Goal: Task Accomplishment & Management: Use online tool/utility

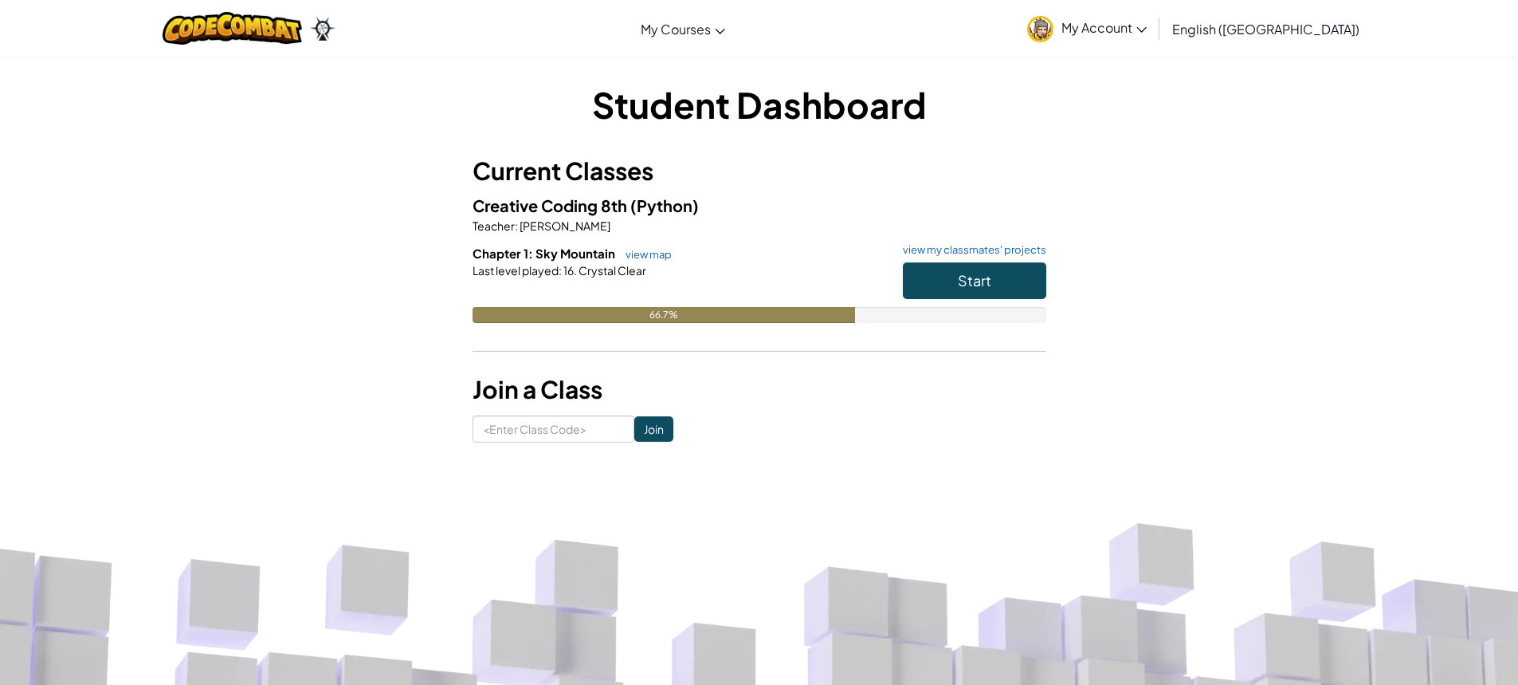
drag, startPoint x: 1141, startPoint y: 395, endPoint x: 1101, endPoint y: 363, distance: 51.0
drag, startPoint x: 1101, startPoint y: 363, endPoint x: 1001, endPoint y: 430, distance: 120.7
click at [1001, 430] on form "Join" at bounding box center [760, 428] width 574 height 27
click at [1022, 267] on button "Start" at bounding box center [974, 280] width 143 height 37
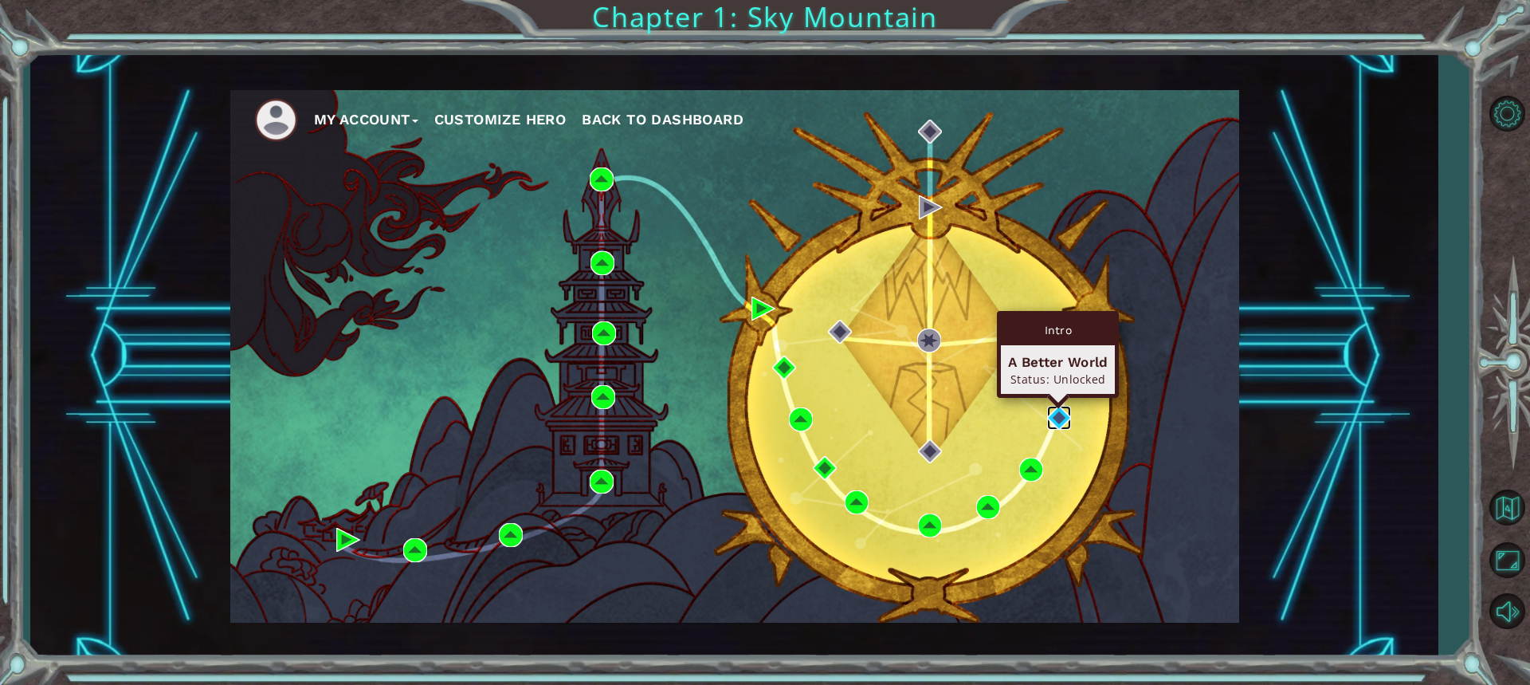
click at [1057, 414] on img at bounding box center [1059, 418] width 24 height 24
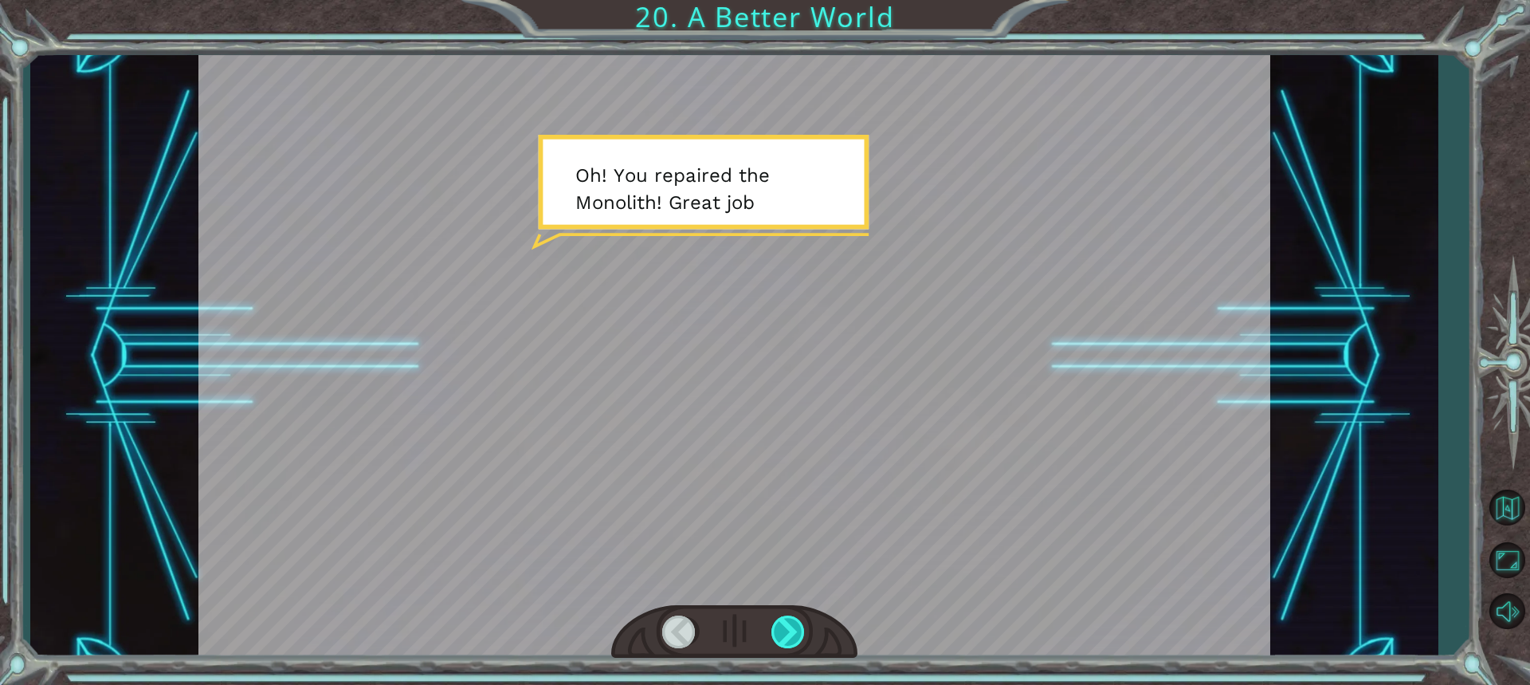
click at [802, 627] on div at bounding box center [789, 631] width 35 height 33
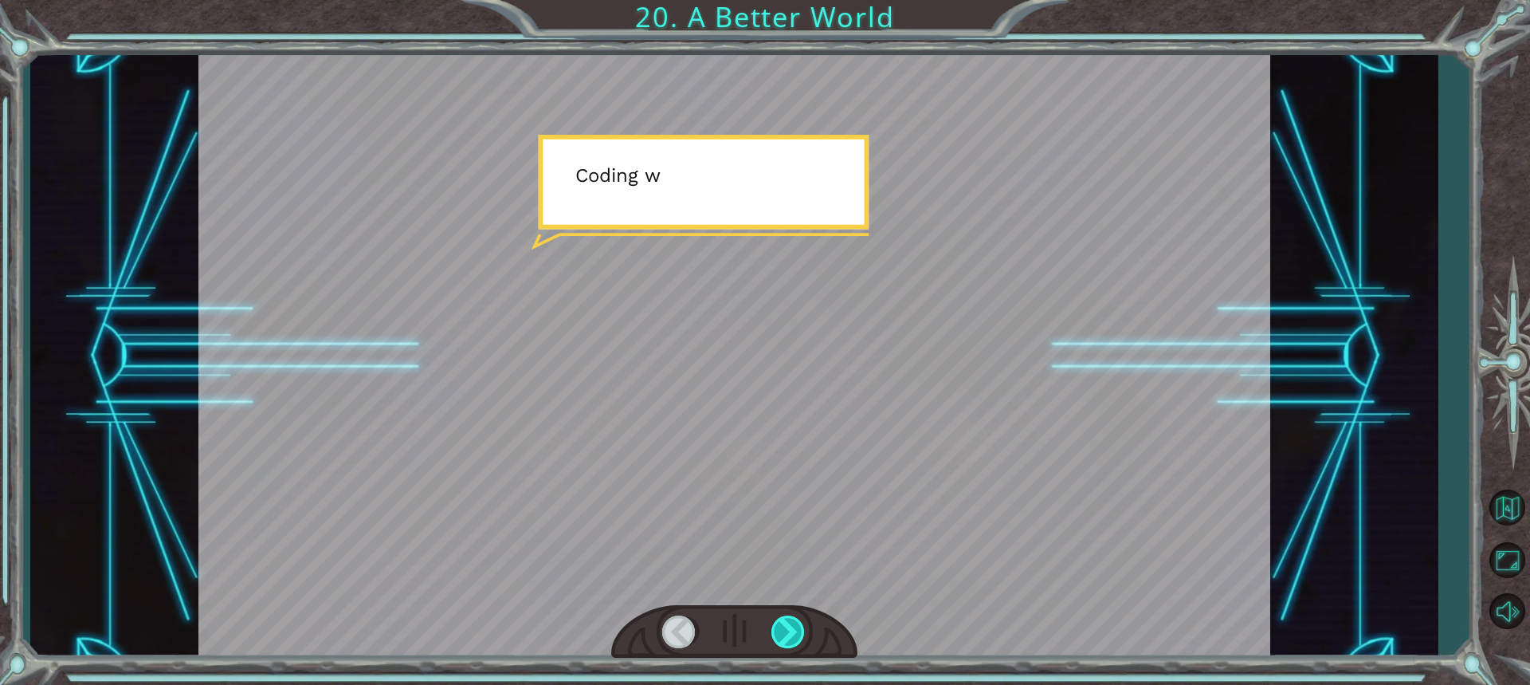
click at [802, 627] on div at bounding box center [789, 631] width 35 height 33
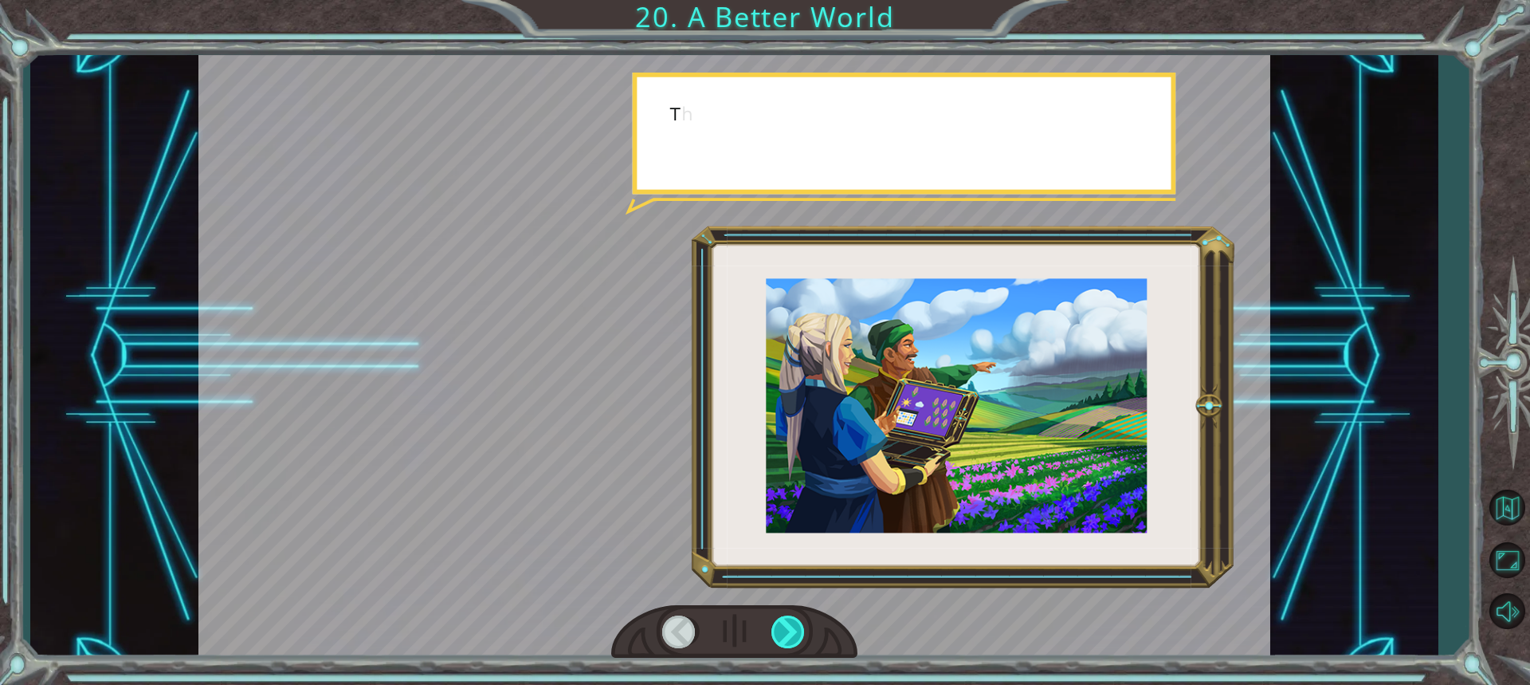
click at [802, 627] on div at bounding box center [789, 631] width 35 height 33
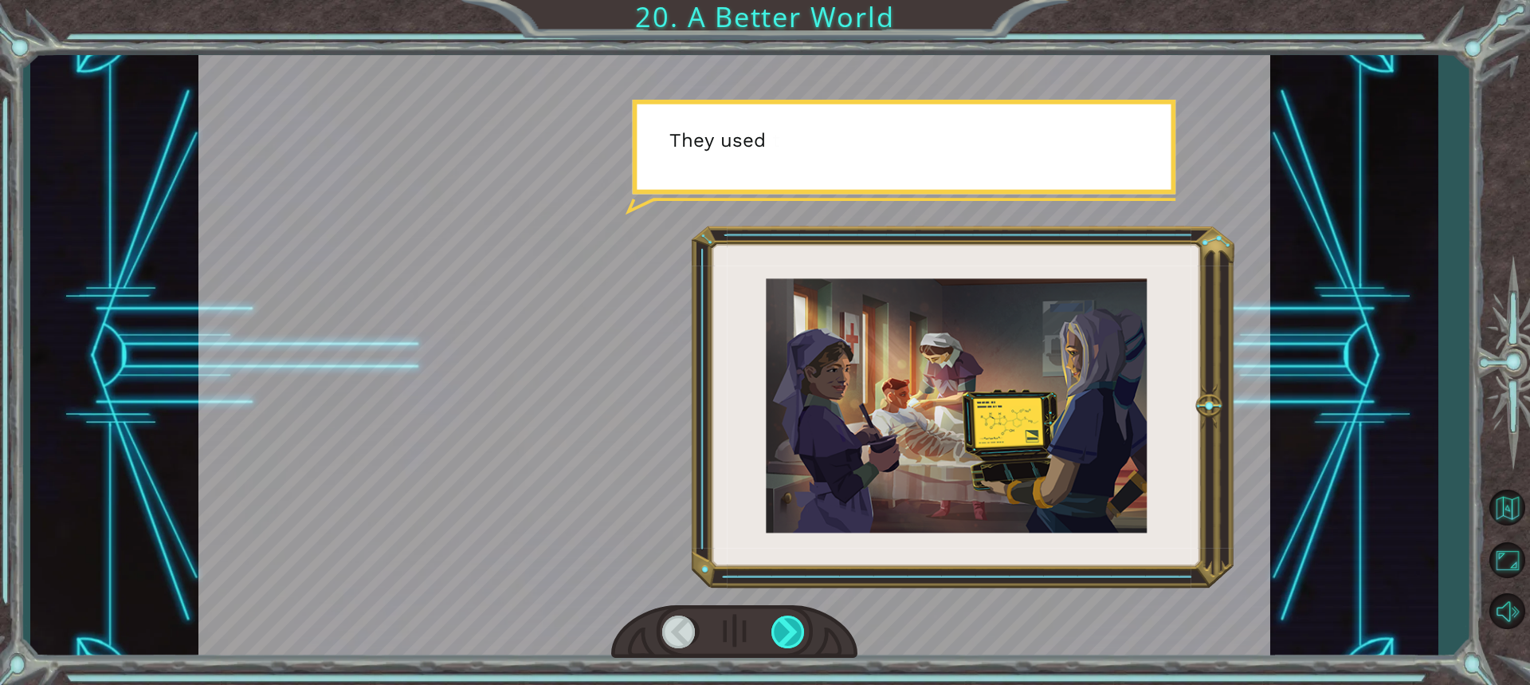
click at [802, 627] on div at bounding box center [789, 631] width 35 height 33
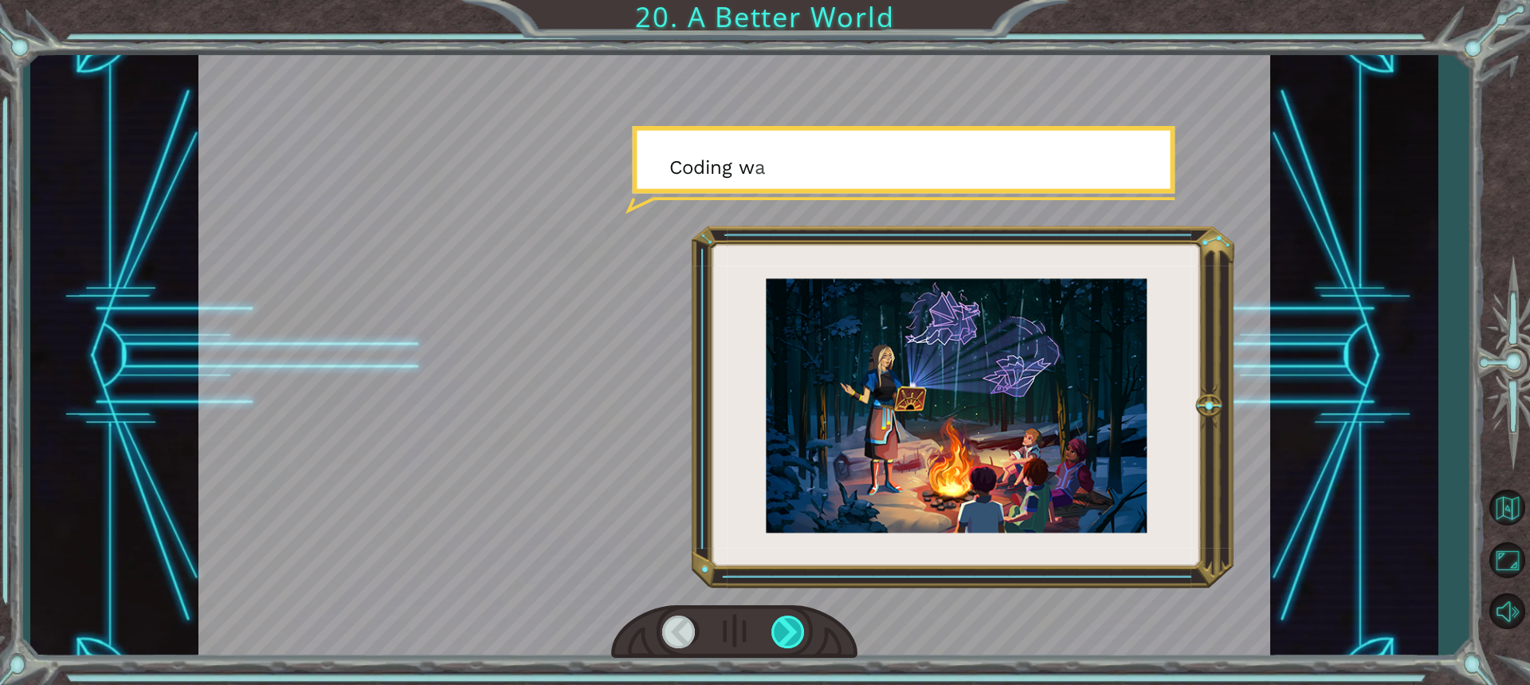
click at [802, 627] on div at bounding box center [789, 631] width 35 height 33
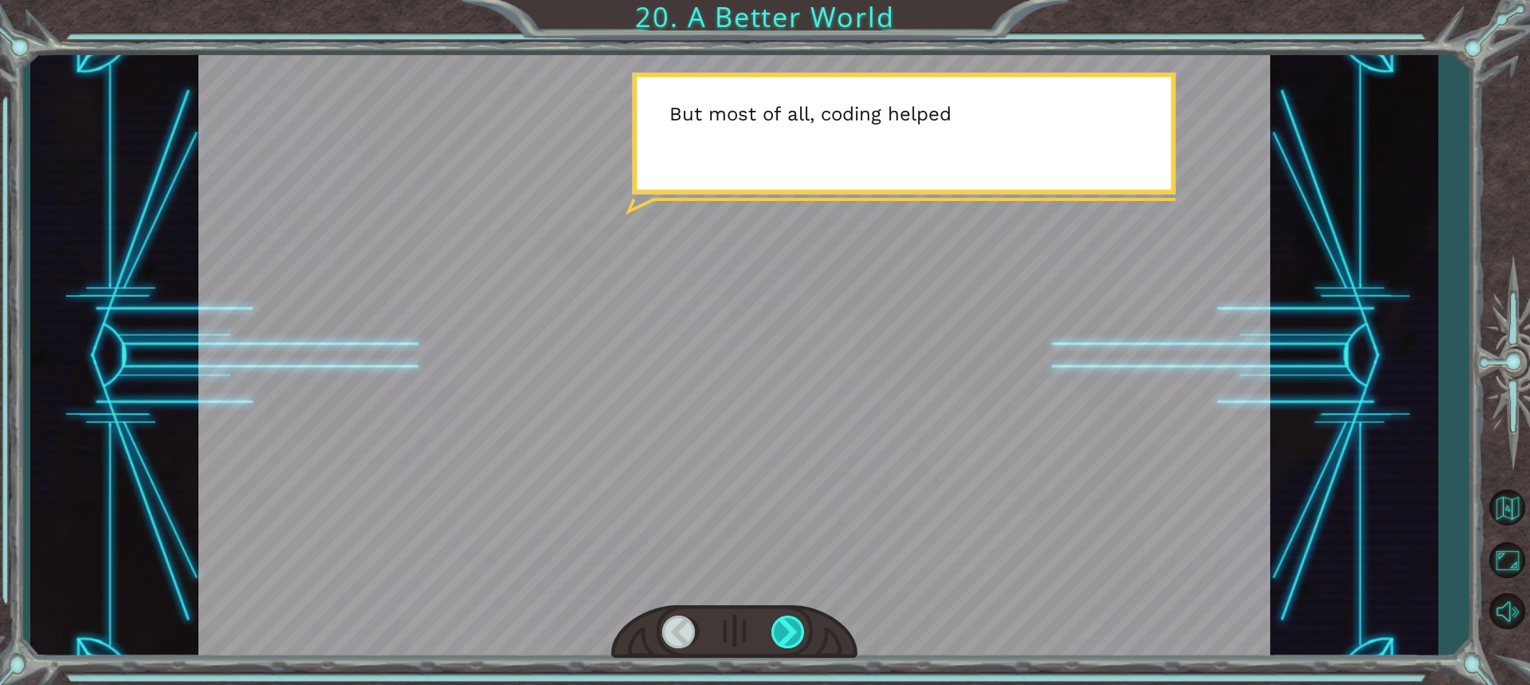
click at [802, 627] on div at bounding box center [789, 631] width 35 height 33
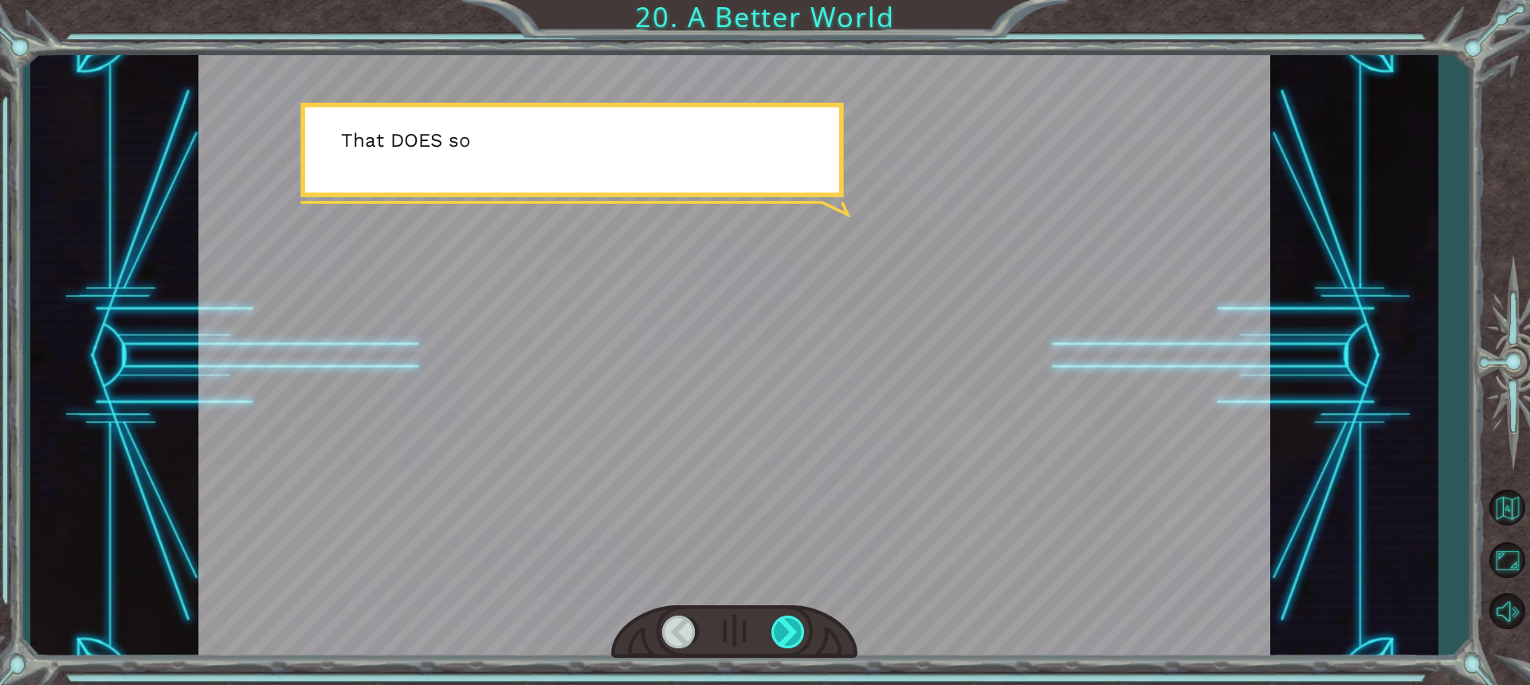
click at [802, 627] on div at bounding box center [789, 631] width 35 height 33
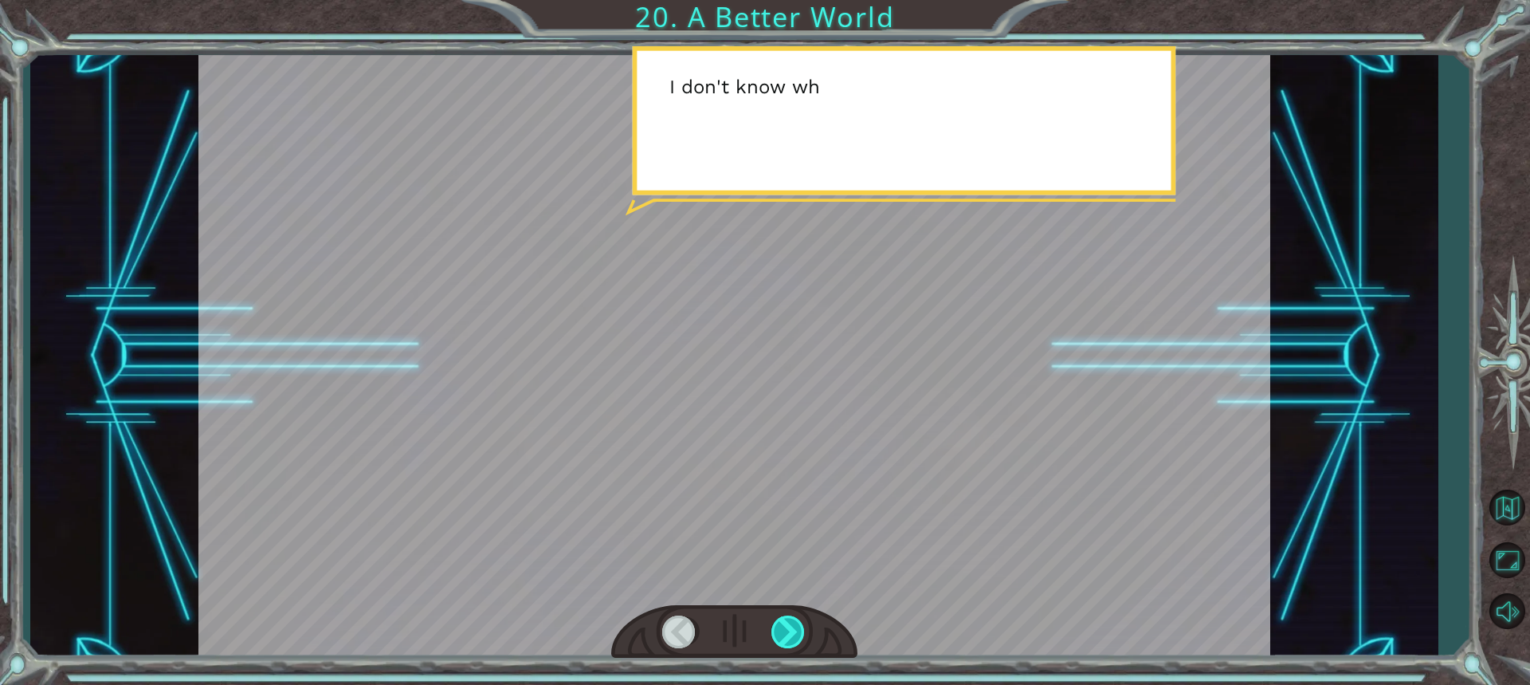
click at [801, 626] on div at bounding box center [789, 631] width 35 height 33
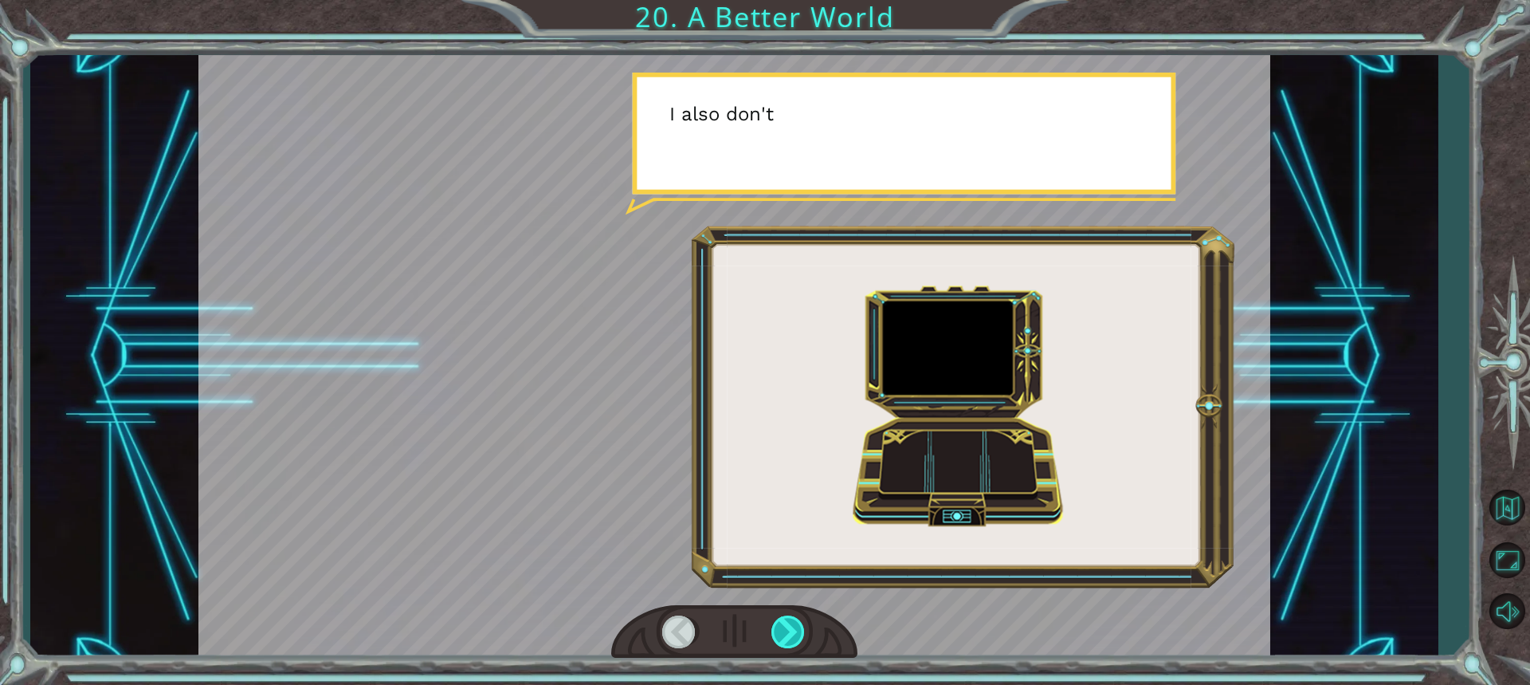
click at [801, 626] on div at bounding box center [789, 631] width 35 height 33
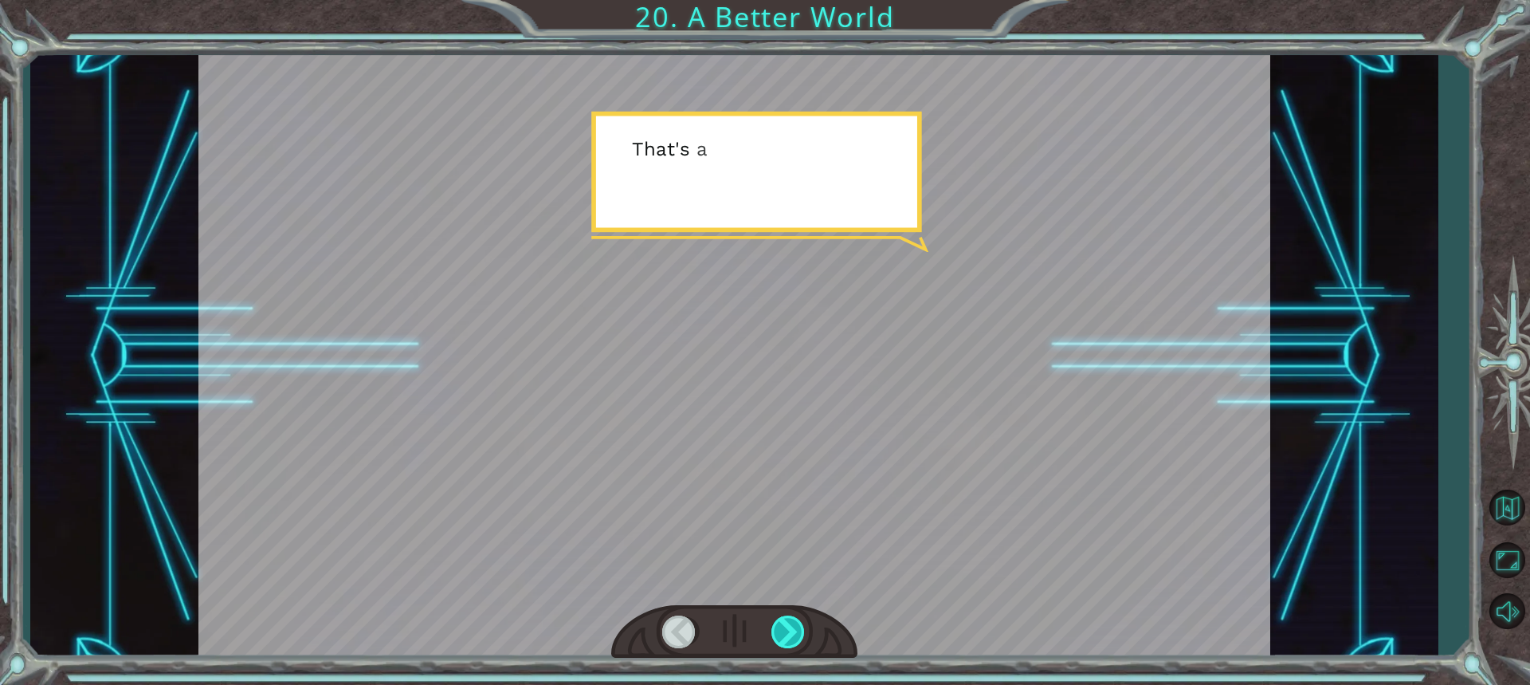
click at [801, 626] on div at bounding box center [789, 631] width 35 height 33
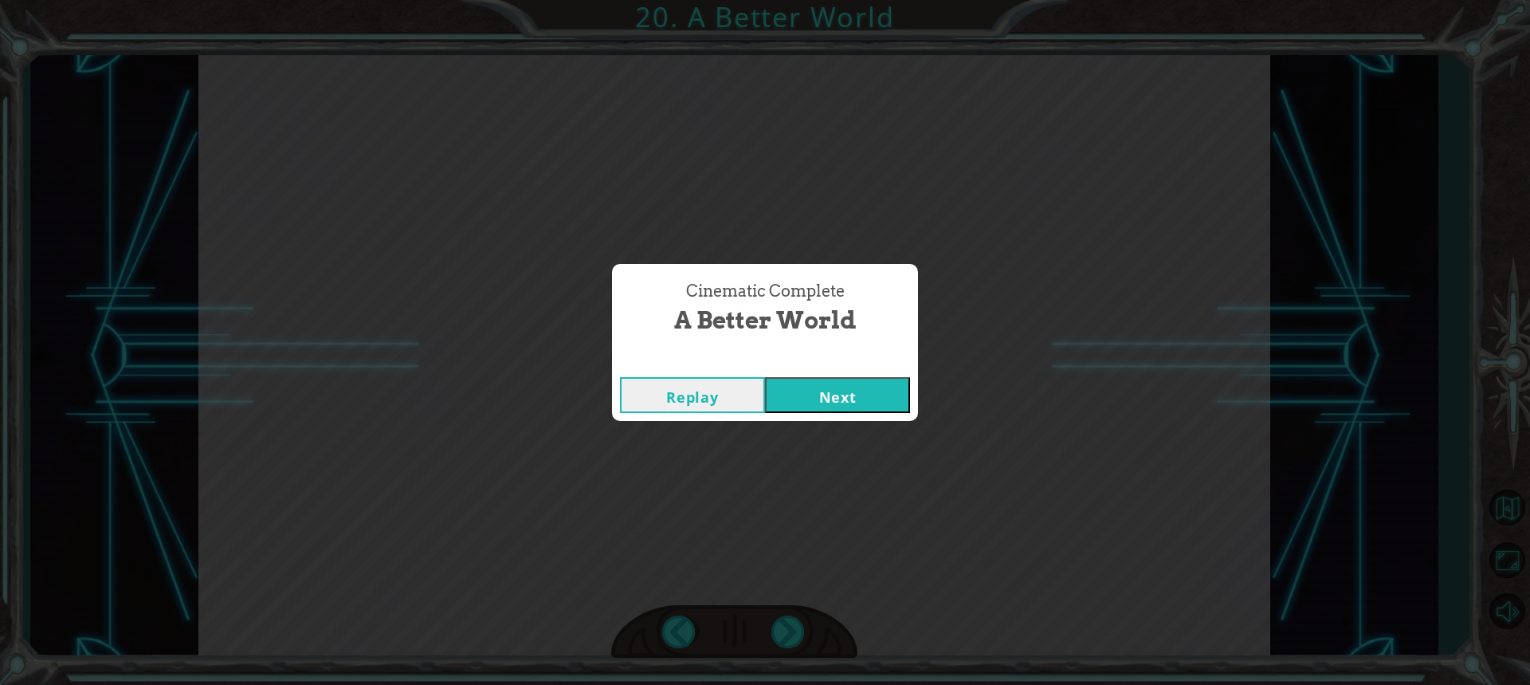
click at [803, 384] on button "Next" at bounding box center [837, 395] width 145 height 36
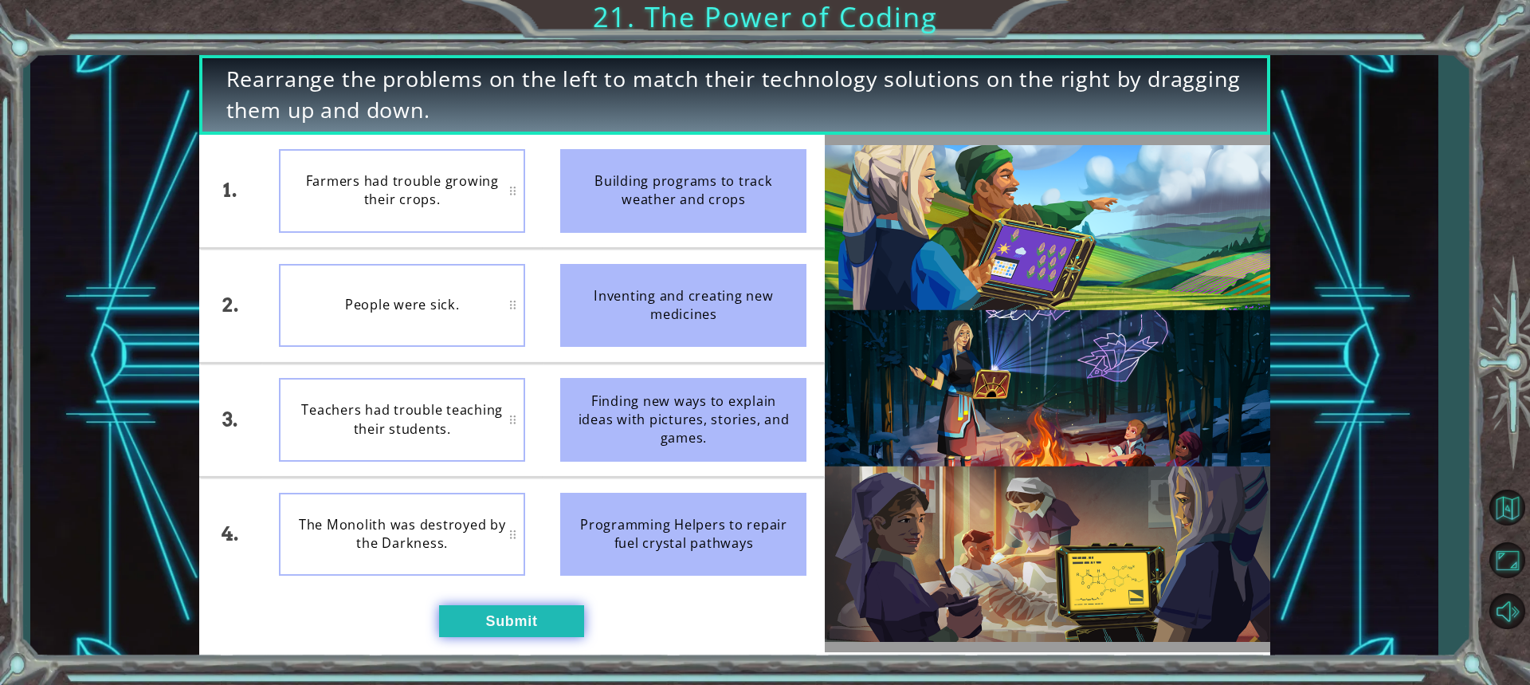
click at [550, 611] on button "Submit" at bounding box center [511, 621] width 145 height 32
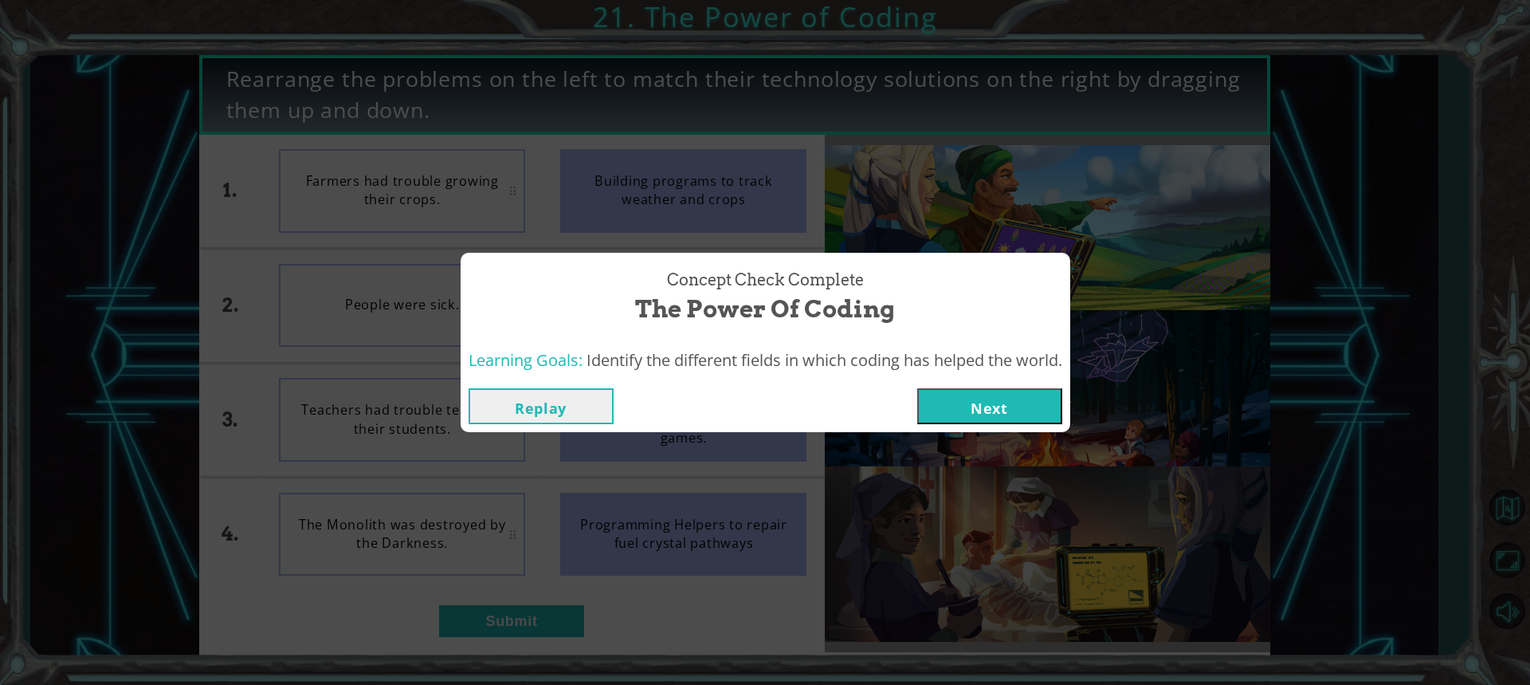
click at [996, 389] on button "Next" at bounding box center [989, 406] width 145 height 36
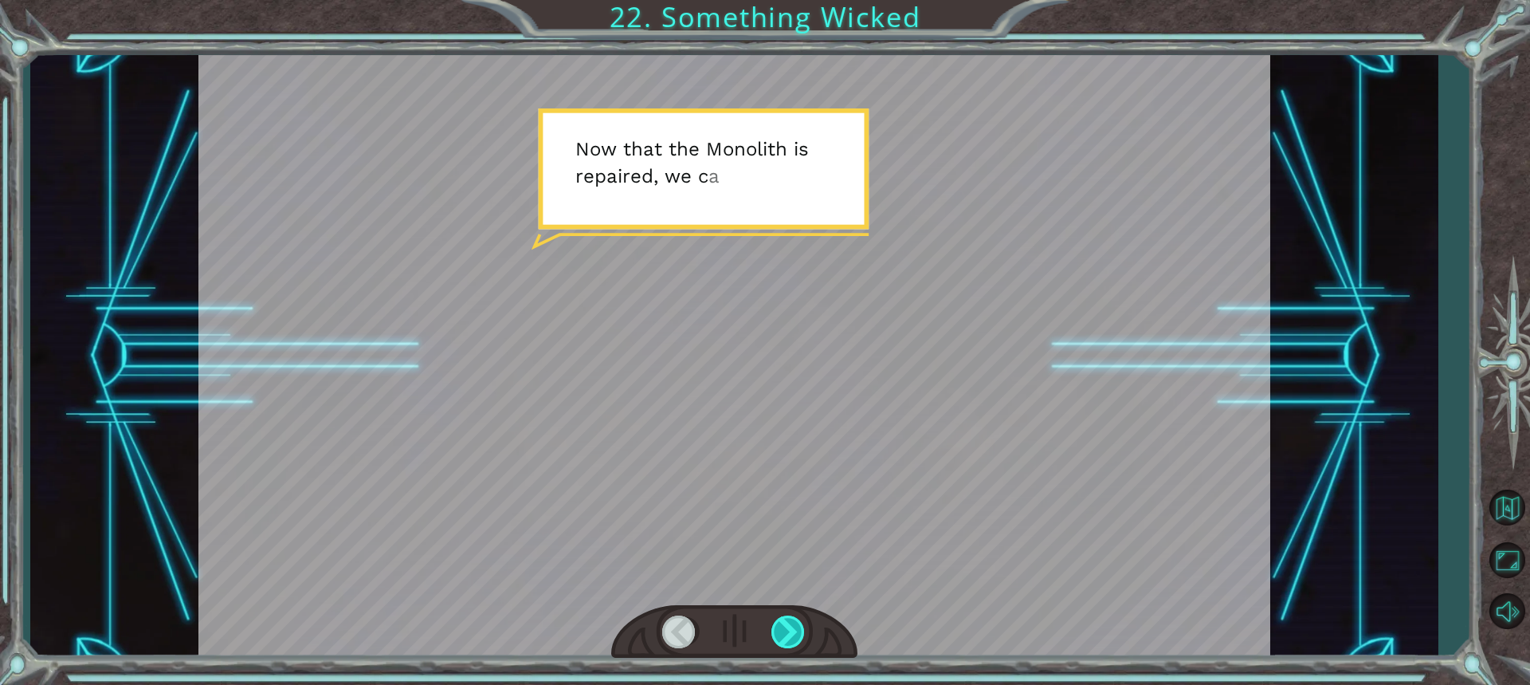
click at [802, 640] on div at bounding box center [789, 631] width 35 height 33
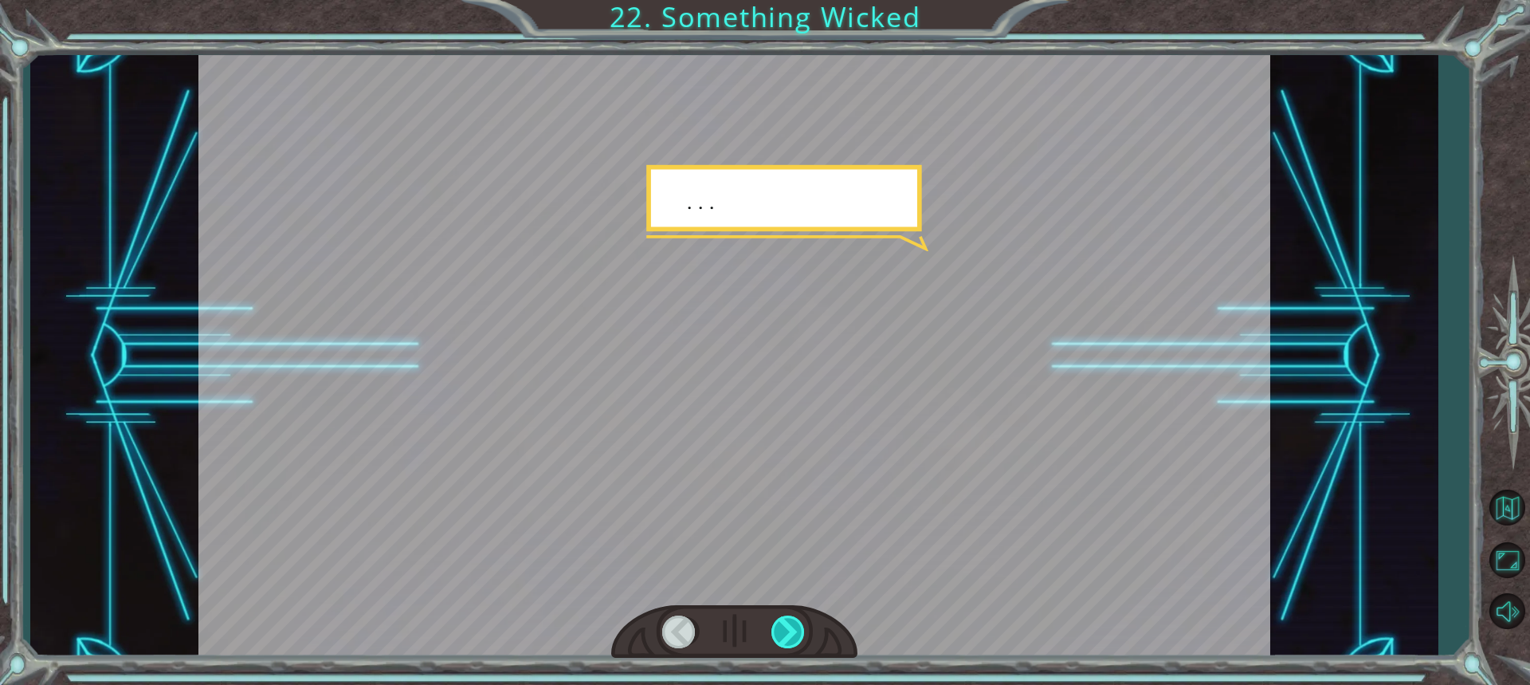
click at [802, 640] on div at bounding box center [789, 631] width 35 height 33
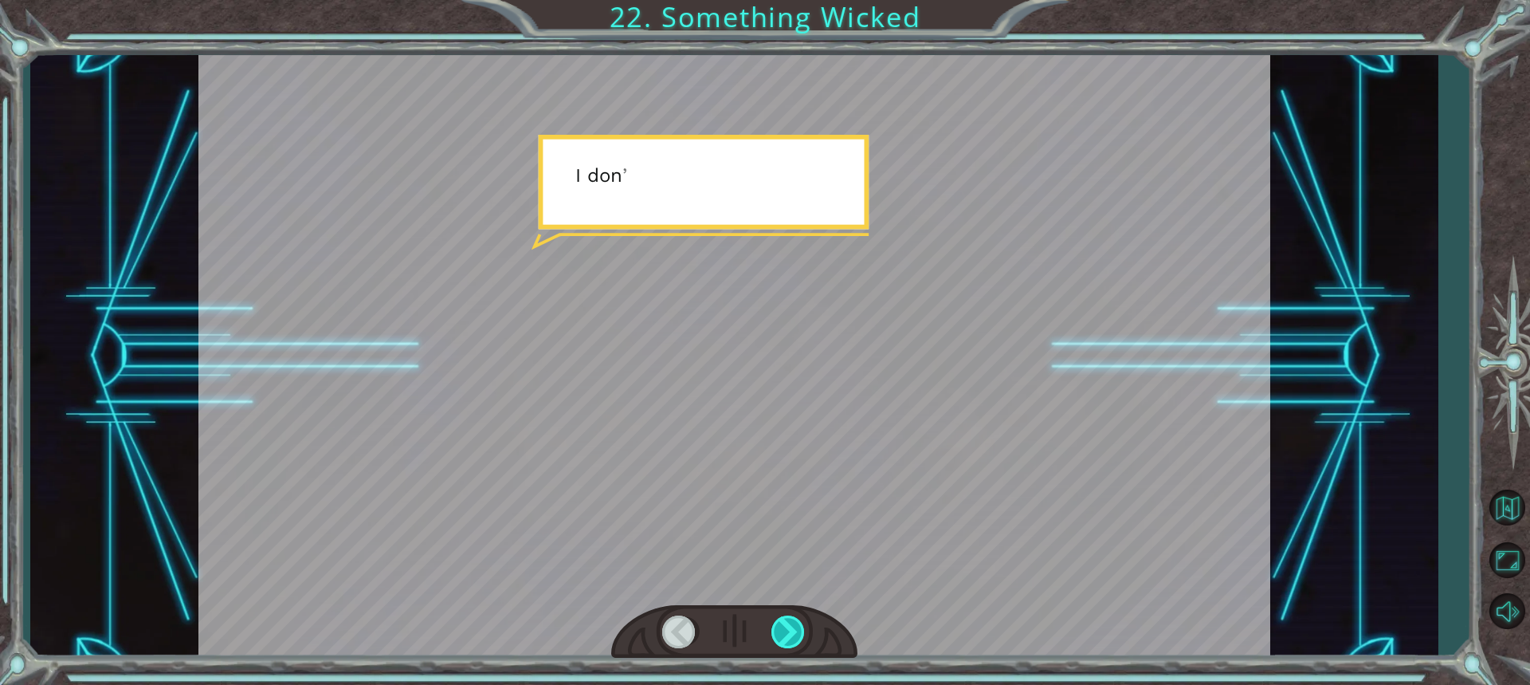
click at [802, 640] on div at bounding box center [789, 631] width 35 height 33
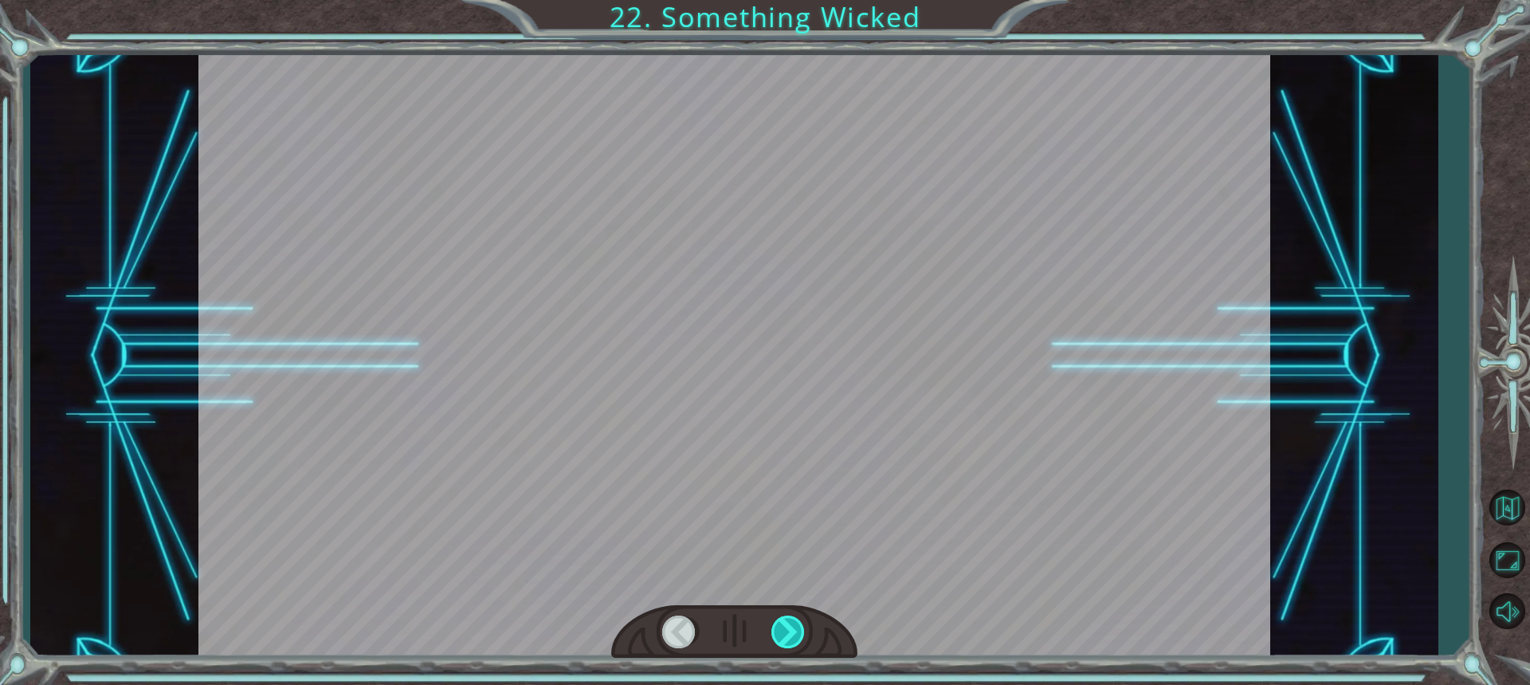
click at [802, 640] on div at bounding box center [789, 631] width 35 height 33
click at [802, 0] on div "Temporary Text N o w t h a t t h e M o n o l i t h i s r e p a i r e d , w e c …" at bounding box center [765, 0] width 1530 height 0
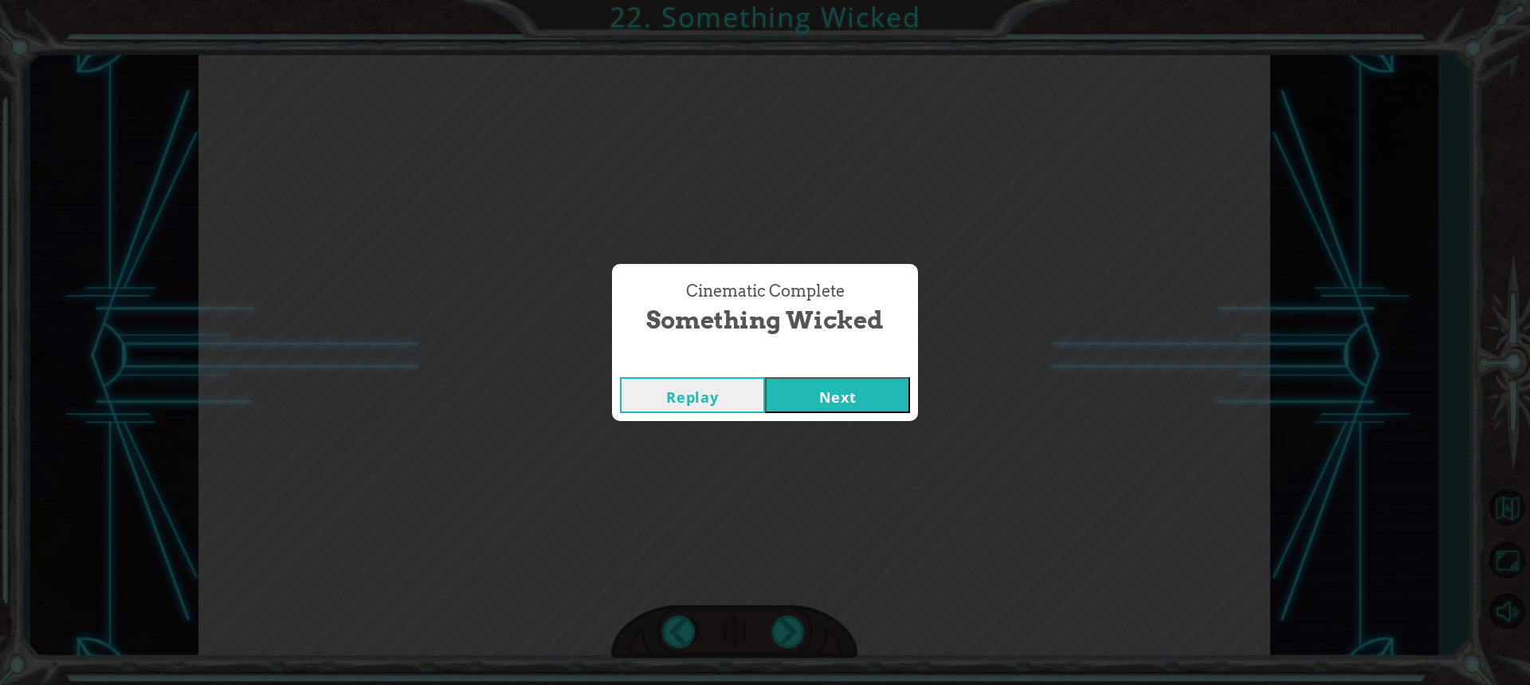
click at [837, 406] on button "Next" at bounding box center [837, 395] width 145 height 36
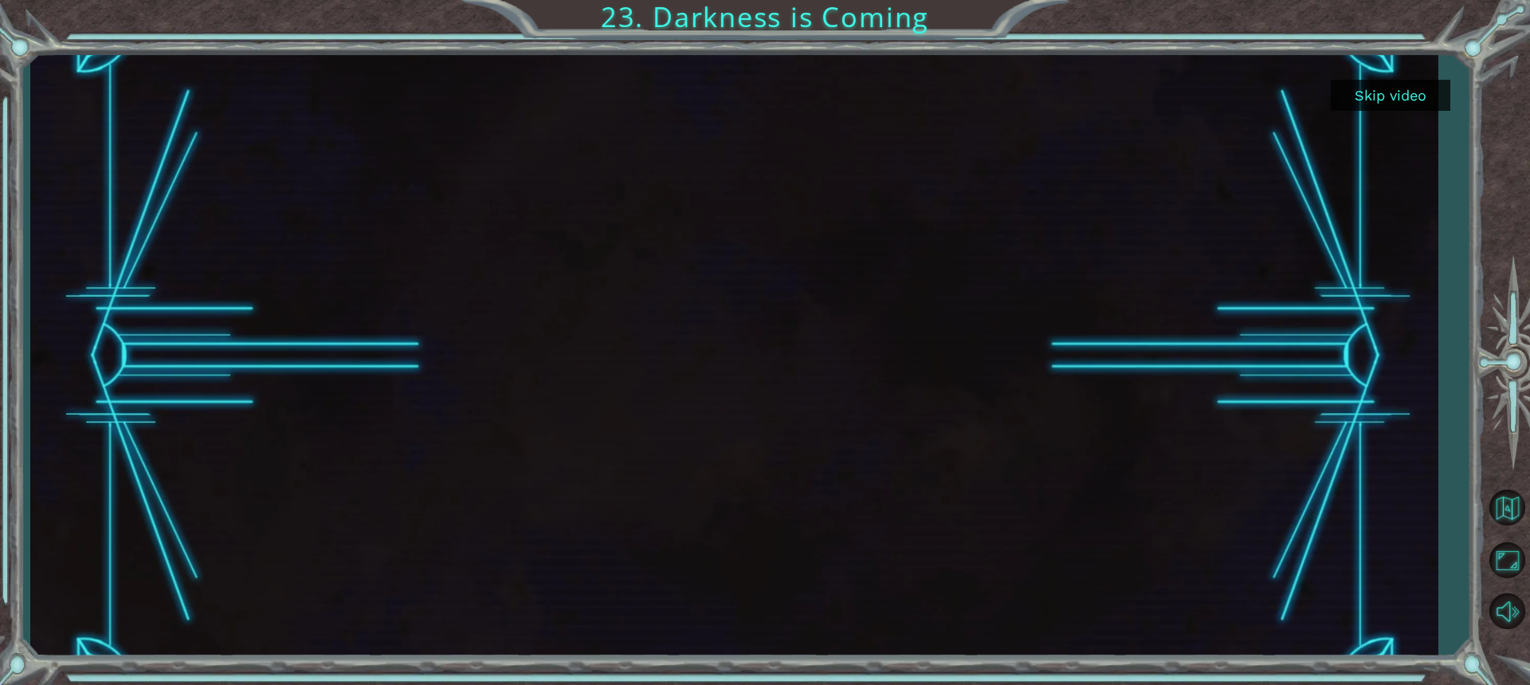
click at [1439, 104] on button "Skip video" at bounding box center [1391, 95] width 120 height 31
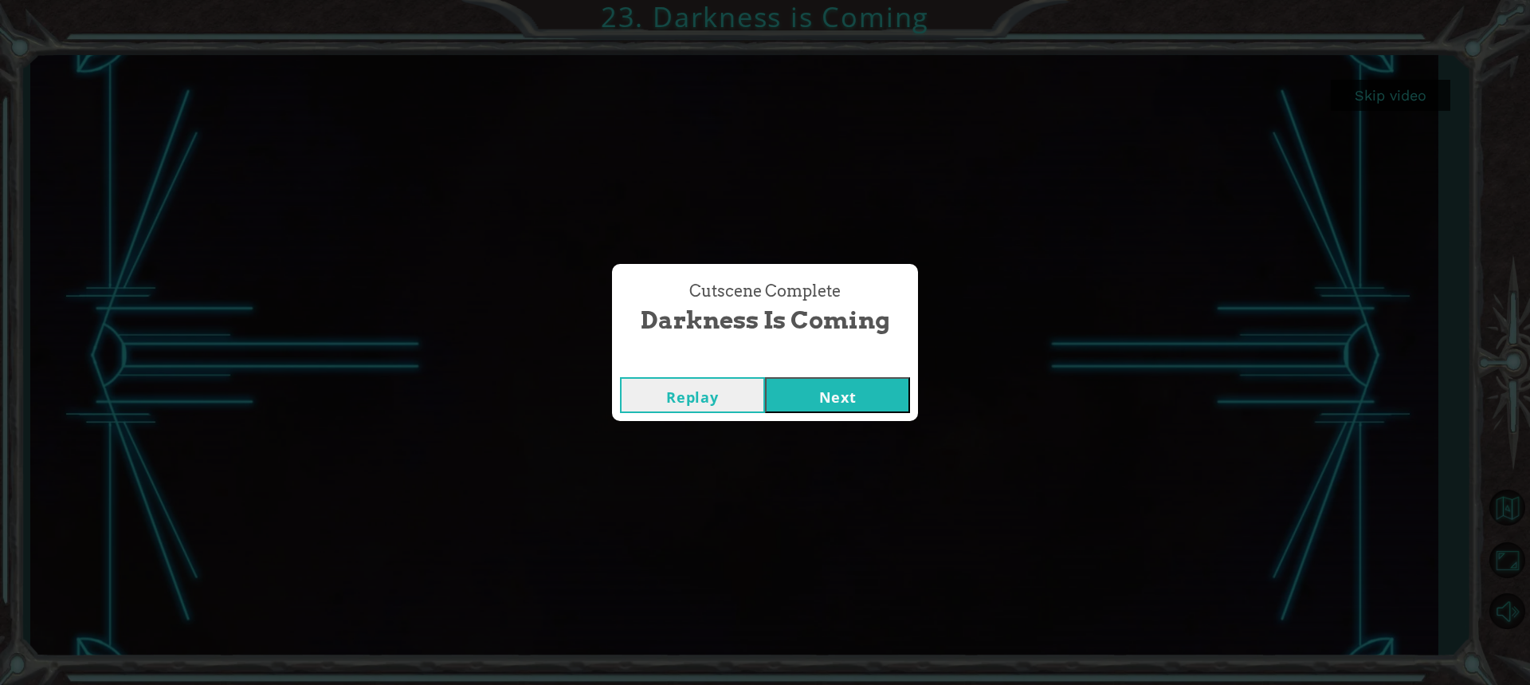
click at [893, 407] on button "Next" at bounding box center [837, 395] width 145 height 36
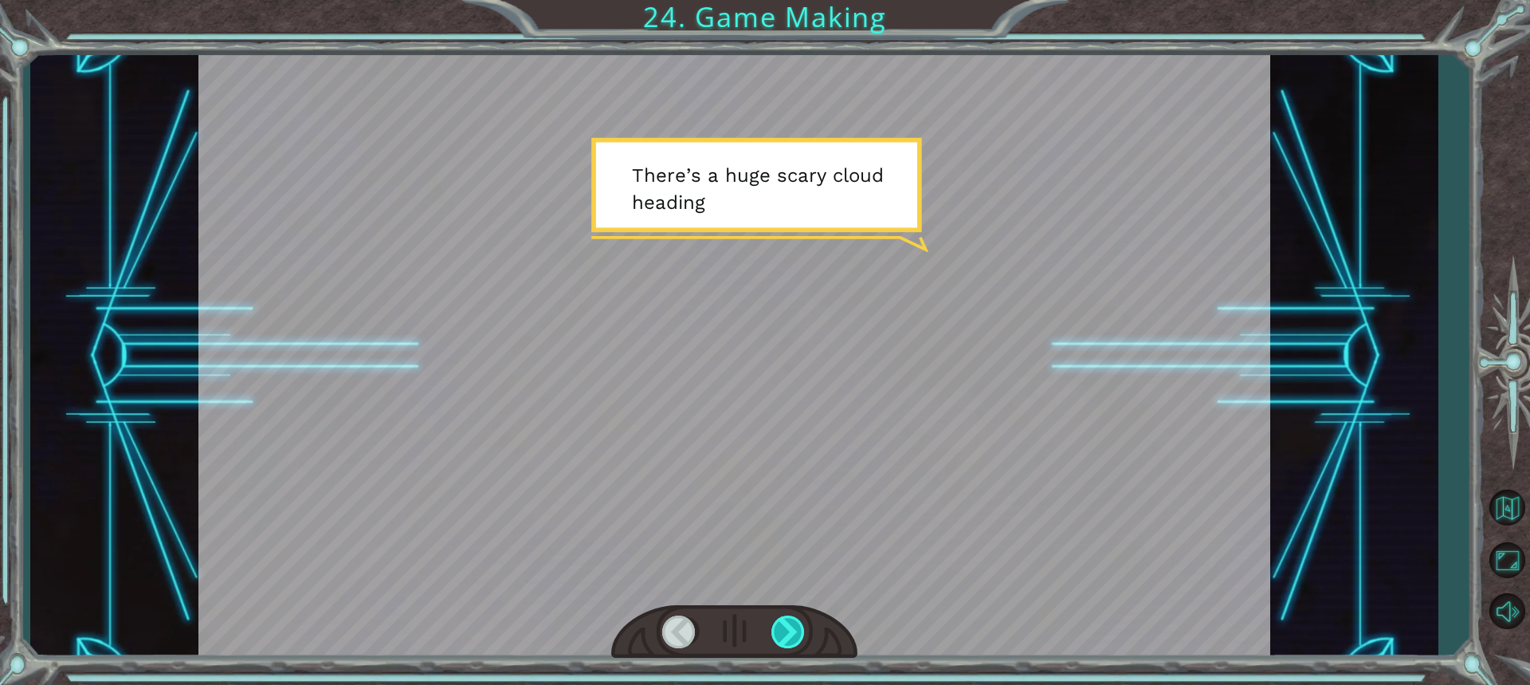
click at [801, 640] on div at bounding box center [789, 631] width 35 height 33
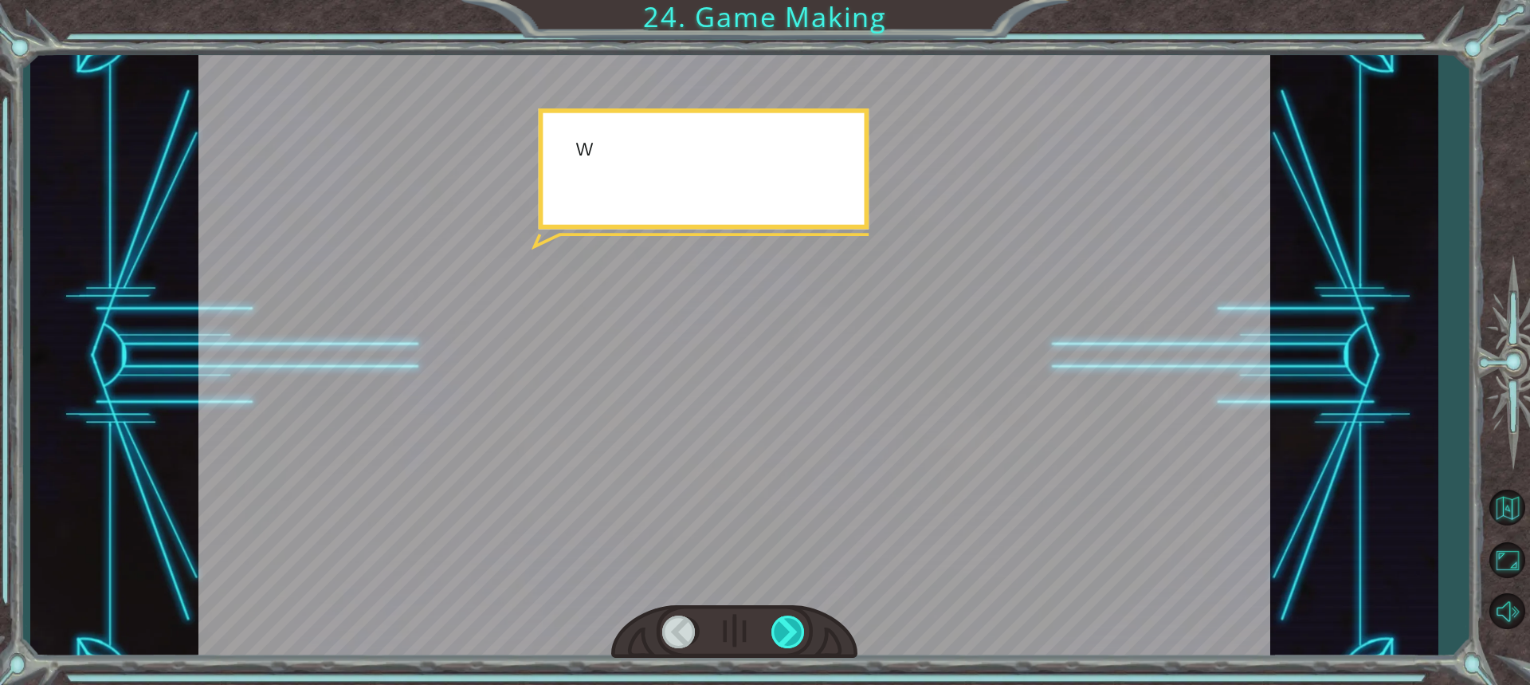
click at [801, 640] on div at bounding box center [789, 631] width 35 height 33
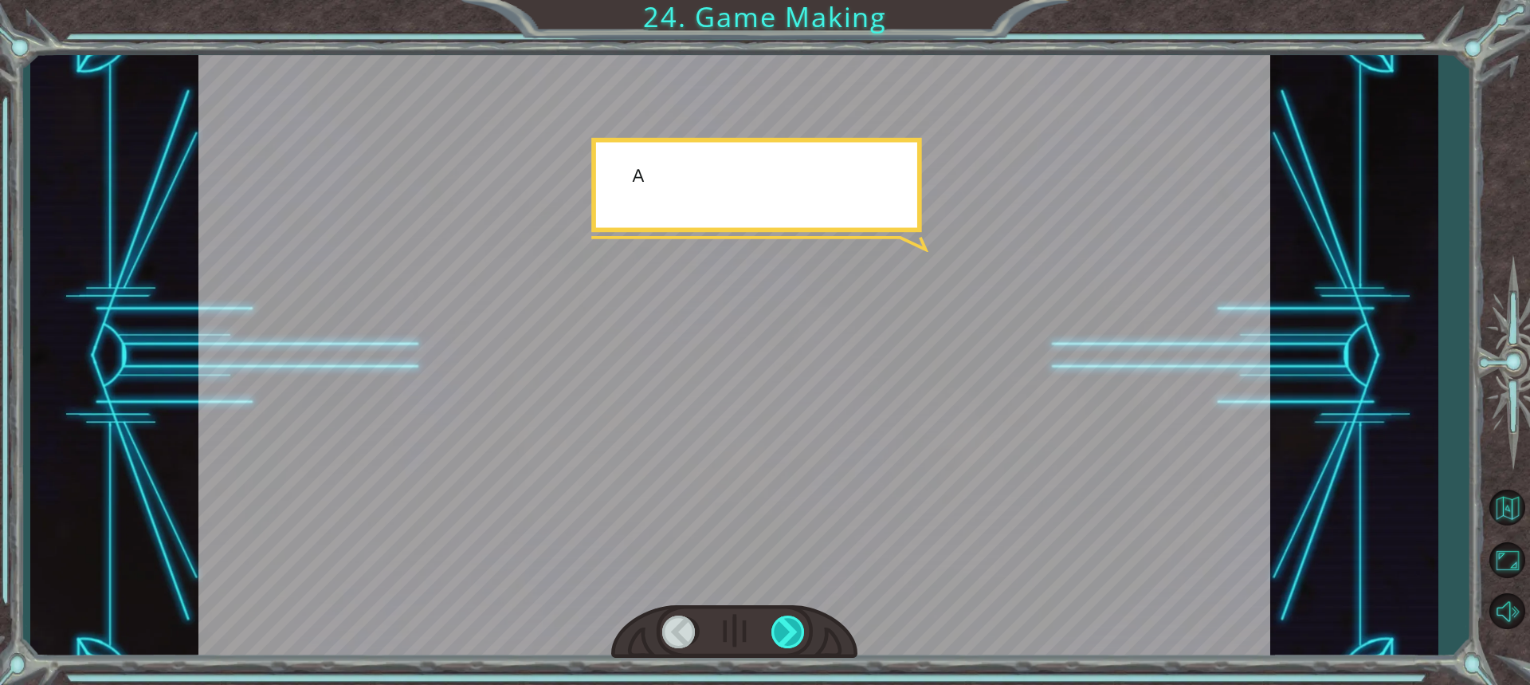
click at [801, 640] on div at bounding box center [789, 631] width 35 height 33
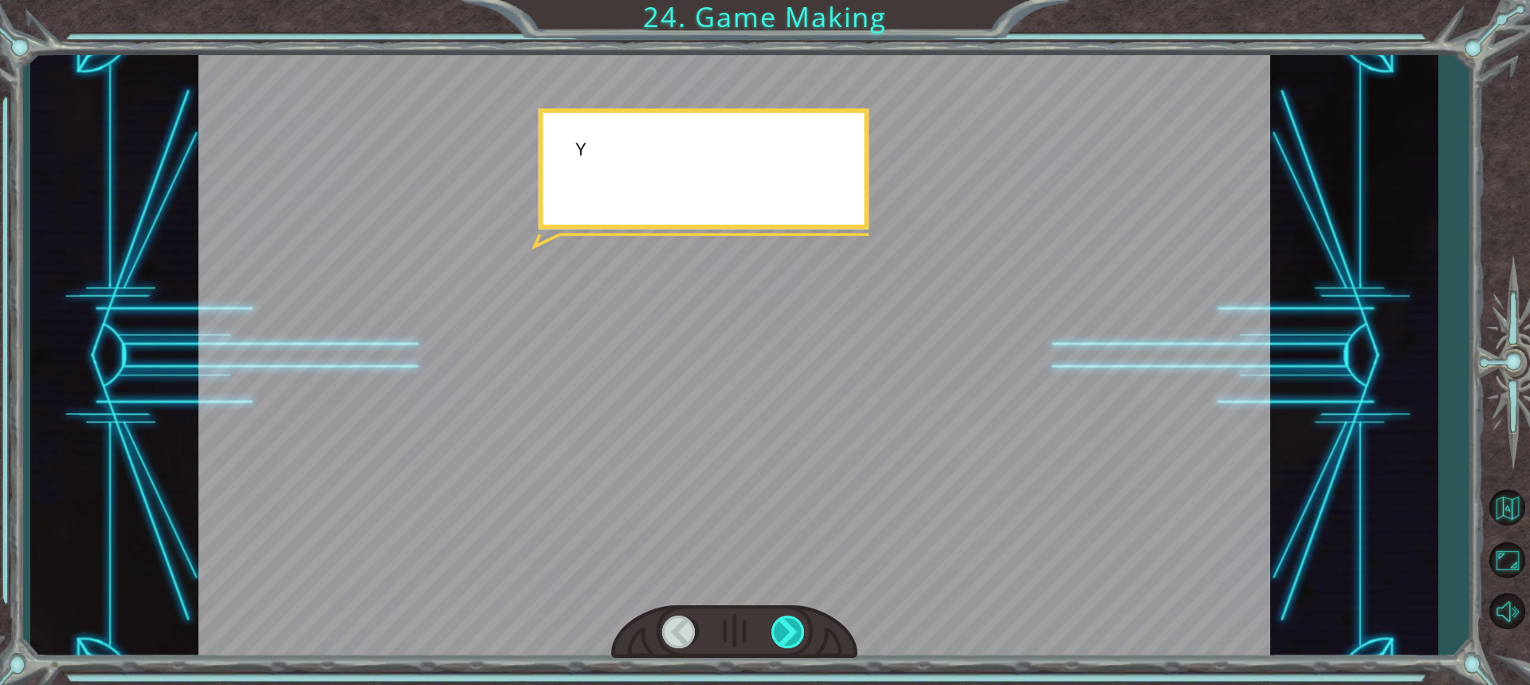
click at [801, 640] on div at bounding box center [789, 631] width 35 height 33
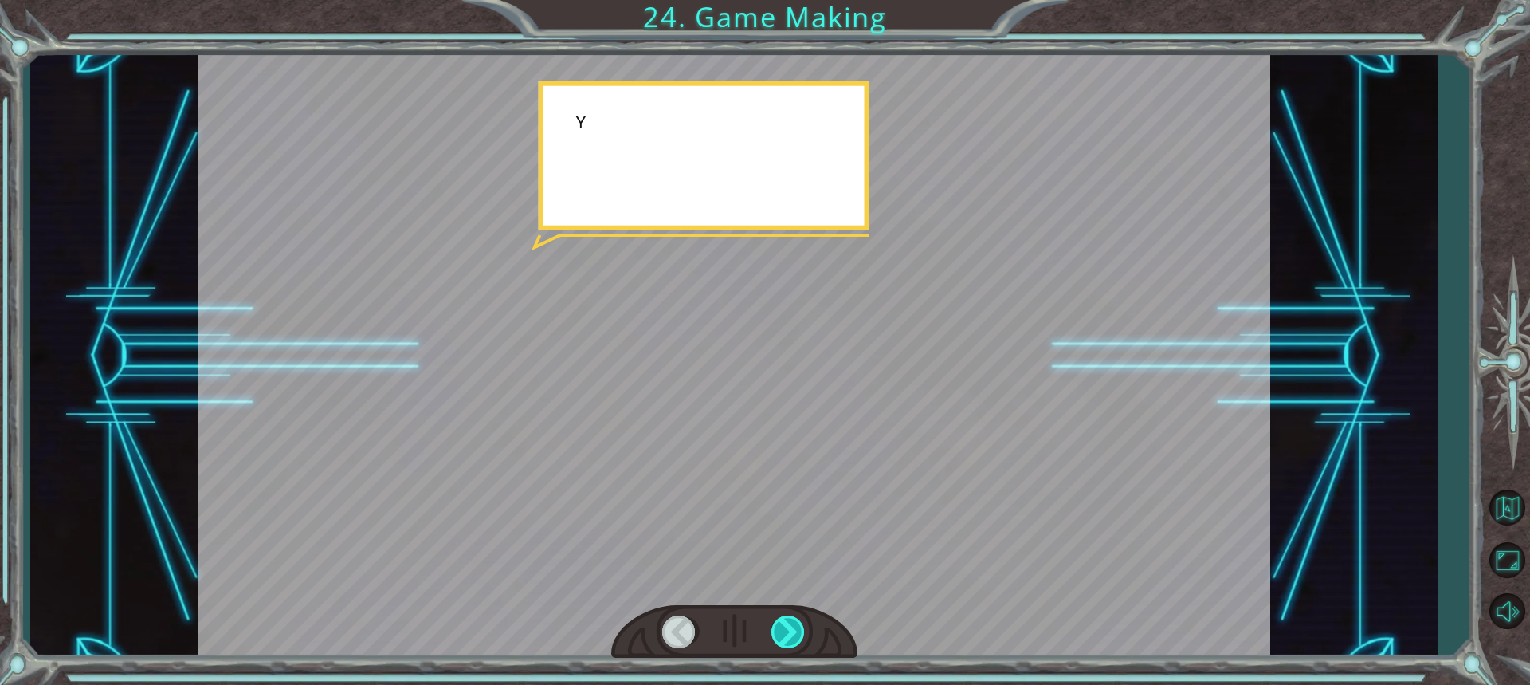
click at [801, 640] on div at bounding box center [789, 631] width 35 height 33
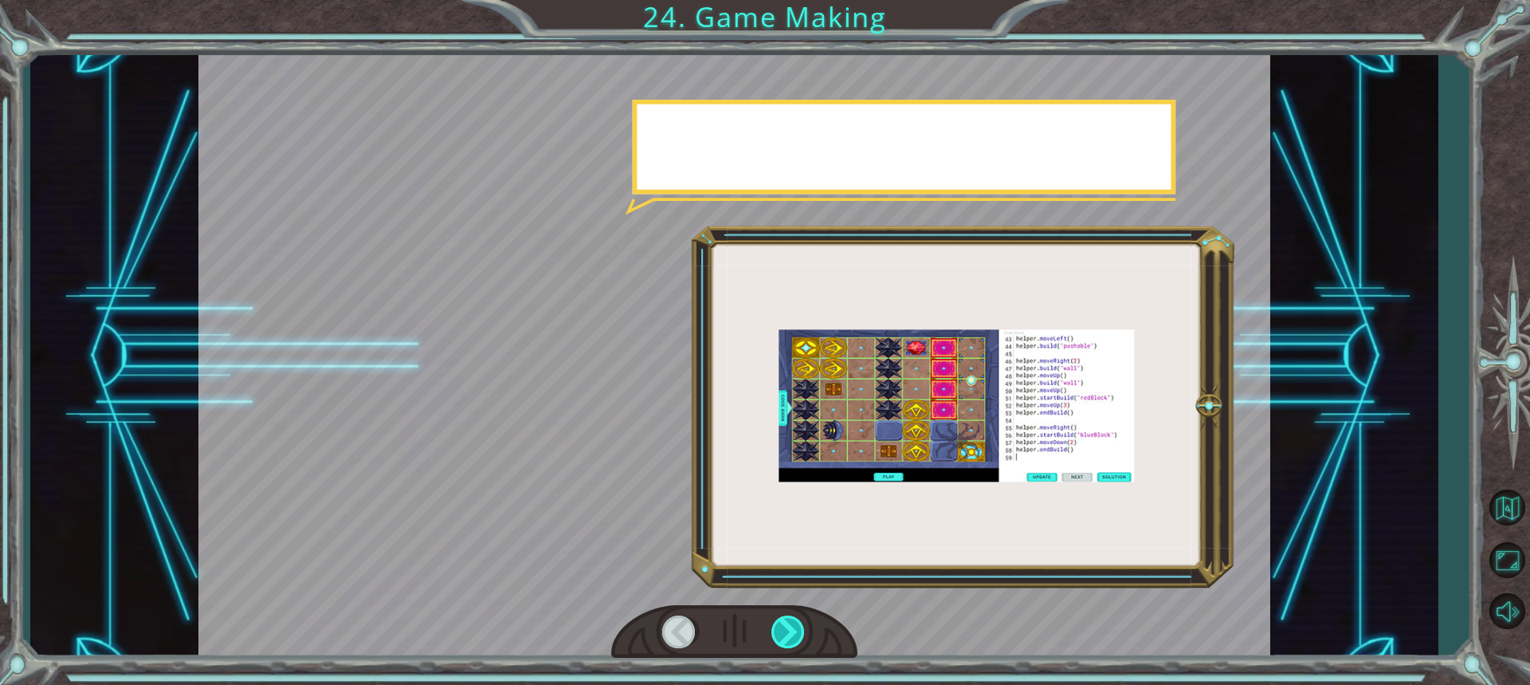
click at [801, 640] on div at bounding box center [789, 631] width 35 height 33
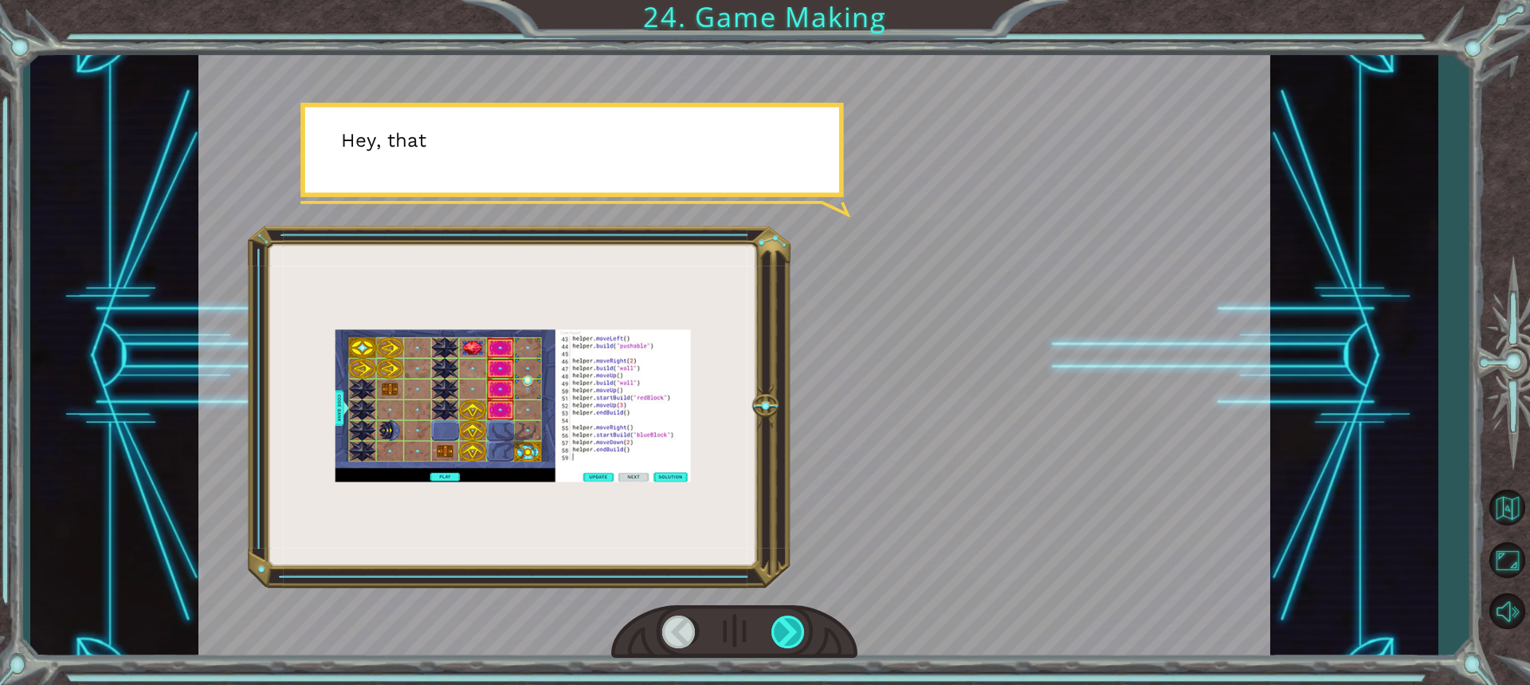
click at [801, 640] on div at bounding box center [789, 631] width 35 height 33
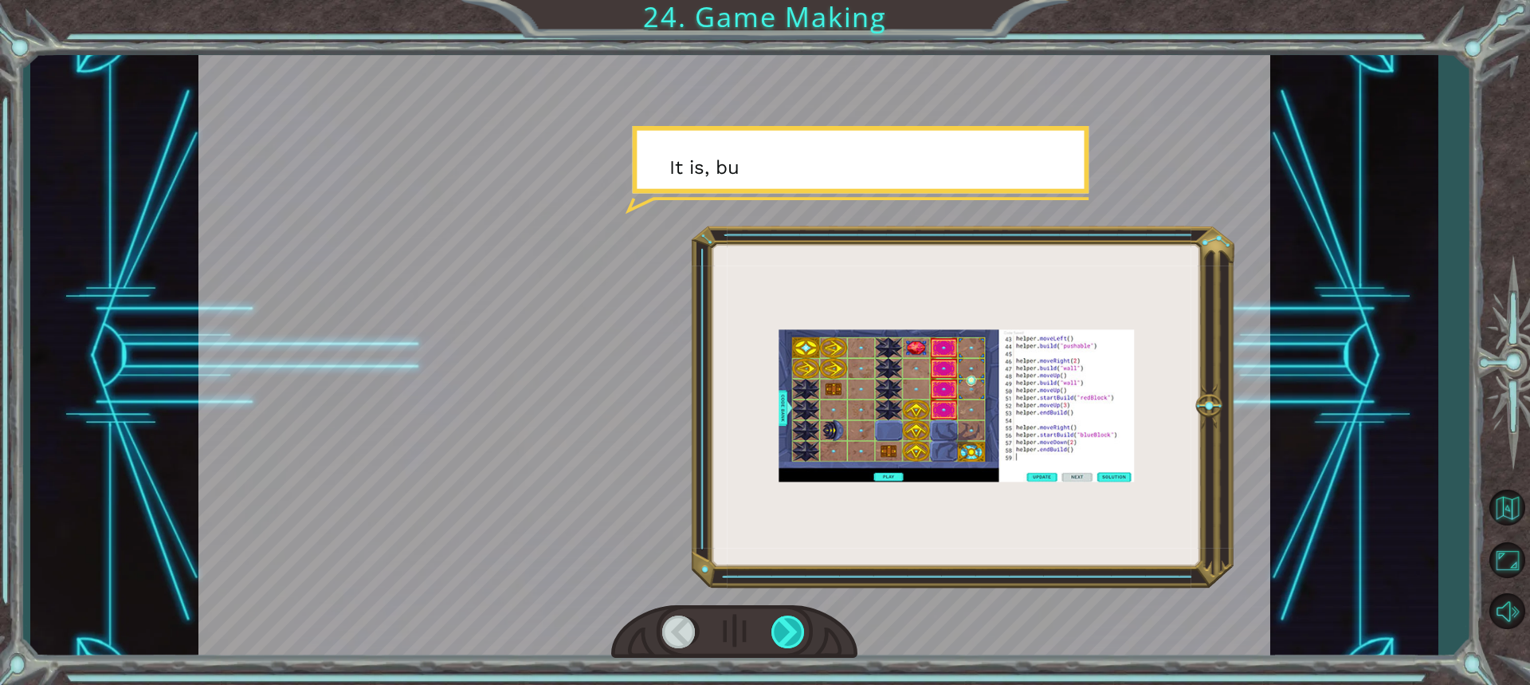
click at [801, 640] on div at bounding box center [789, 631] width 35 height 33
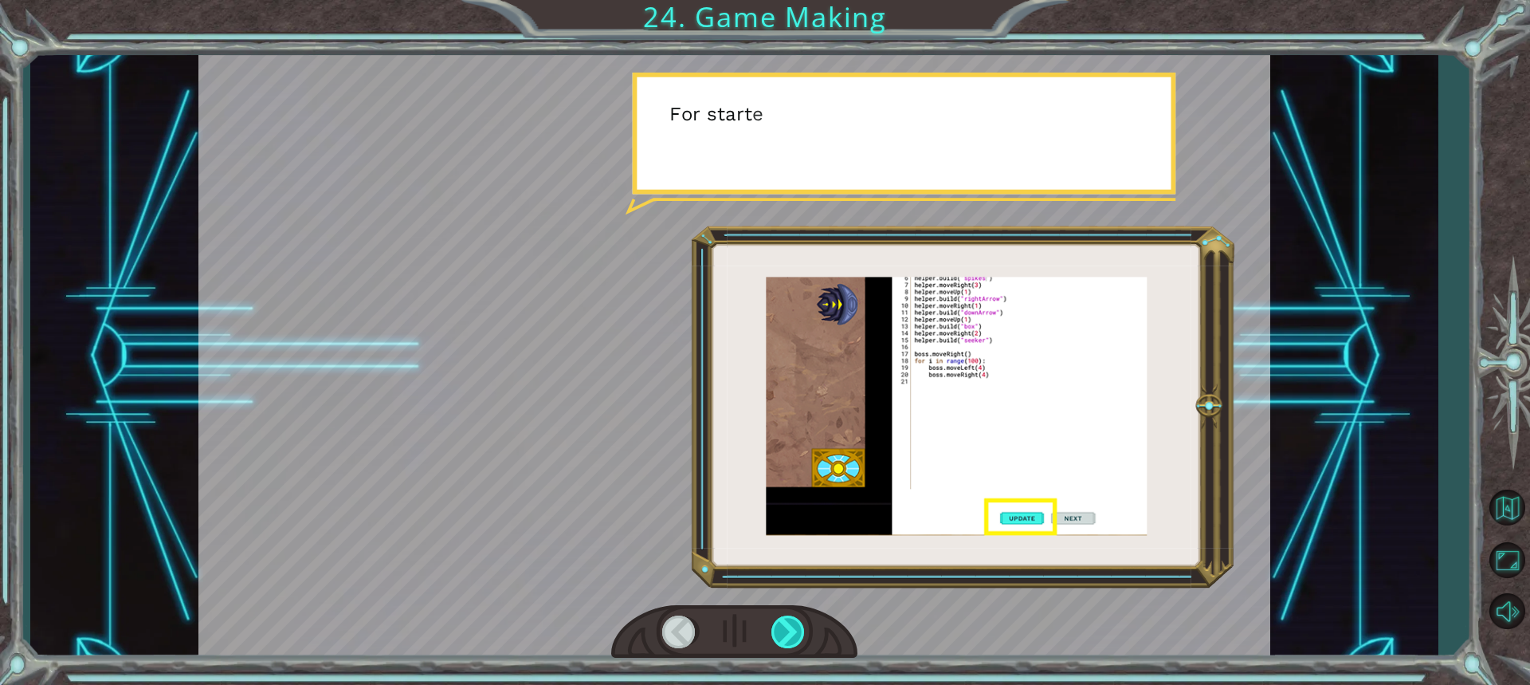
click at [801, 640] on div at bounding box center [789, 631] width 35 height 33
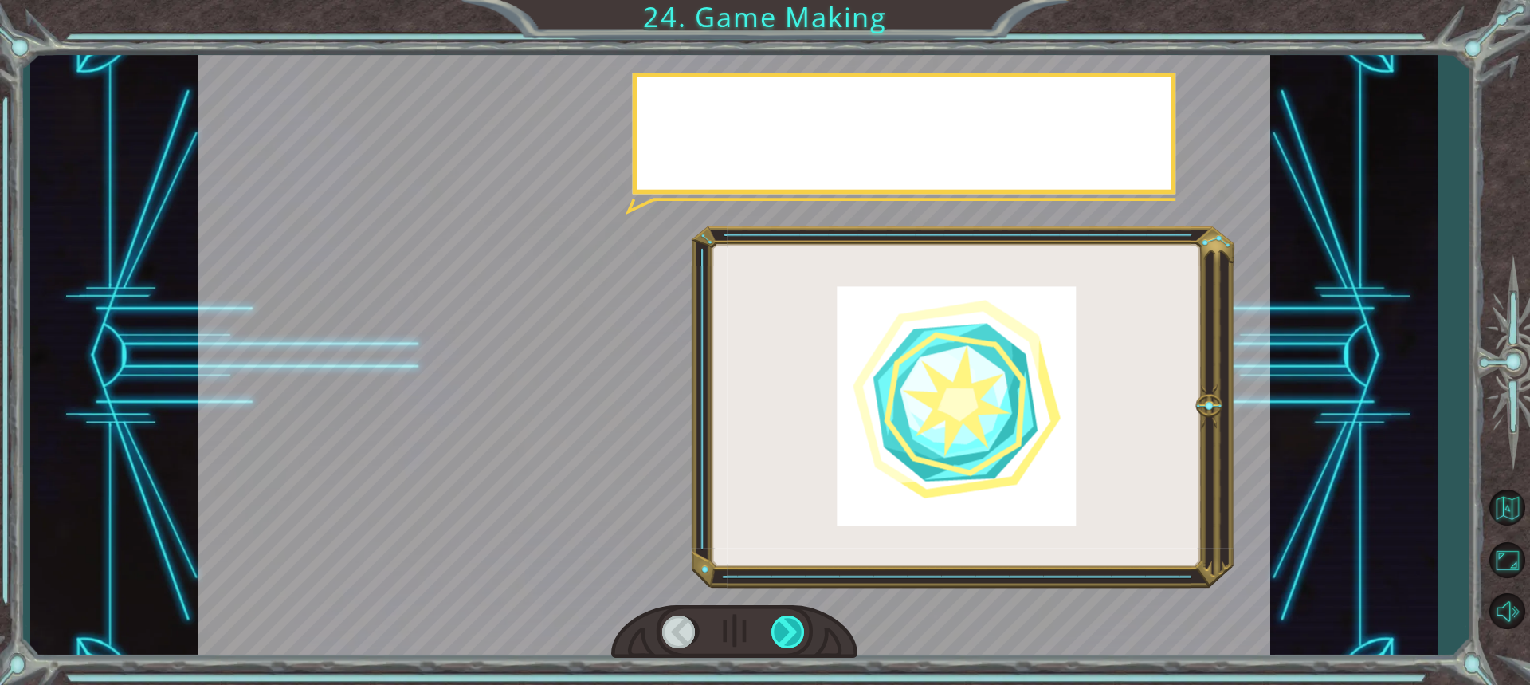
click at [801, 640] on div at bounding box center [789, 631] width 35 height 33
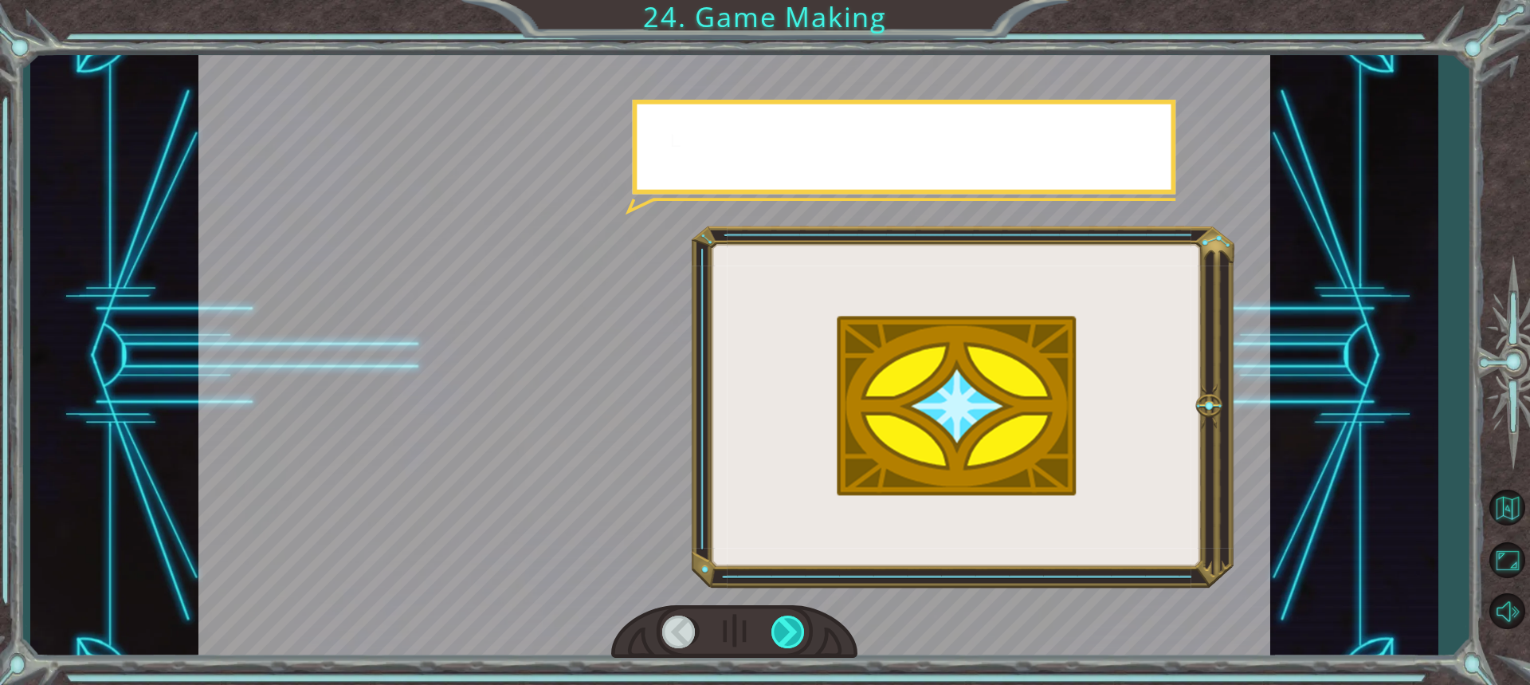
click at [801, 640] on div at bounding box center [789, 631] width 35 height 33
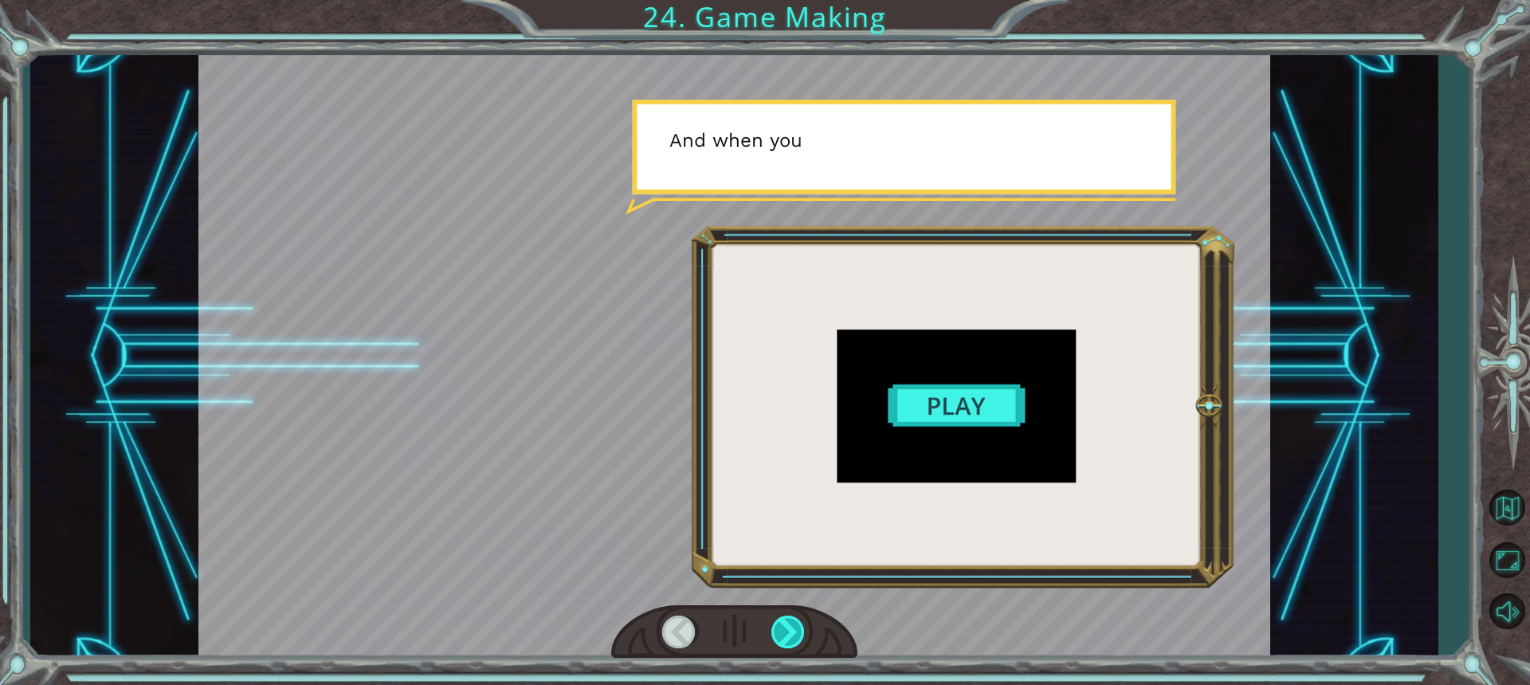
click at [801, 640] on div at bounding box center [789, 631] width 35 height 33
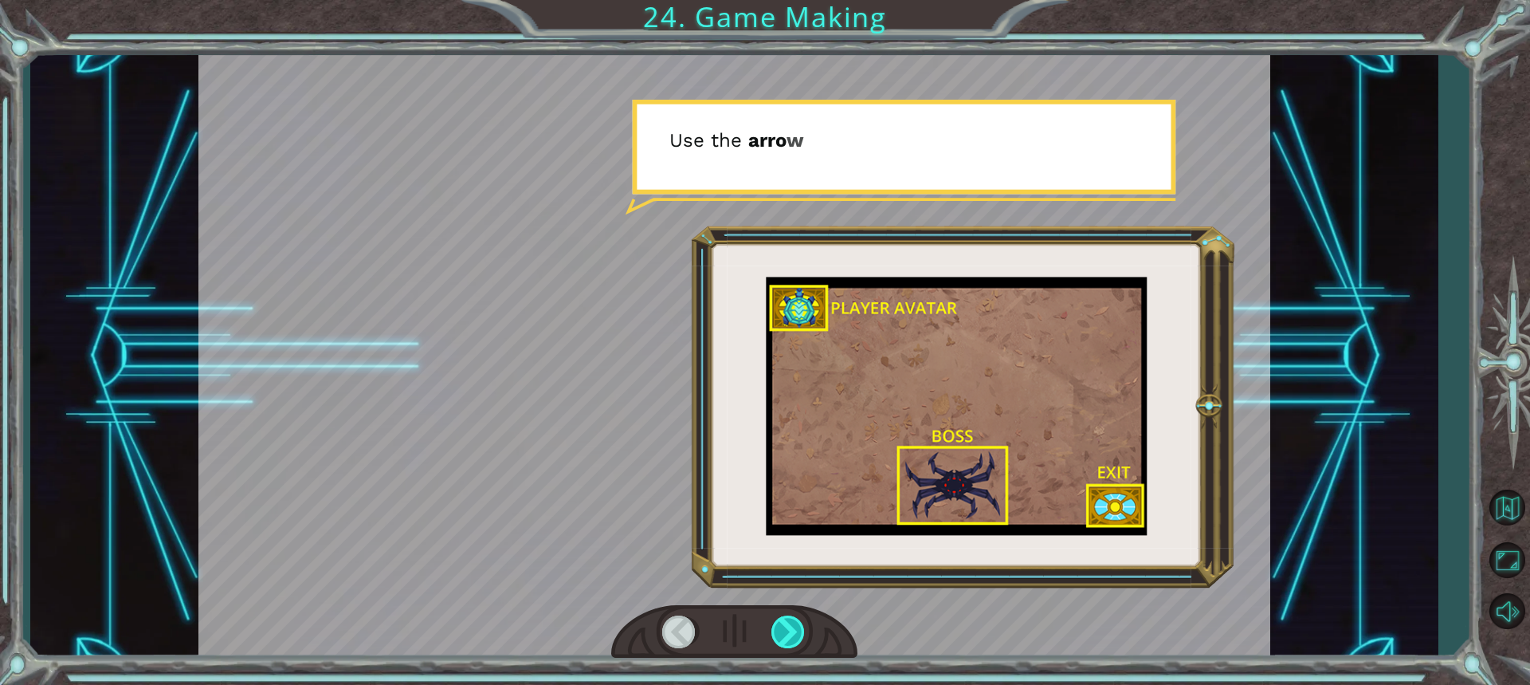
click at [801, 640] on div at bounding box center [789, 631] width 35 height 33
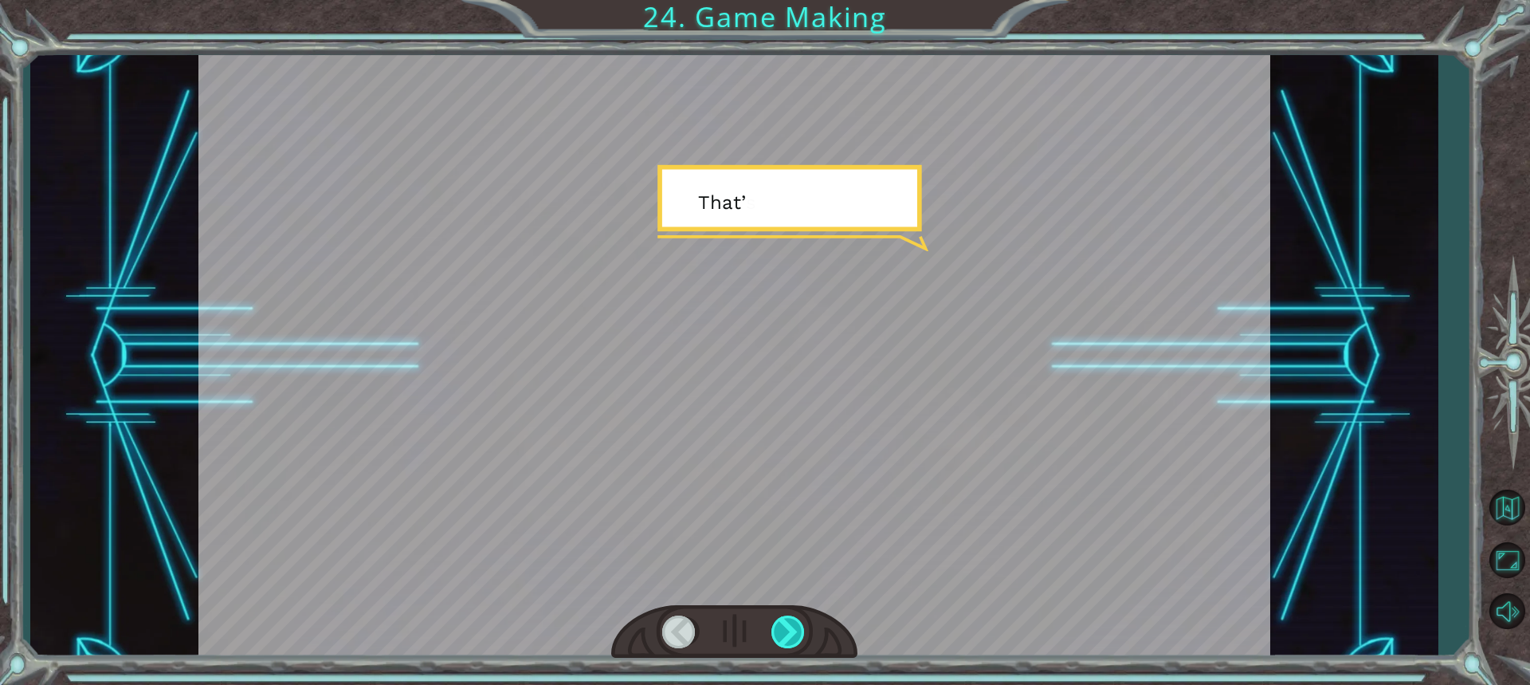
click at [800, 639] on div at bounding box center [789, 631] width 35 height 33
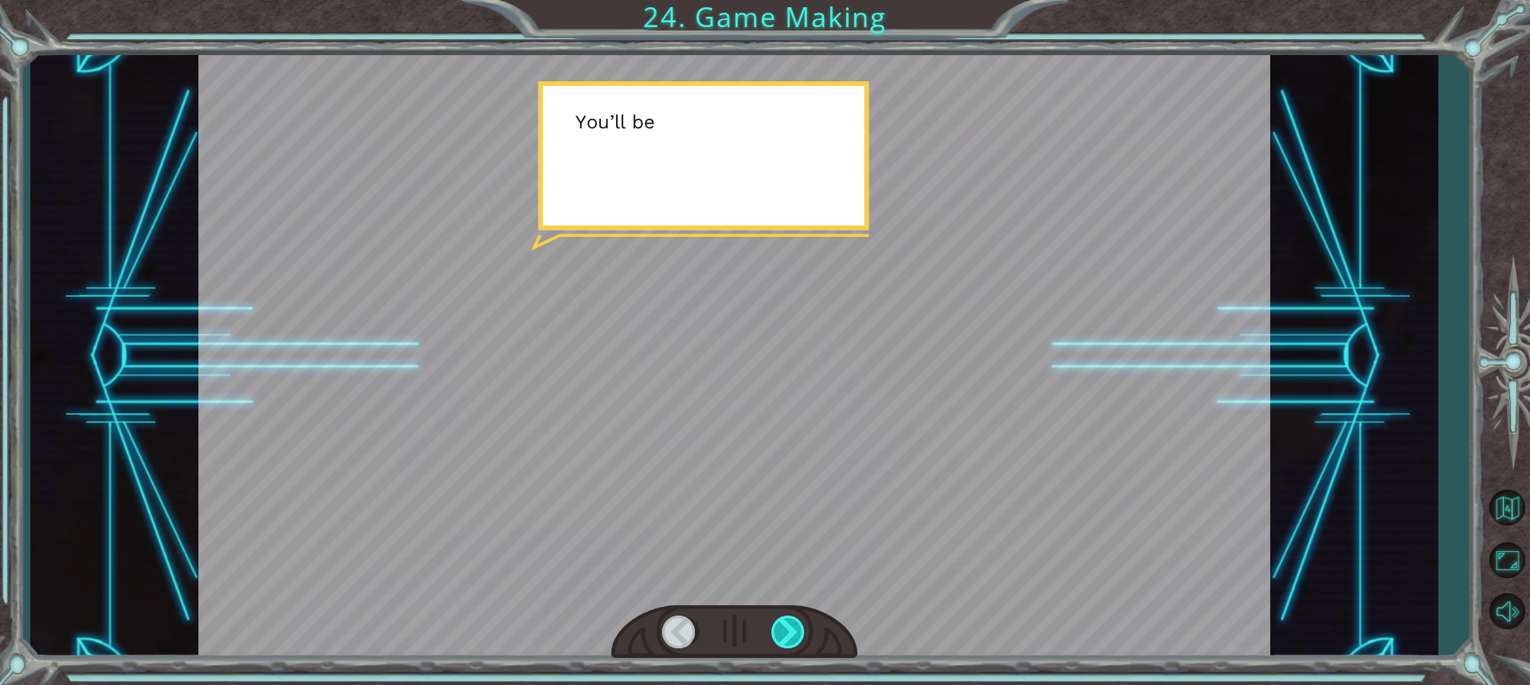
click at [799, 633] on div at bounding box center [789, 631] width 35 height 33
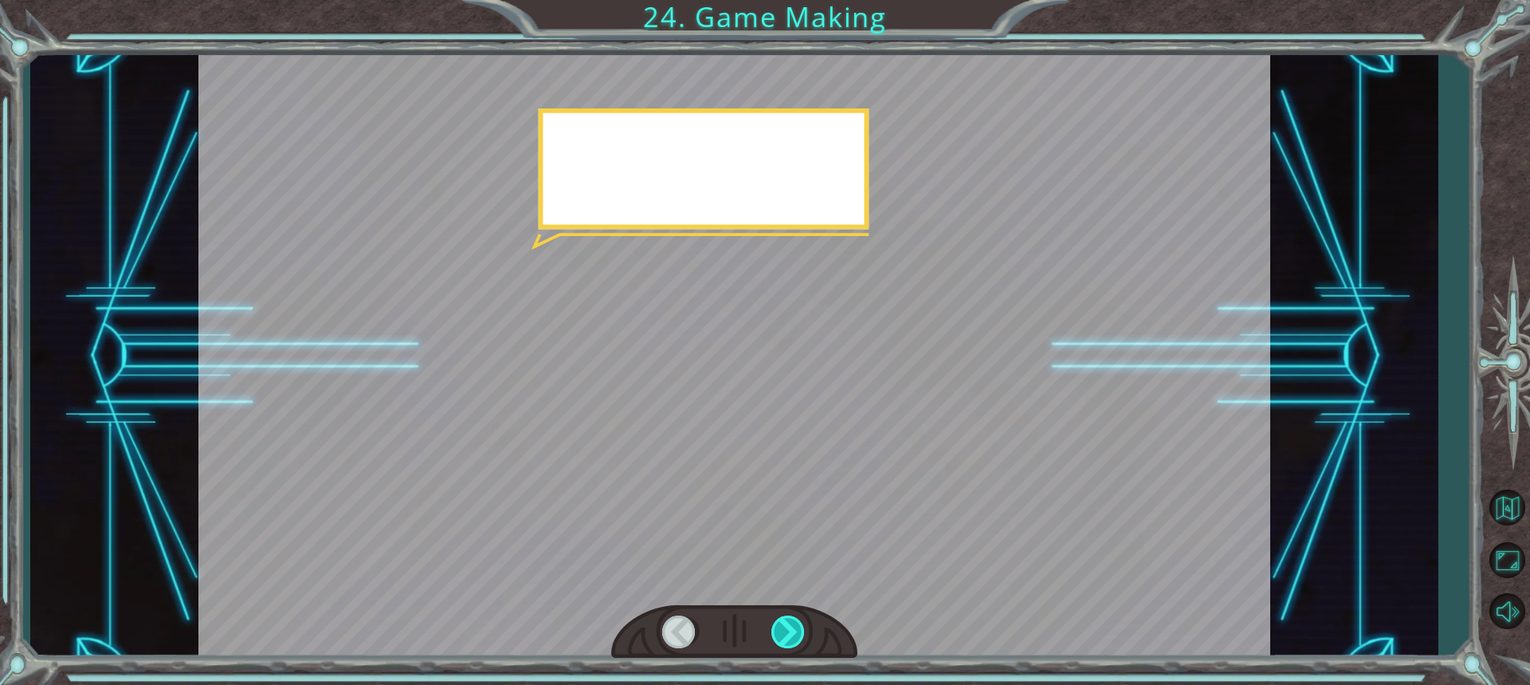
click at [799, 633] on div at bounding box center [789, 631] width 35 height 33
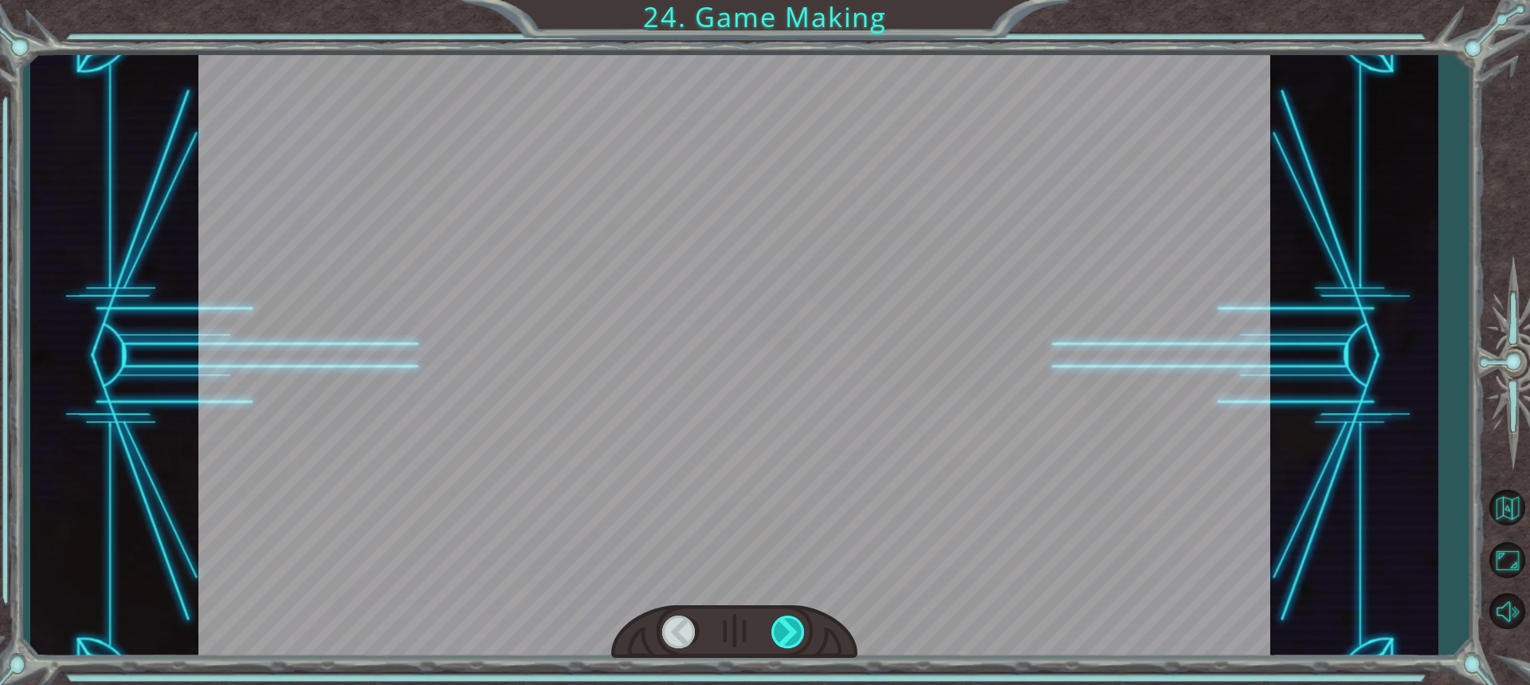
click at [799, 633] on div at bounding box center [789, 631] width 35 height 33
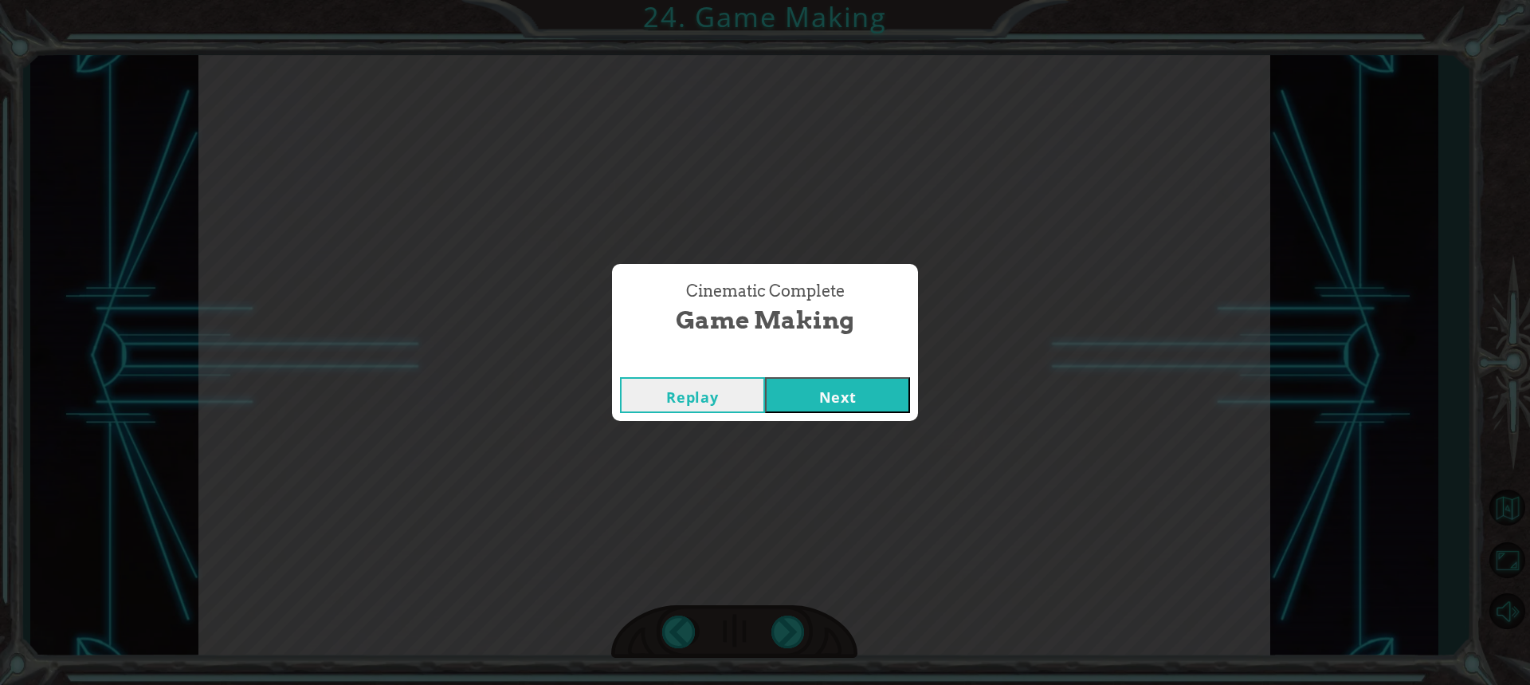
click at [805, 414] on div "Replay Next" at bounding box center [765, 395] width 306 height 52
click at [823, 397] on button "Next" at bounding box center [837, 395] width 145 height 36
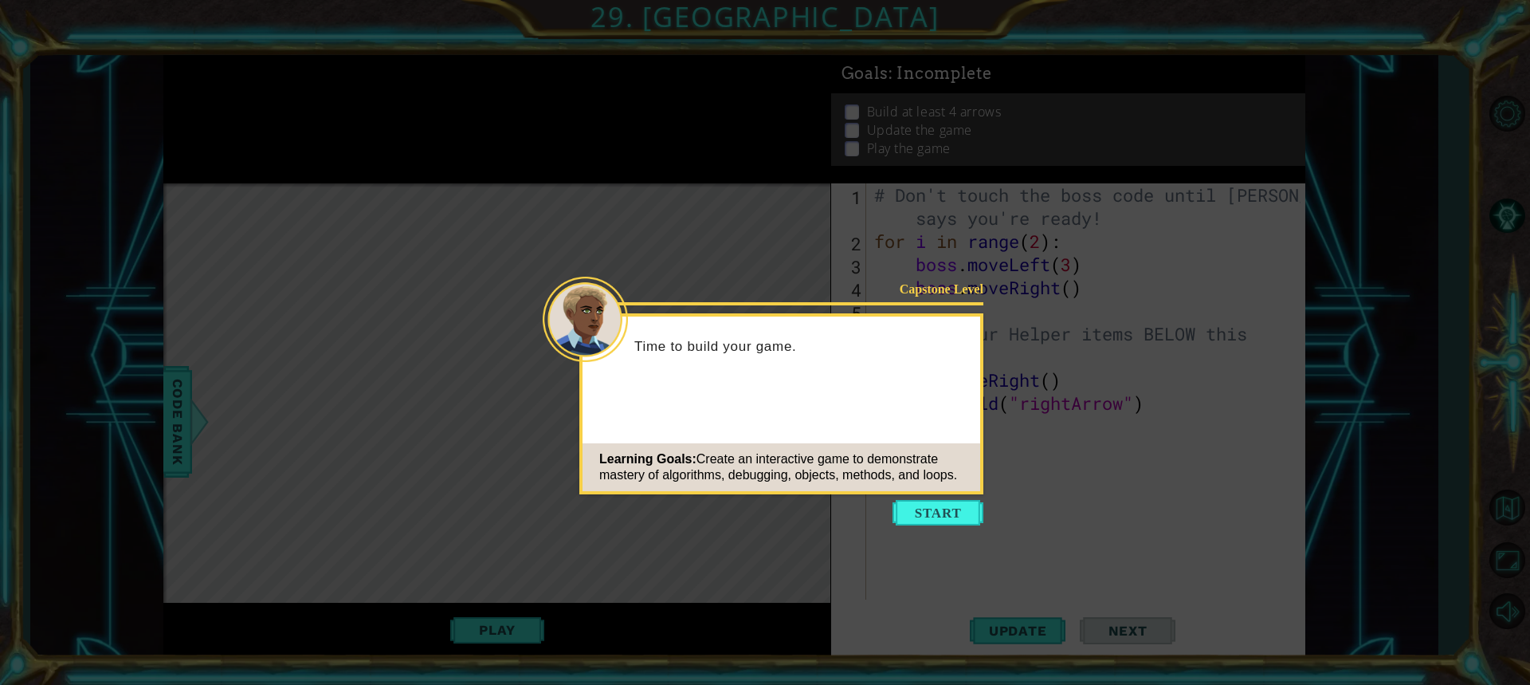
click at [887, 512] on icon at bounding box center [765, 342] width 1530 height 685
click at [912, 506] on button "Start" at bounding box center [938, 513] width 91 height 26
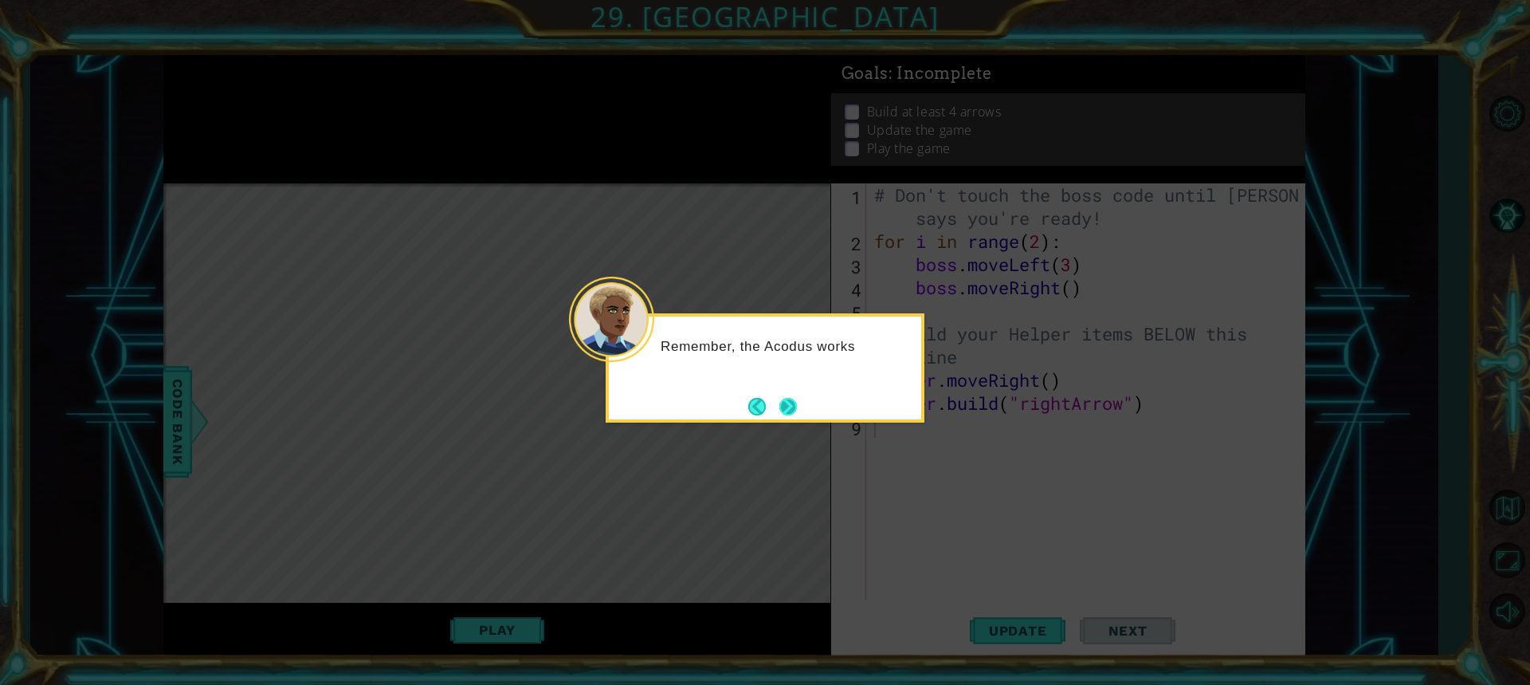
click at [791, 402] on button "Next" at bounding box center [789, 406] width 28 height 28
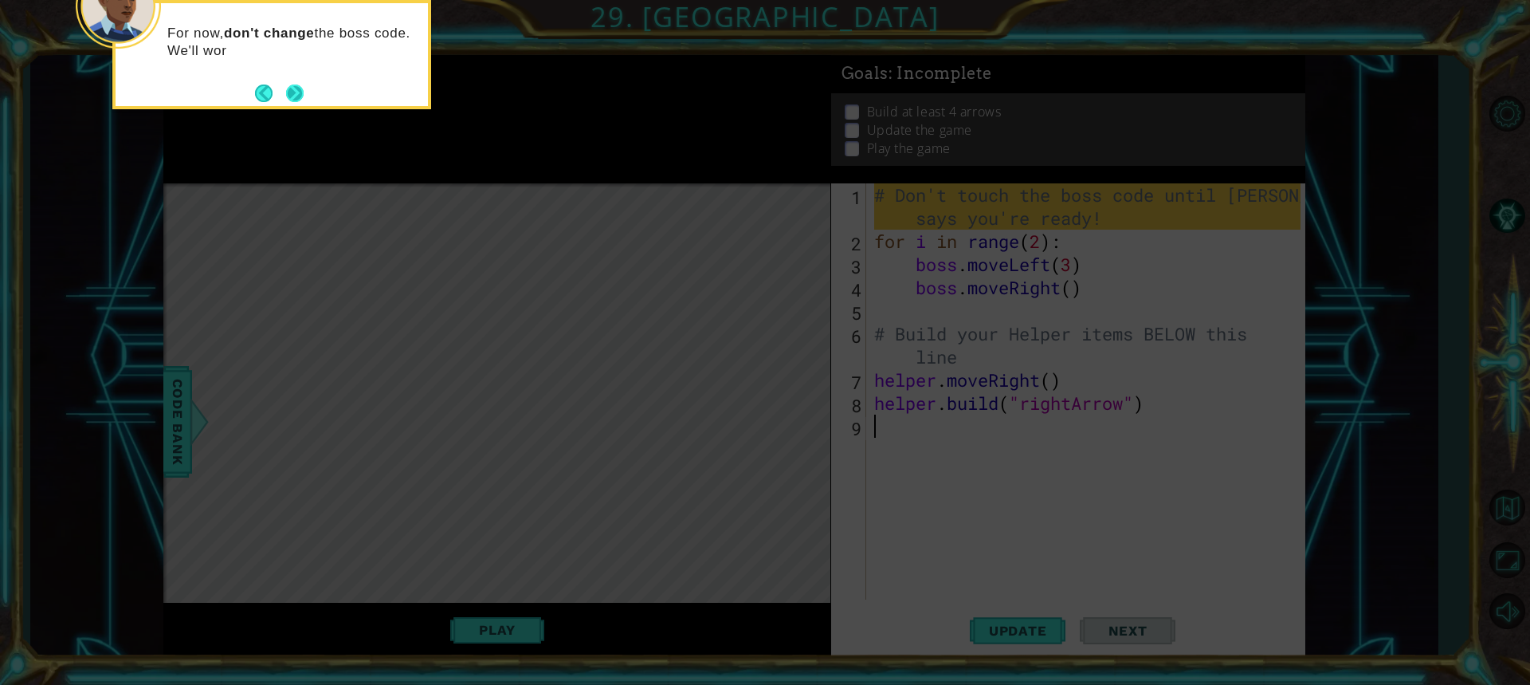
click at [290, 104] on button "Next" at bounding box center [294, 93] width 27 height 27
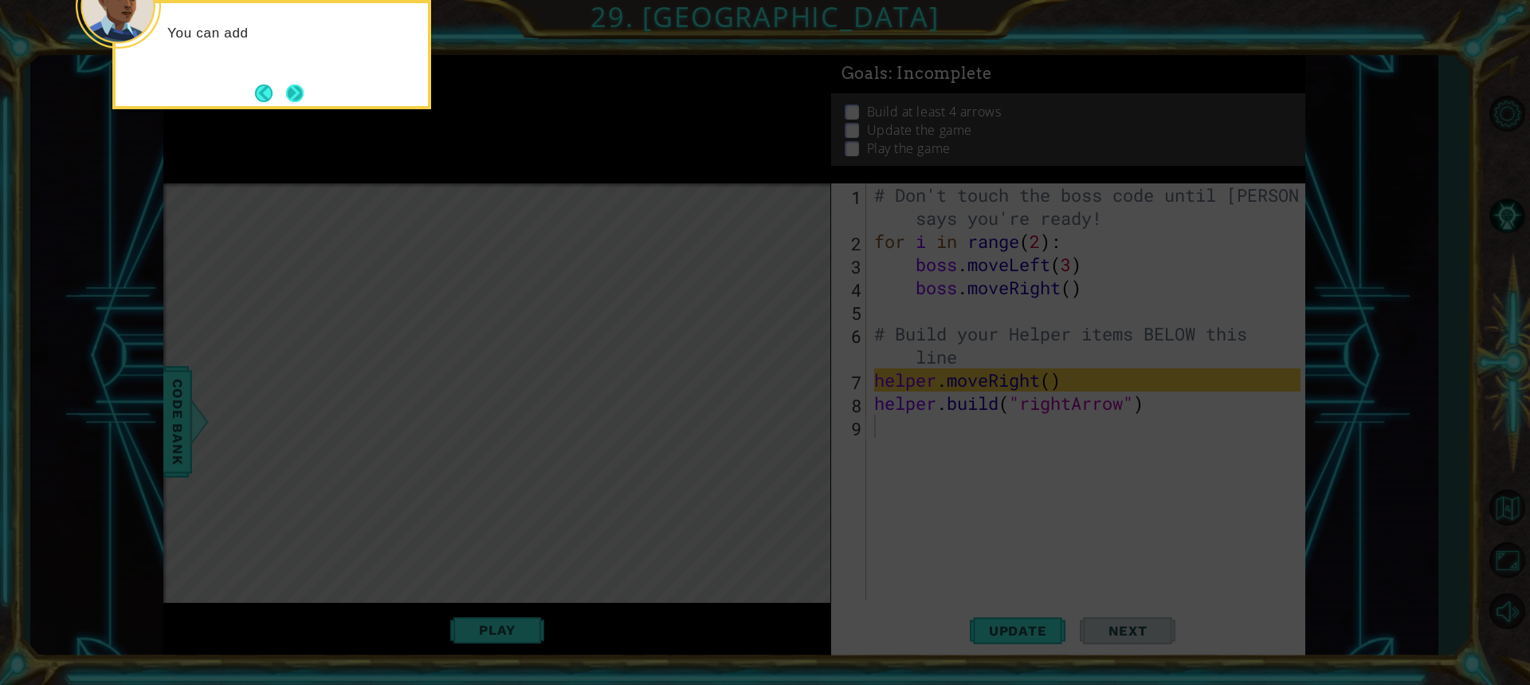
click at [296, 91] on button "Next" at bounding box center [295, 93] width 28 height 28
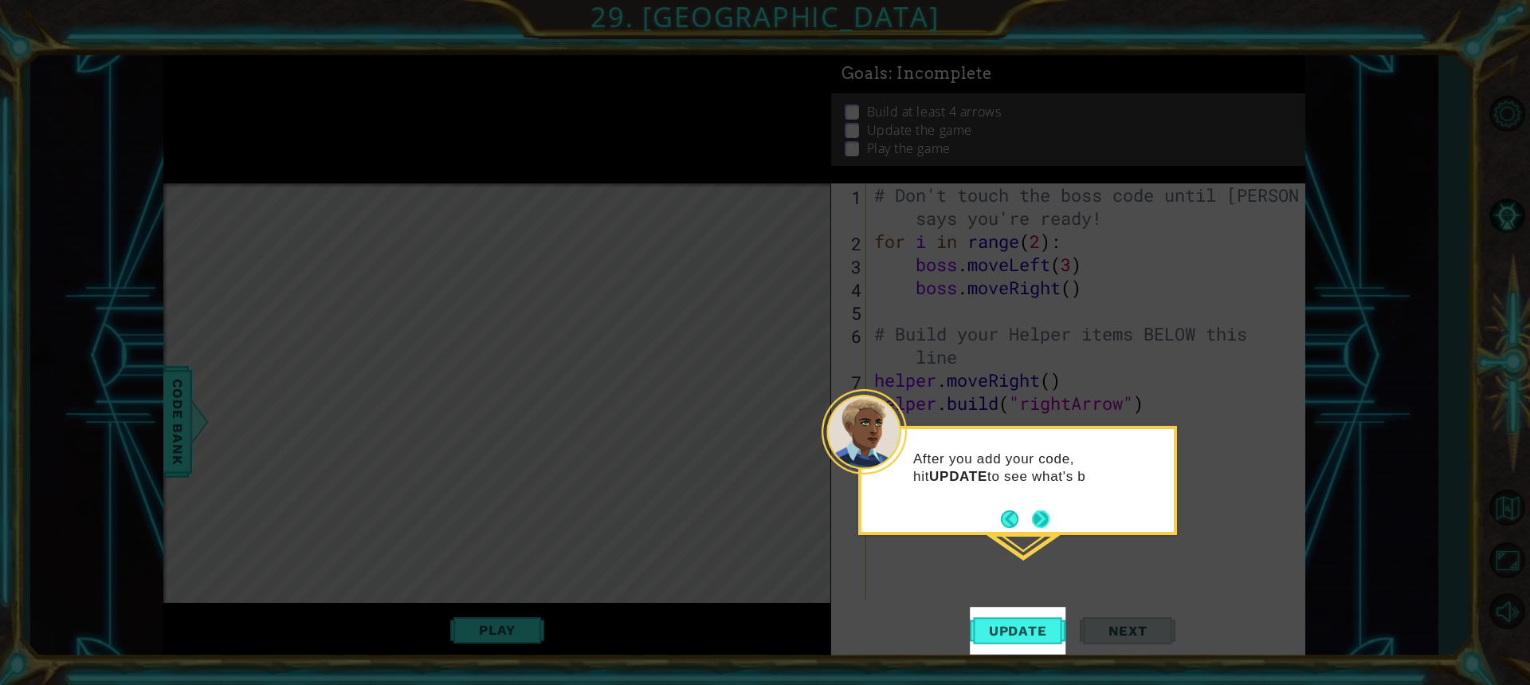
click at [1039, 511] on button "Next" at bounding box center [1041, 519] width 22 height 22
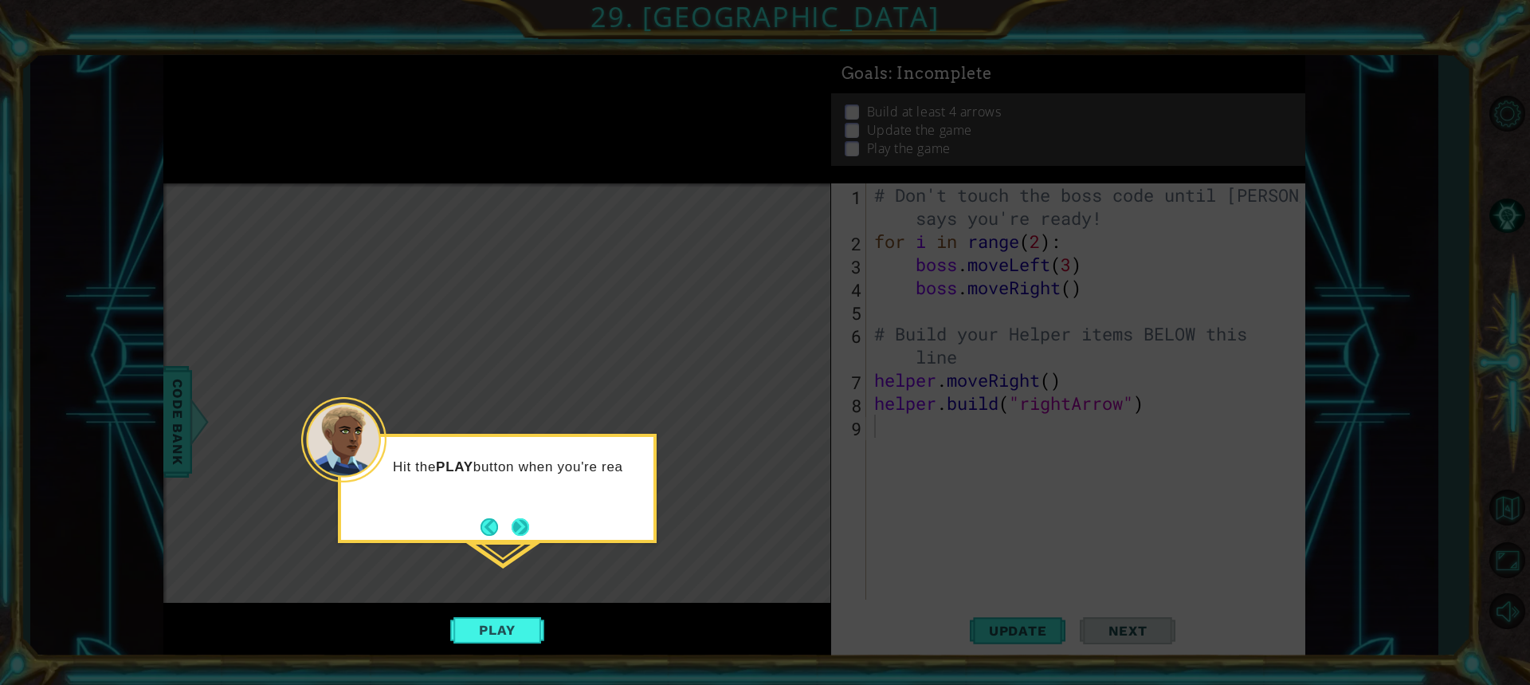
click at [524, 517] on button "Next" at bounding box center [520, 526] width 19 height 19
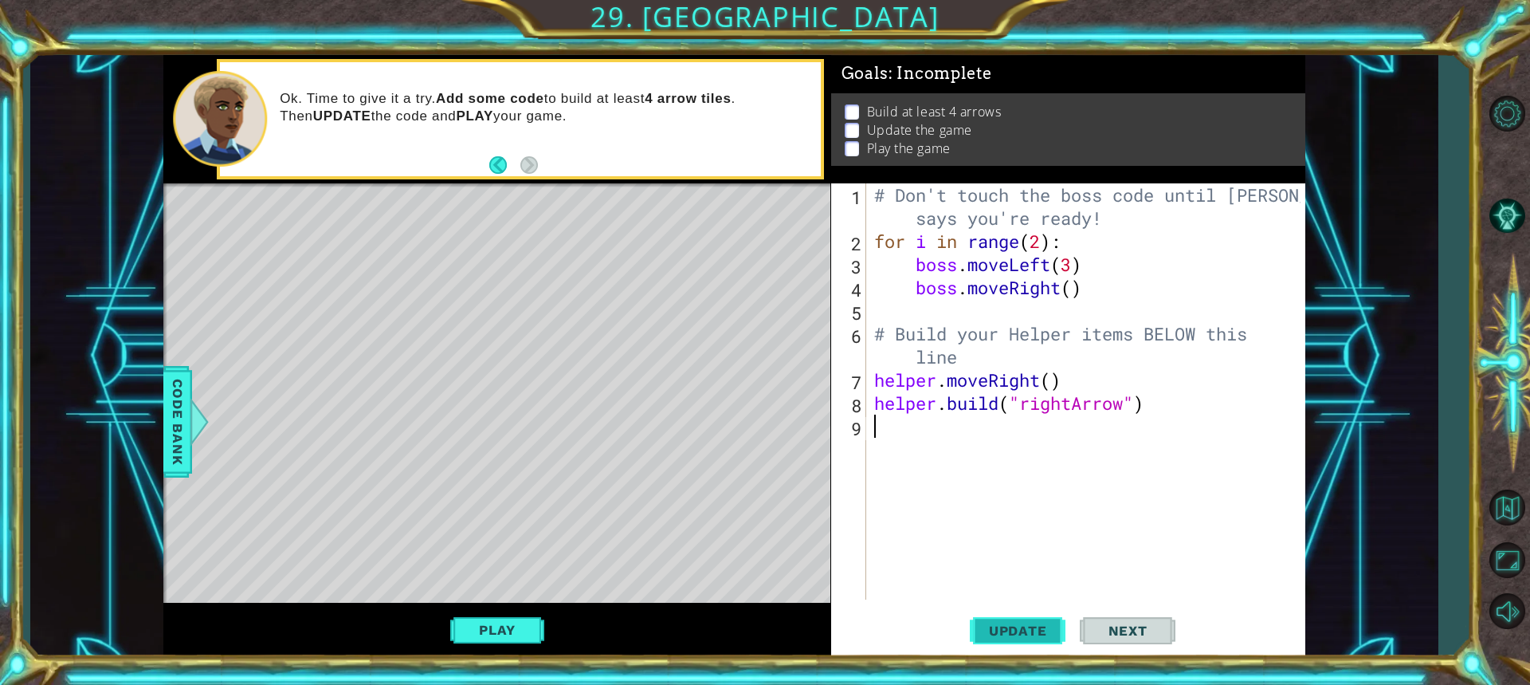
click at [1038, 634] on span "Update" at bounding box center [1018, 630] width 90 height 16
click at [506, 628] on button "Play" at bounding box center [496, 629] width 93 height 30
click at [1038, 630] on span "Update" at bounding box center [1018, 630] width 90 height 16
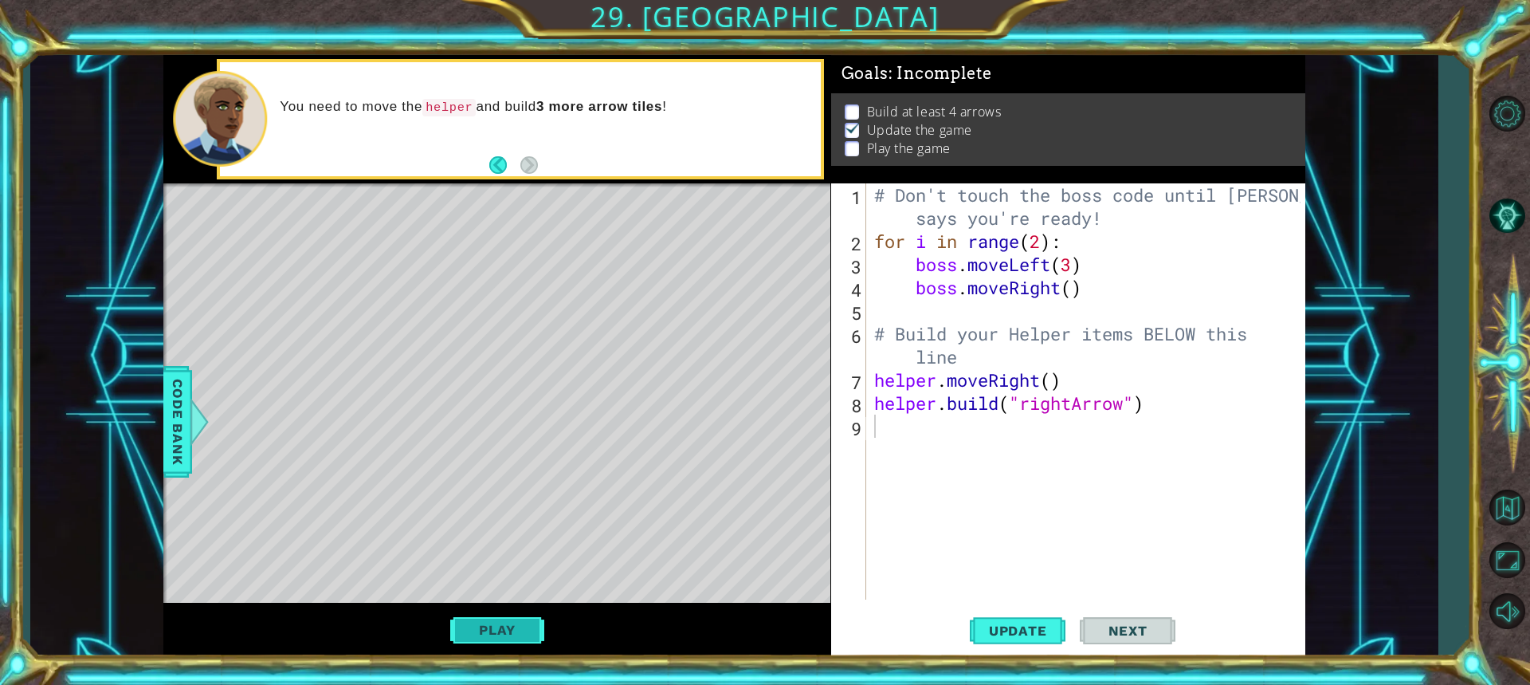
click at [519, 631] on button "Play" at bounding box center [496, 629] width 93 height 30
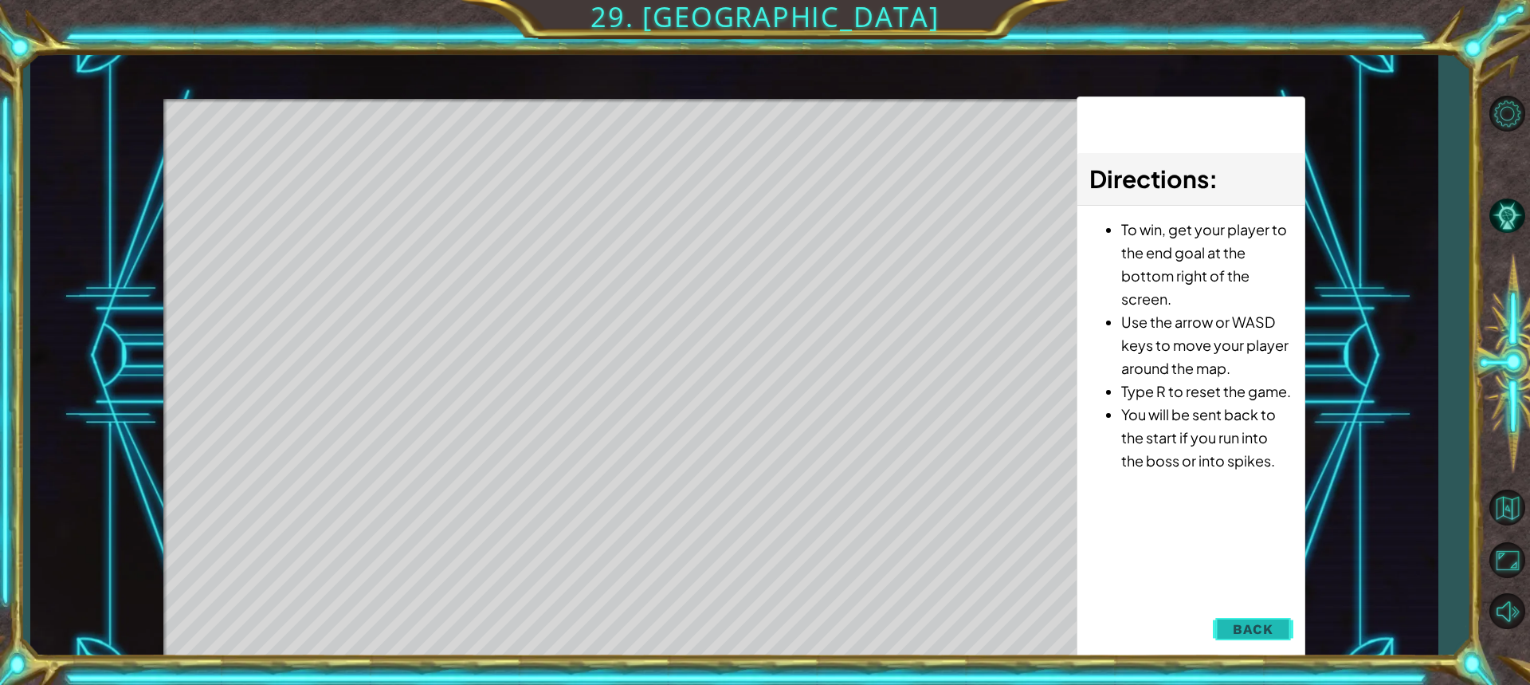
click at [1277, 621] on button "Back" at bounding box center [1253, 629] width 80 height 32
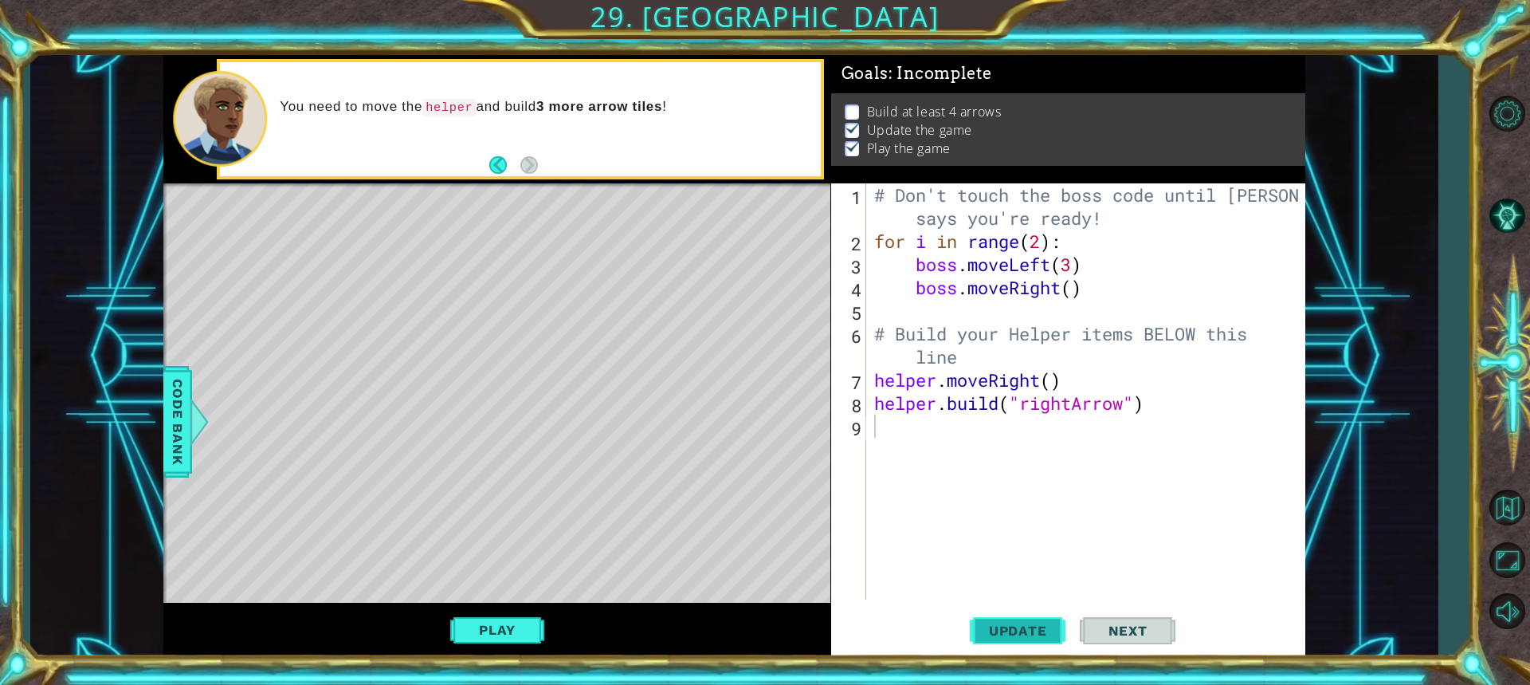
click at [1033, 631] on span "Update" at bounding box center [1018, 630] width 90 height 16
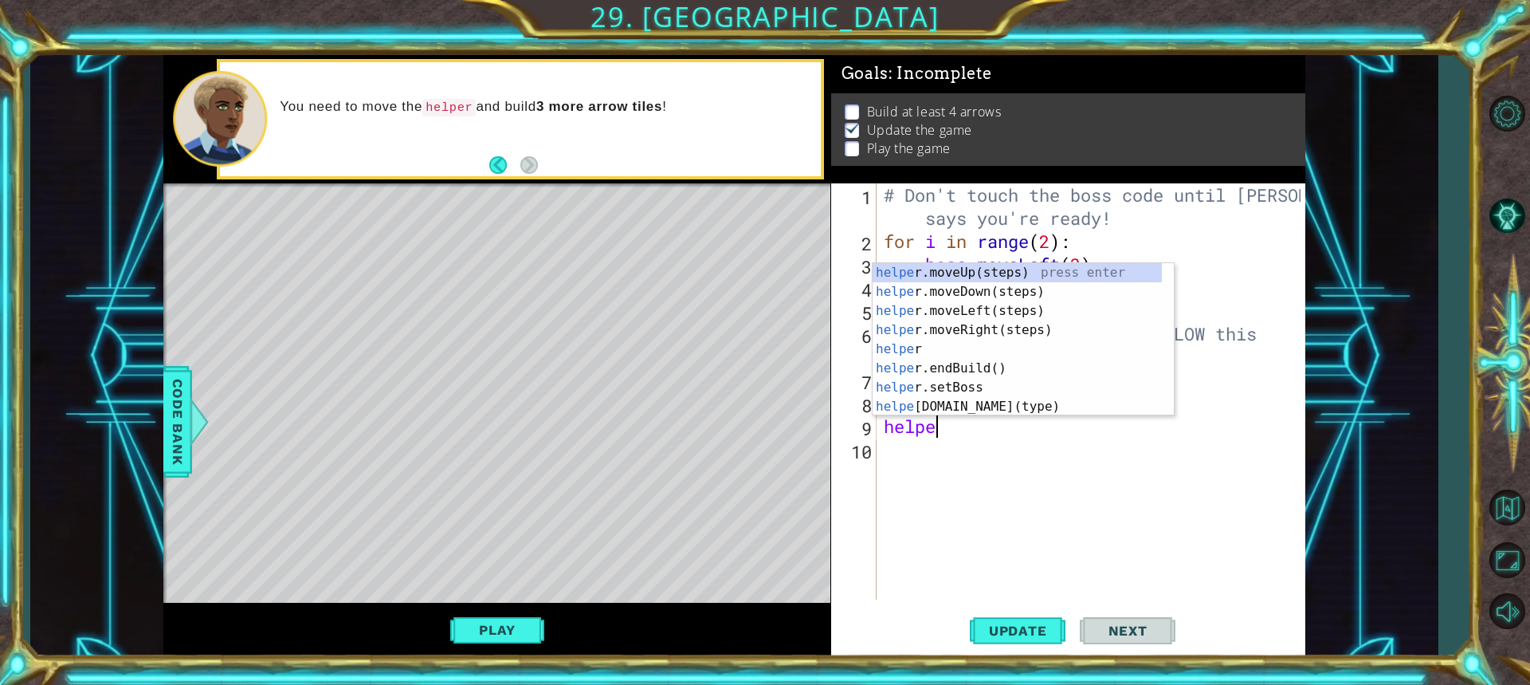
scroll to position [0, 2]
click at [937, 413] on div "helper press enter helper .moveUp(steps) press enter helper .moveDown(steps) pr…" at bounding box center [1017, 358] width 289 height 191
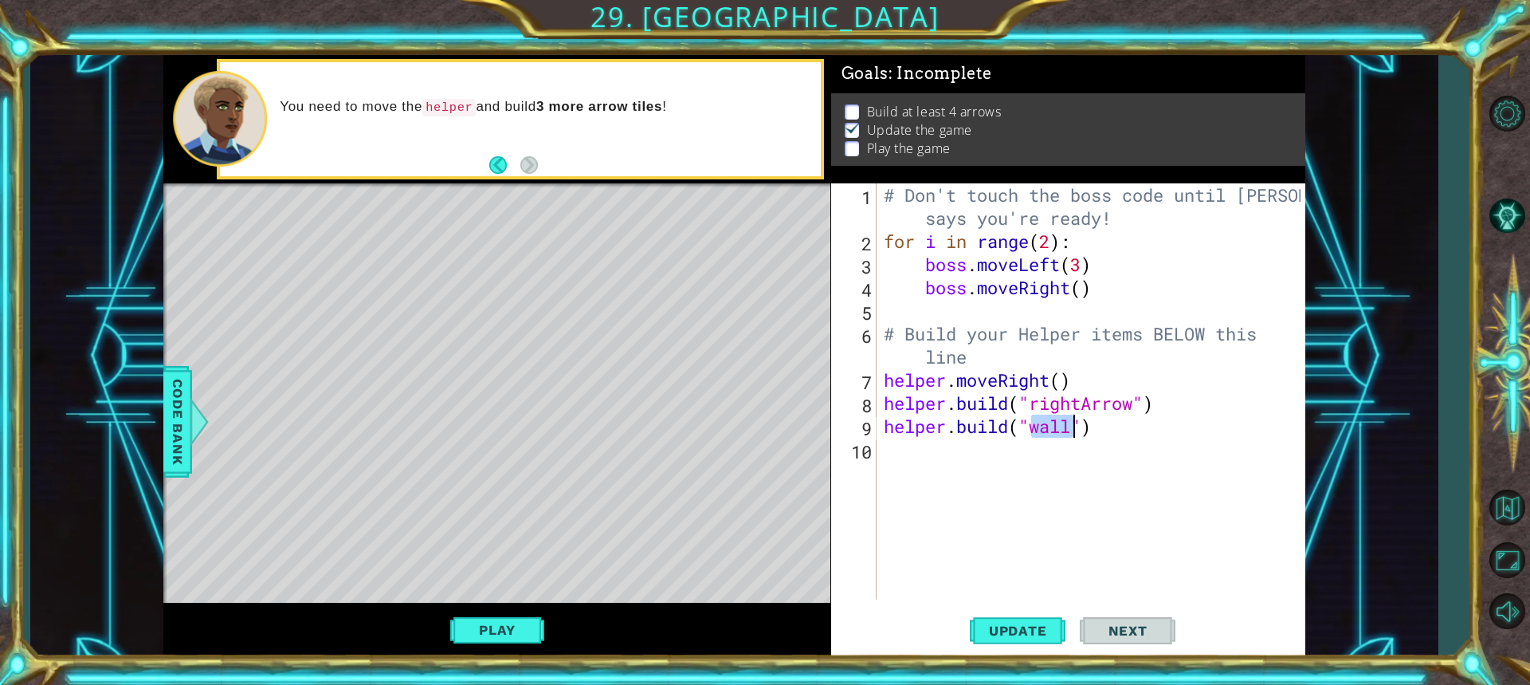
click at [1056, 425] on div "# Don't touch the boss code until [PERSON_NAME] says you're ready! for i in ran…" at bounding box center [1091, 391] width 420 height 416
click at [1074, 410] on div "" rightArrow" press enter" at bounding box center [1160, 425] width 301 height 57
type textarea "[DOMAIN_NAME]("rightArrow")"
click at [1086, 563] on div "# Don't touch the boss code until [PERSON_NAME] says you're ready! for i in ran…" at bounding box center [1095, 425] width 428 height 485
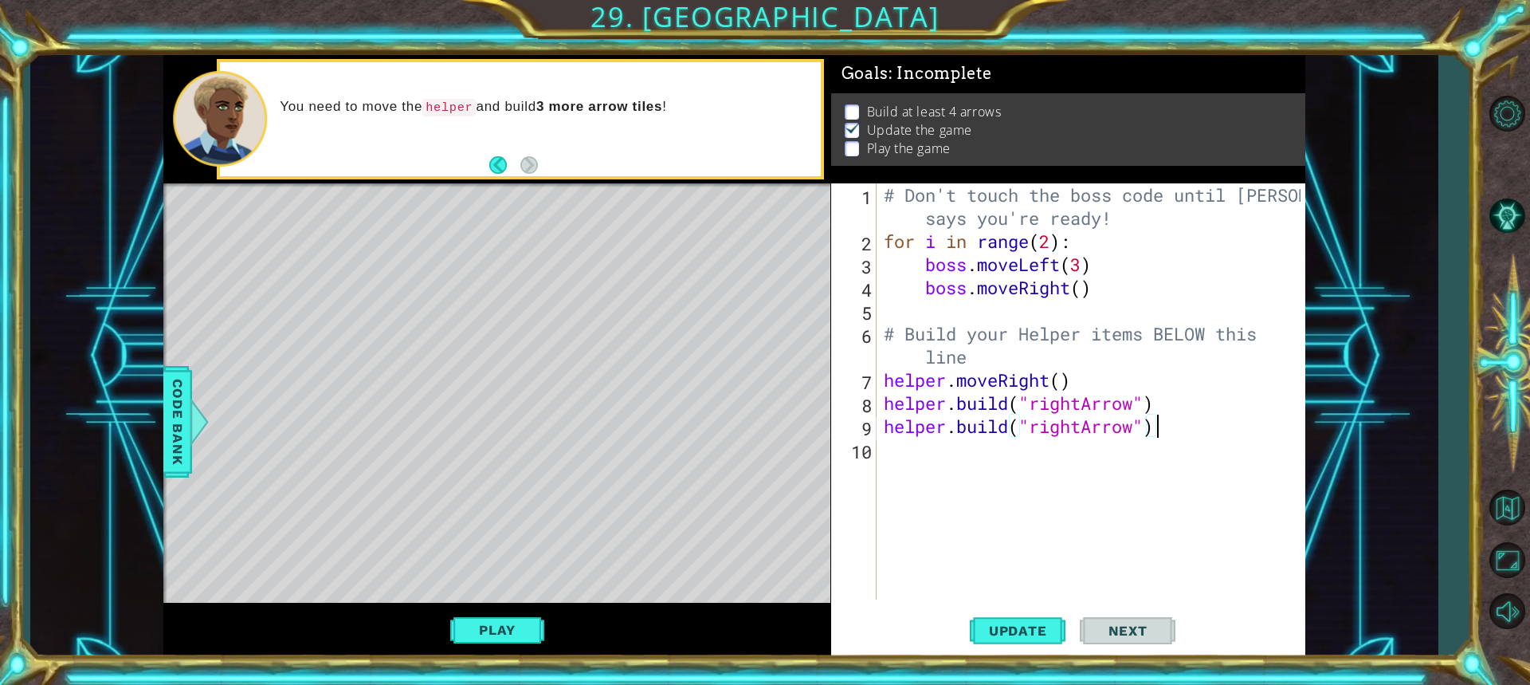
drag, startPoint x: 1188, startPoint y: 432, endPoint x: 1156, endPoint y: 429, distance: 31.2
click at [1156, 429] on div "# Don't touch the boss code until [PERSON_NAME] says you're ready! for i in ran…" at bounding box center [1095, 425] width 428 height 485
type textarea "[DOMAIN_NAME]("rightArrow")"
click at [1111, 608] on button "Next" at bounding box center [1128, 630] width 96 height 47
click at [1019, 638] on button "Update" at bounding box center [1018, 630] width 96 height 47
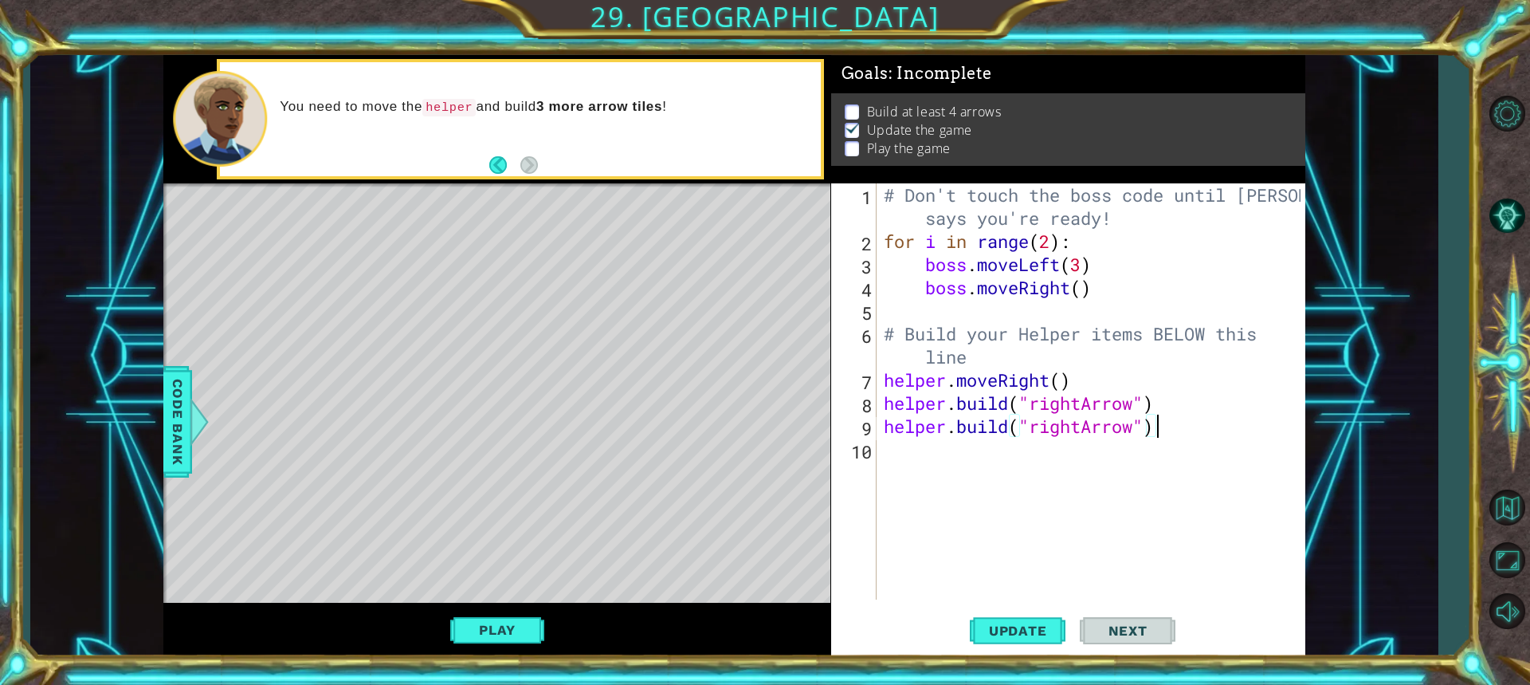
click at [881, 426] on div "# Don't touch the boss code until [PERSON_NAME] says you're ready! for i in ran…" at bounding box center [1095, 425] width 428 height 485
click at [899, 419] on div "# Don't touch the boss code until [PERSON_NAME] says you're ready! for i in ran…" at bounding box center [1095, 425] width 428 height 485
type textarea "h"
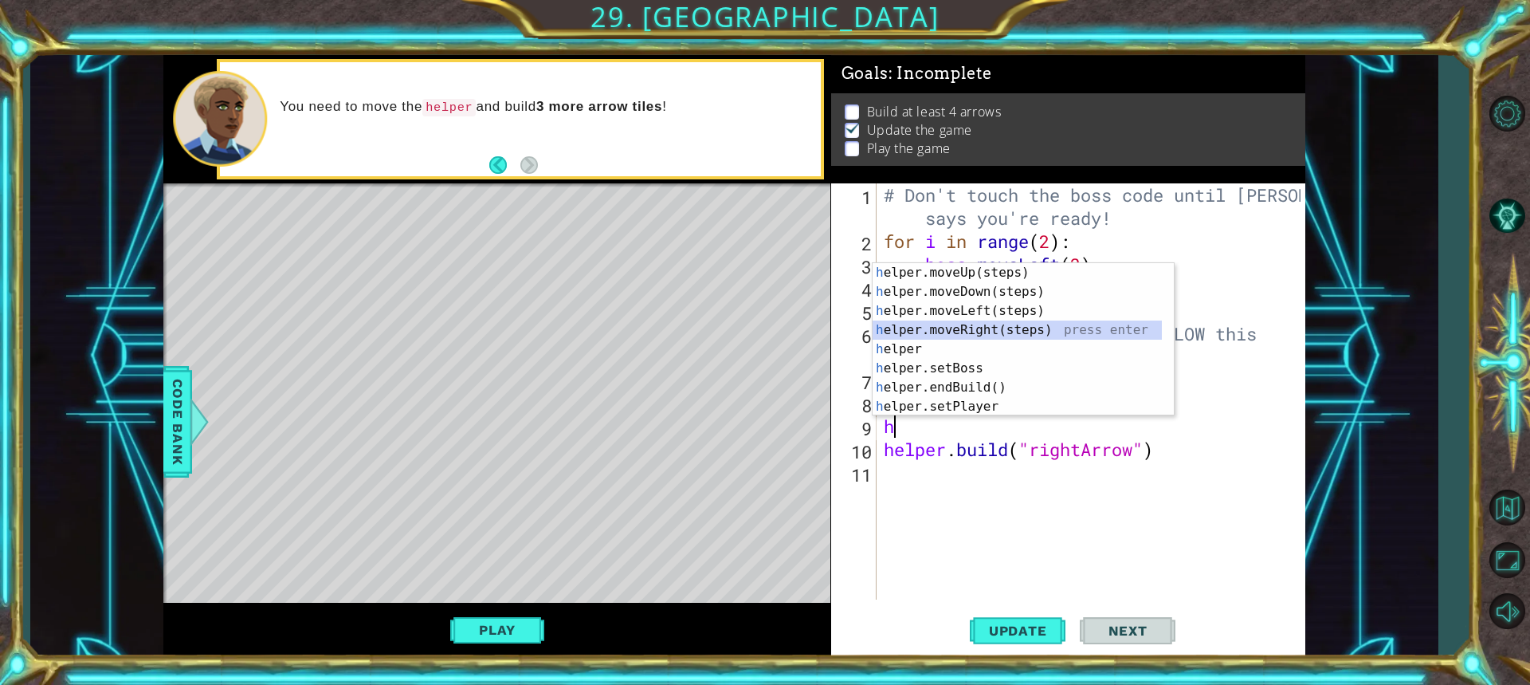
click at [963, 325] on div "h elper.moveUp(steps) press enter h elper.moveDown(steps) press enter h elper.m…" at bounding box center [1023, 358] width 301 height 191
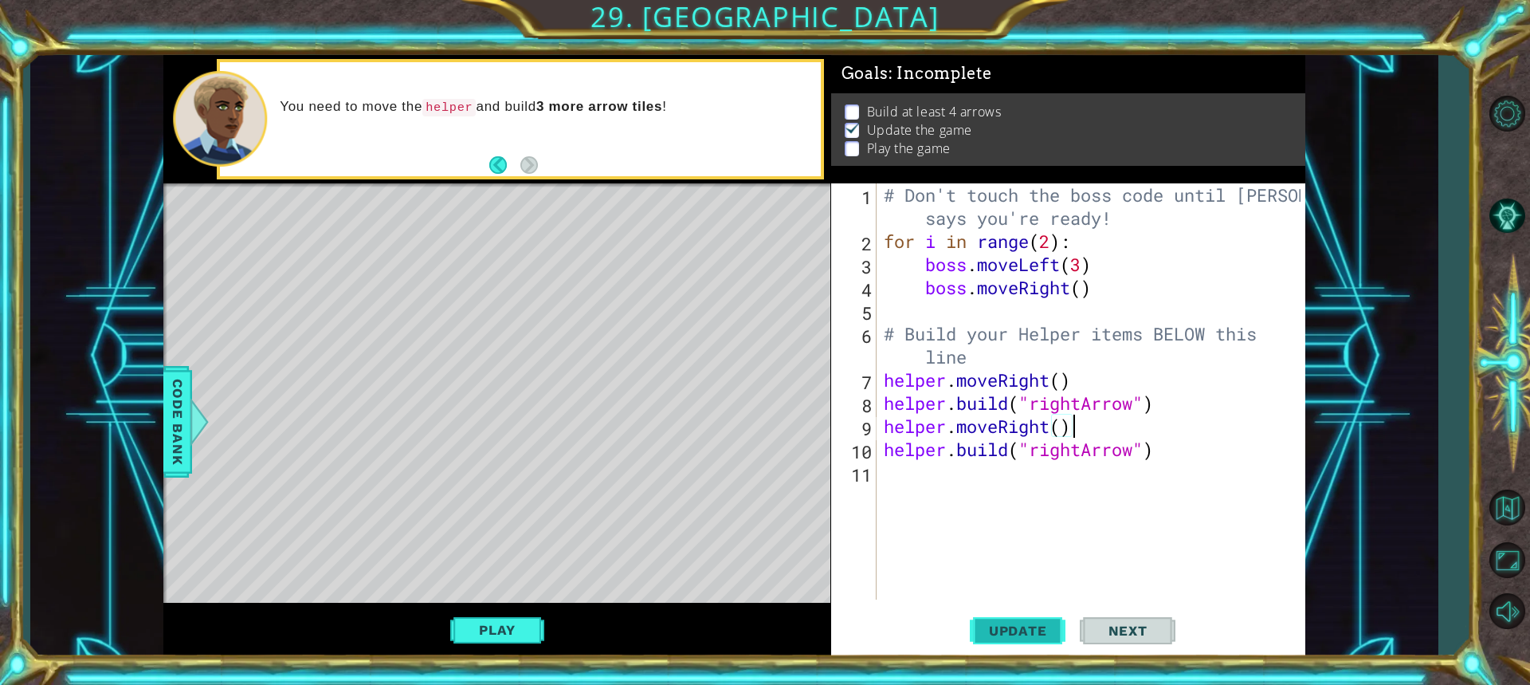
type textarea "helper.moveRight()"
click at [1029, 621] on button "Update" at bounding box center [1018, 630] width 96 height 47
click at [905, 487] on div "# Don't touch the boss code until [PERSON_NAME] says you're ready! for i in ran…" at bounding box center [1095, 425] width 428 height 485
type textarea "h"
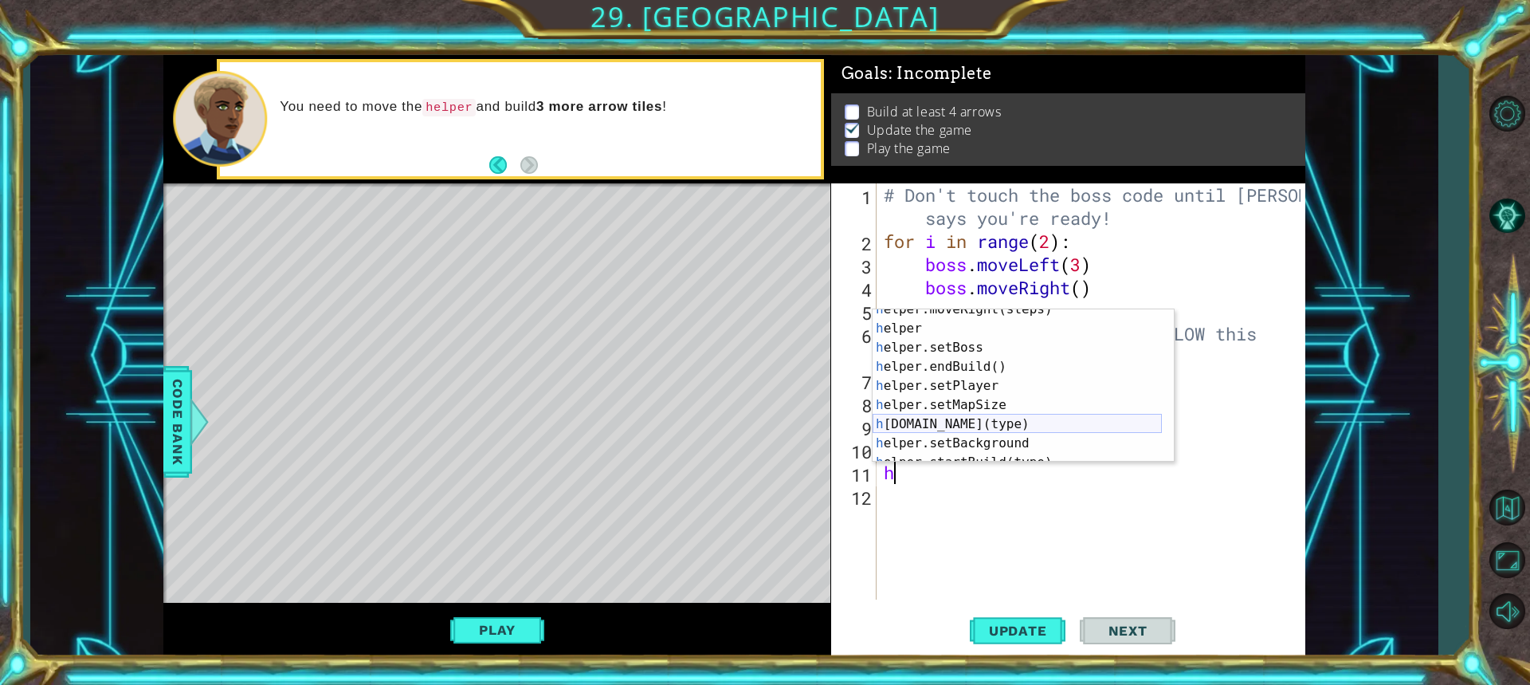
scroll to position [67, 0]
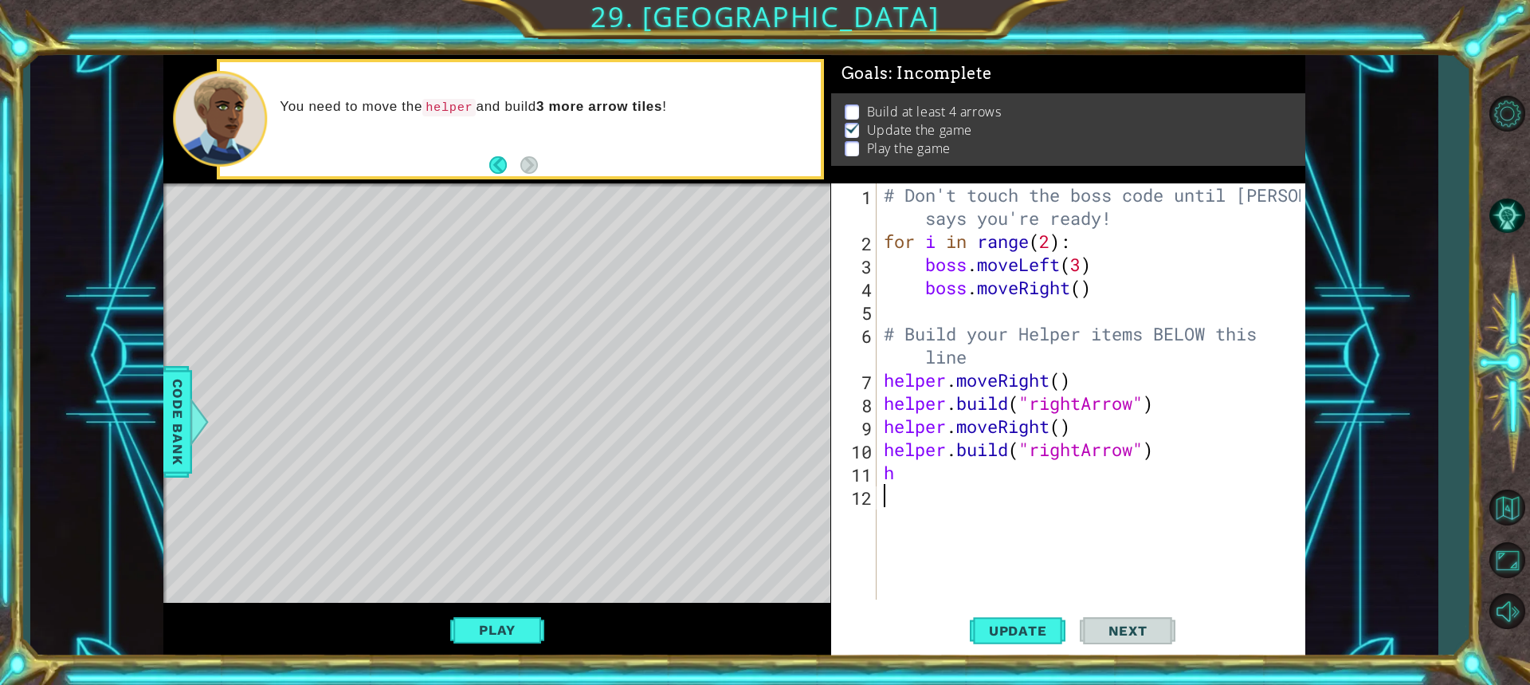
click at [972, 518] on div "# Don't touch the boss code until [PERSON_NAME] says you're ready! for i in ran…" at bounding box center [1095, 425] width 428 height 485
click at [966, 481] on div "# Don't touch the boss code until [PERSON_NAME] says you're ready! for i in ran…" at bounding box center [1095, 425] width 428 height 485
type textarea "h"
type textarea "for i in range(4)"
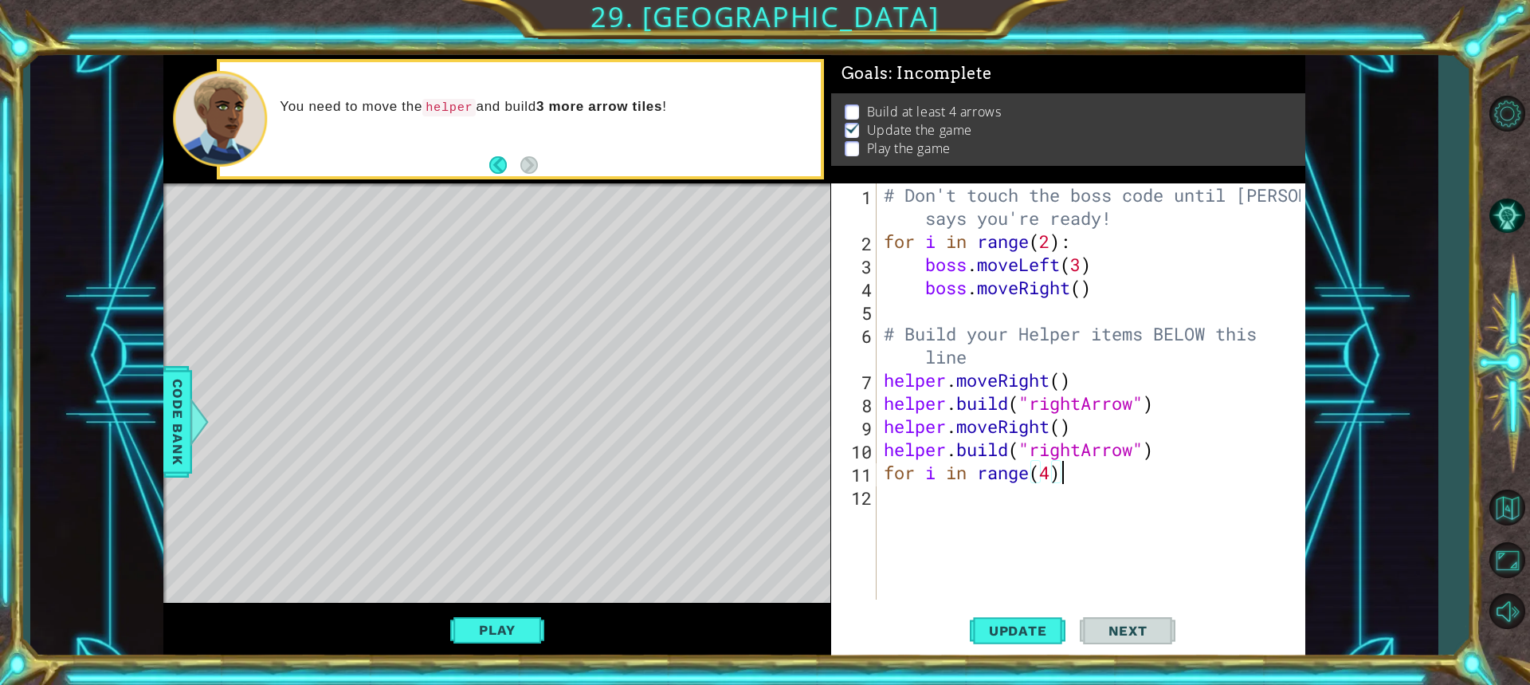
scroll to position [0, 0]
type textarea "h"
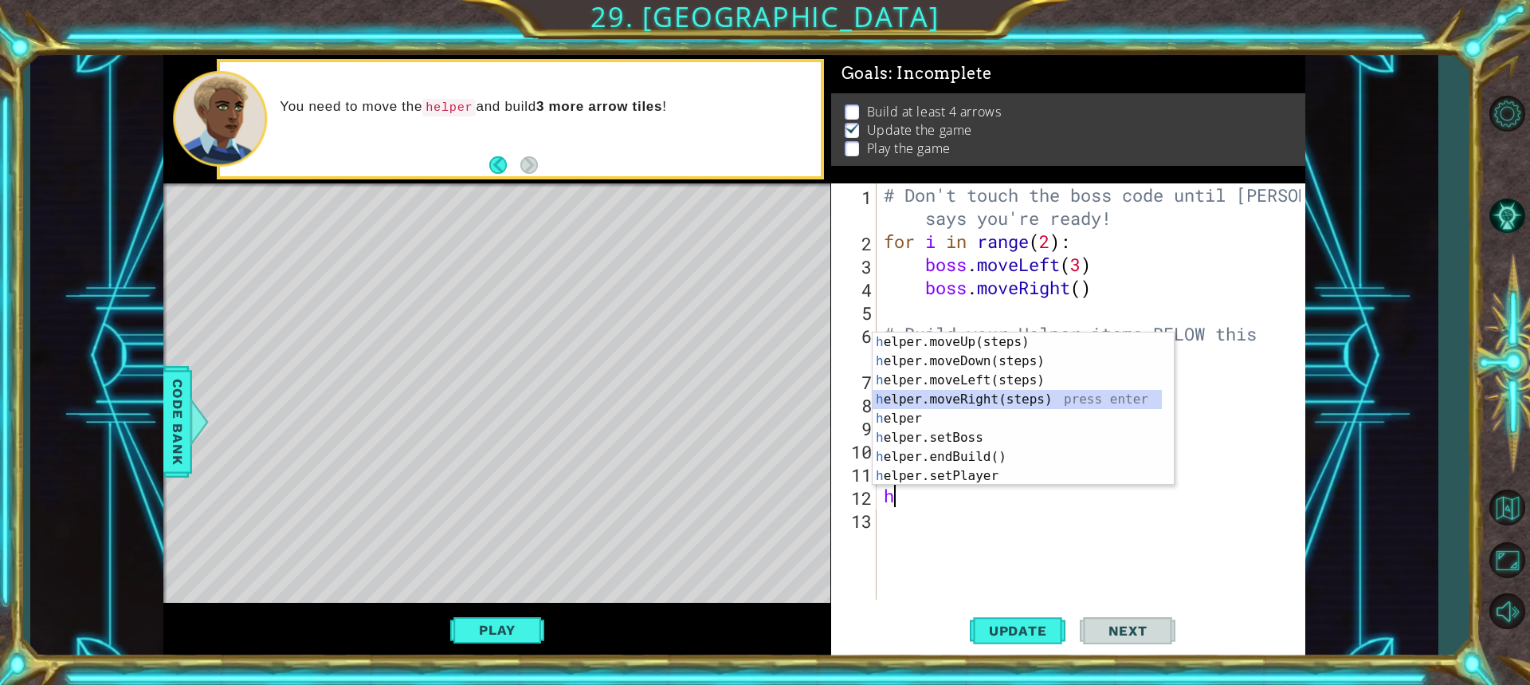
click at [973, 392] on div "h elper.moveUp(steps) press enter h elper.moveDown(steps) press enter h elper.m…" at bounding box center [1023, 427] width 301 height 191
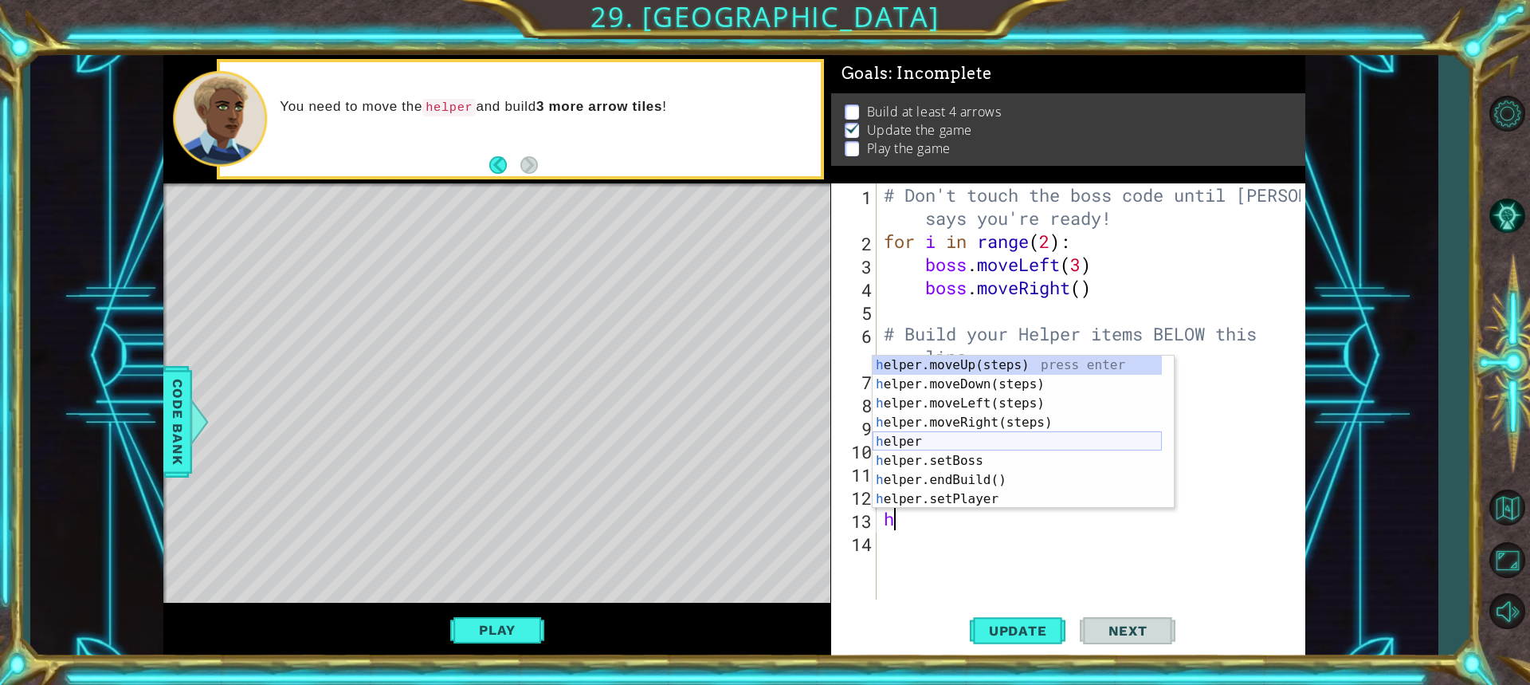
scroll to position [96, 0]
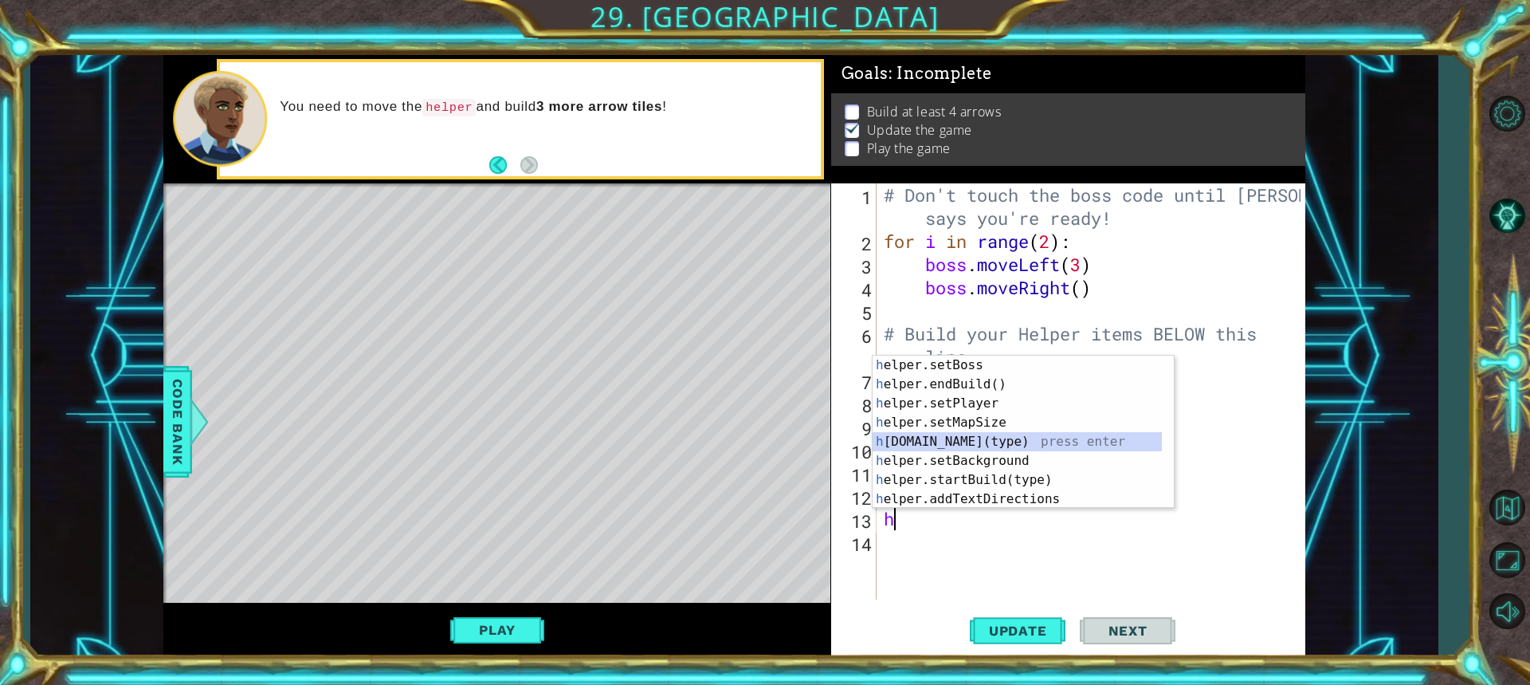
click at [960, 442] on div "h elper.setBoss press enter h elper.endBuild() press enter h elper.setPlayer pr…" at bounding box center [1017, 450] width 289 height 191
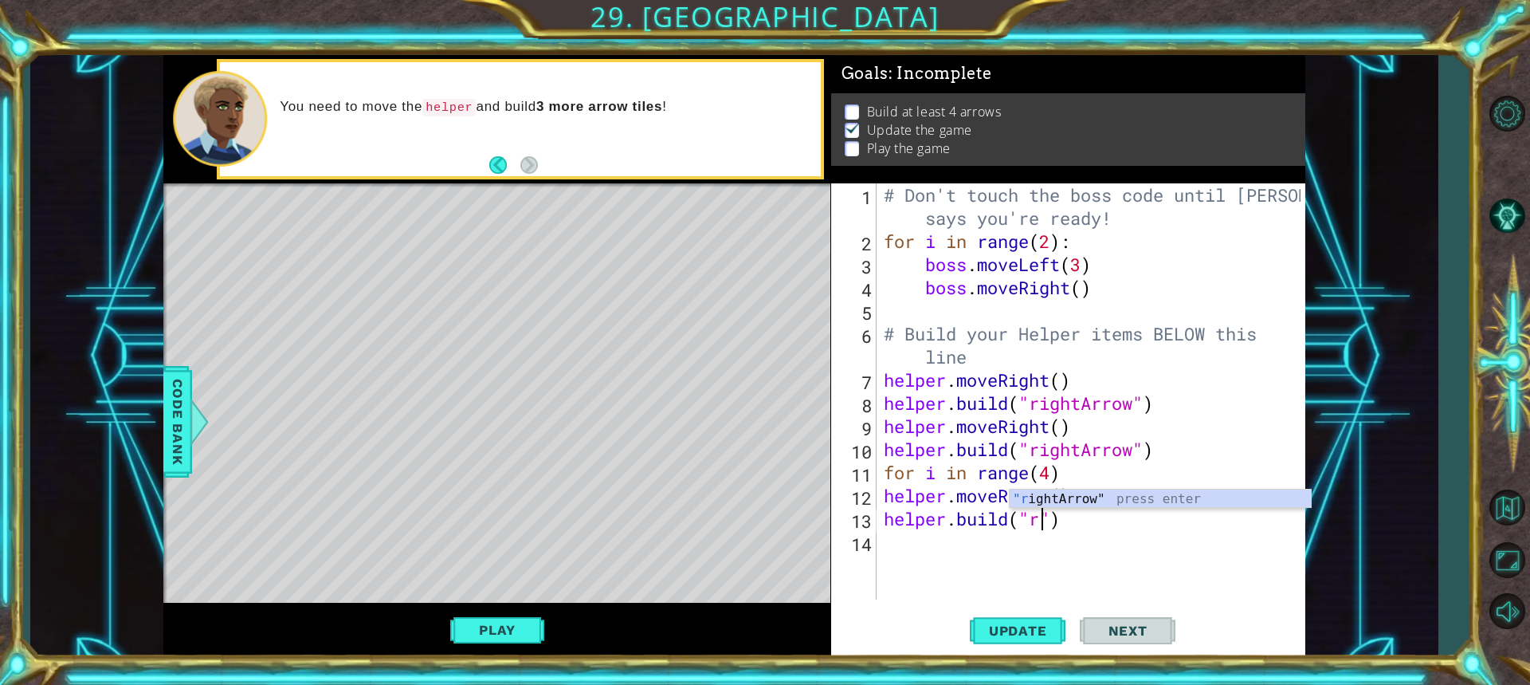
scroll to position [0, 7]
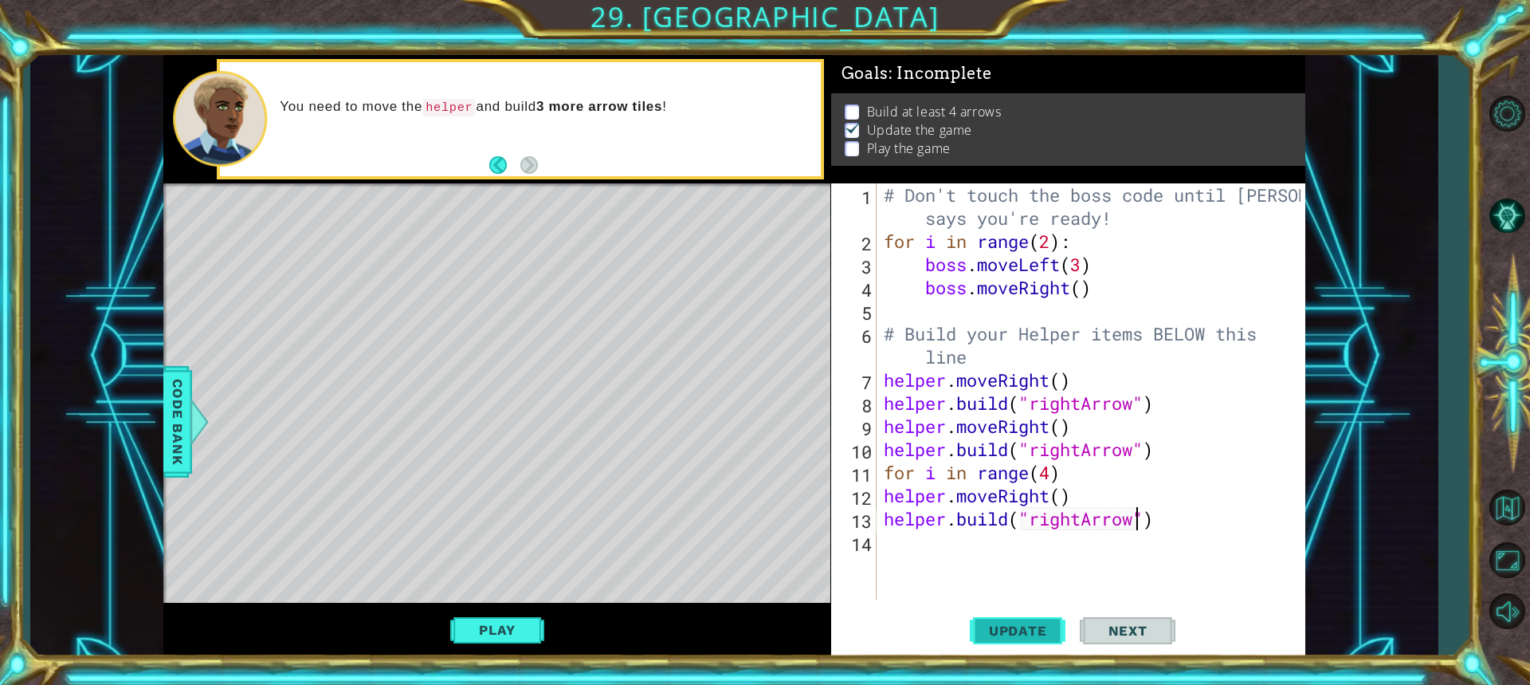
click at [1009, 624] on span "Update" at bounding box center [1018, 630] width 90 height 16
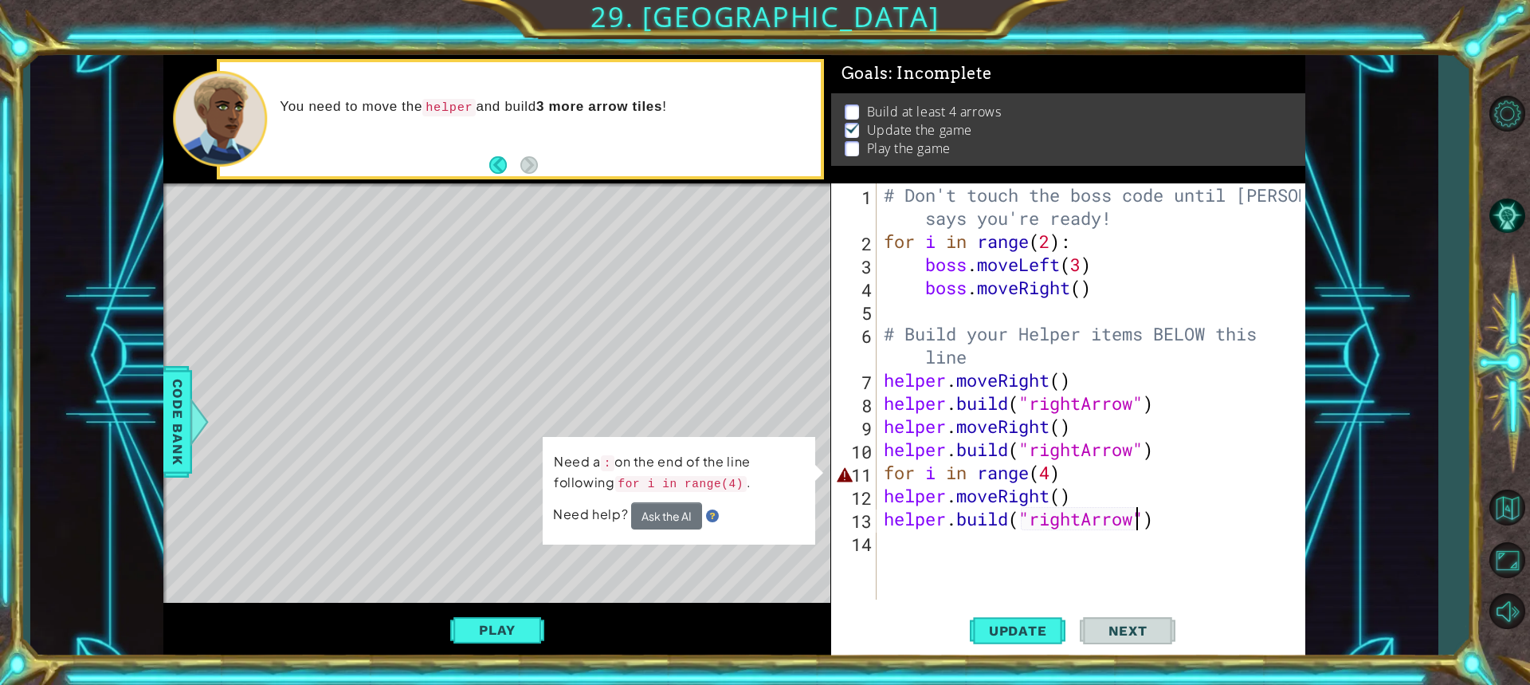
click at [1064, 470] on div "# Don't touch the boss code until [PERSON_NAME] says you're ready! for i in ran…" at bounding box center [1095, 425] width 428 height 485
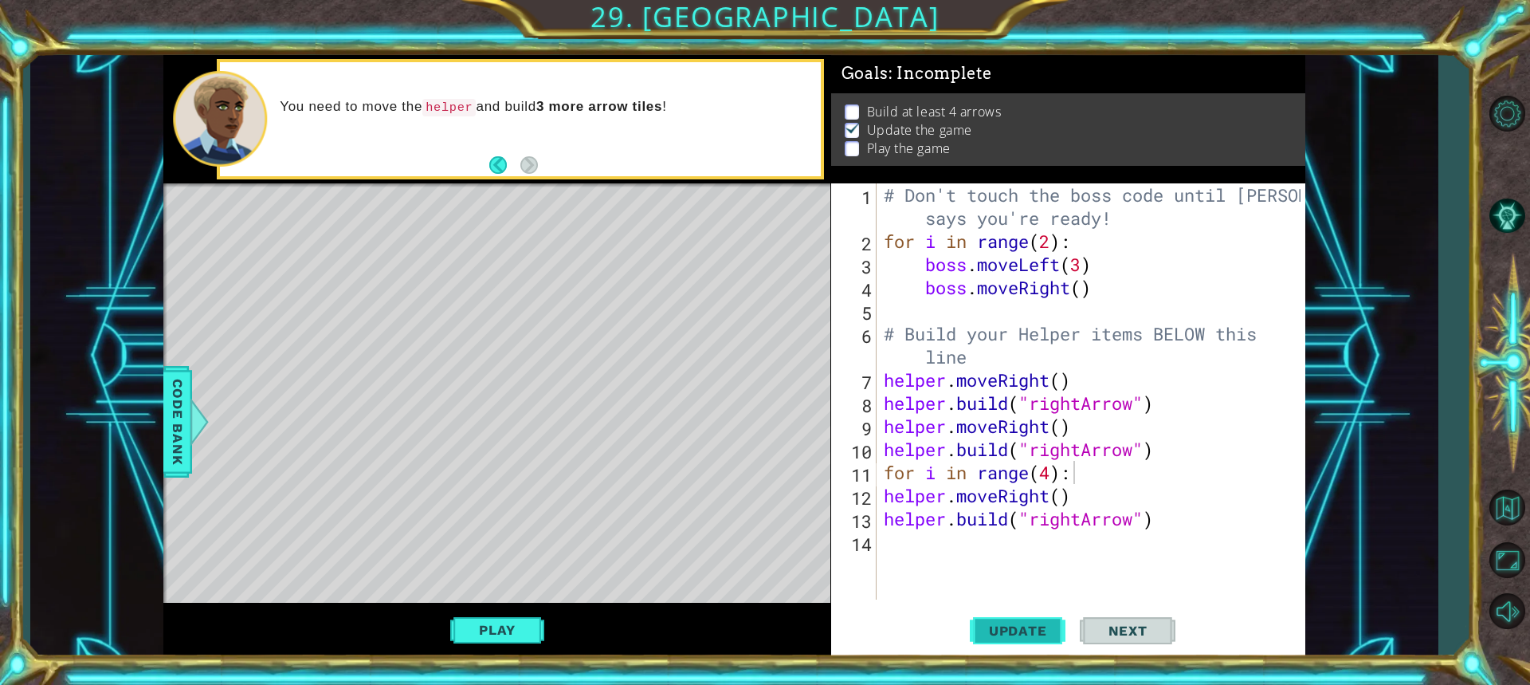
click at [1046, 631] on span "Update" at bounding box center [1018, 630] width 90 height 16
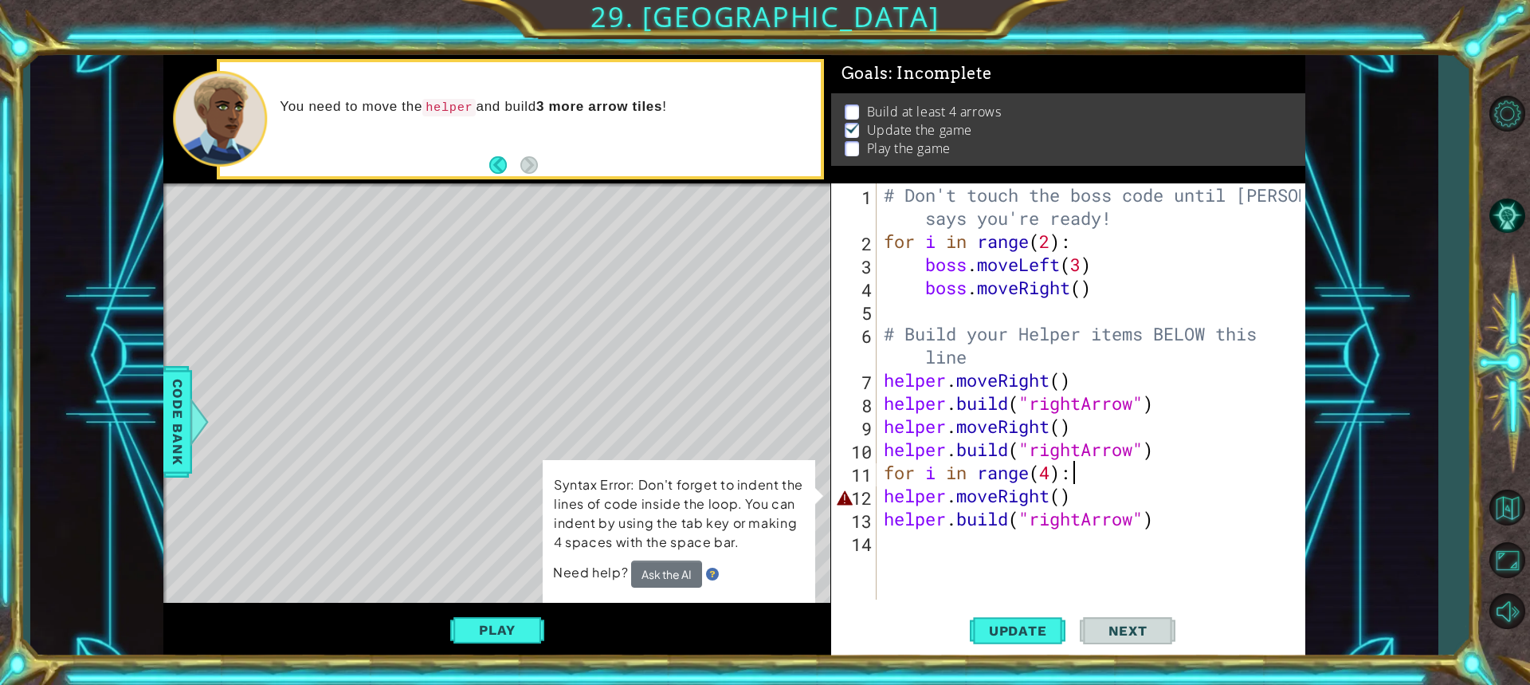
click at [882, 495] on div "# Don't touch the boss code until [PERSON_NAME] says you're ready! for i in ran…" at bounding box center [1095, 425] width 428 height 485
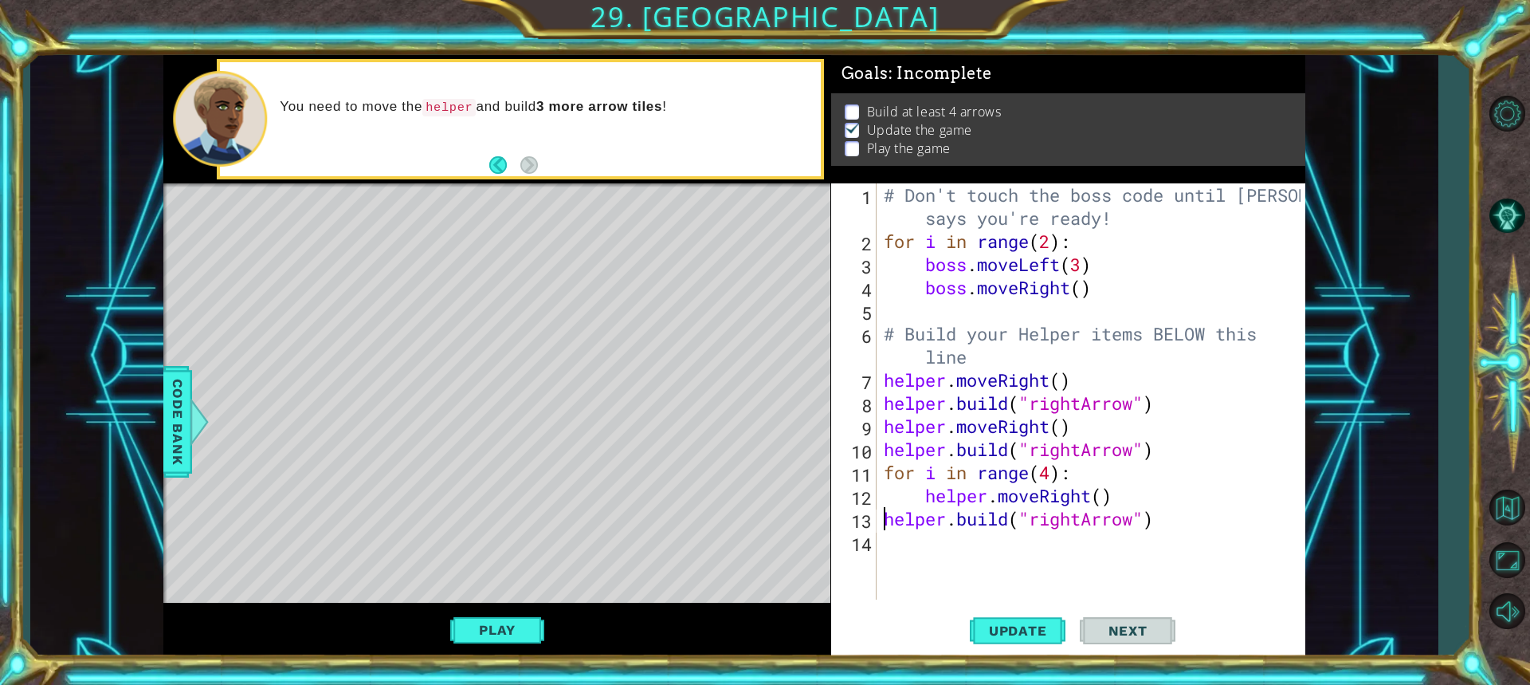
click at [883, 521] on div "# Don't touch the boss code until [PERSON_NAME] says you're ready! for i in ran…" at bounding box center [1095, 425] width 428 height 485
type textarea "[DOMAIN_NAME]("rightArrow")"
click at [508, 635] on button "Play" at bounding box center [496, 629] width 93 height 30
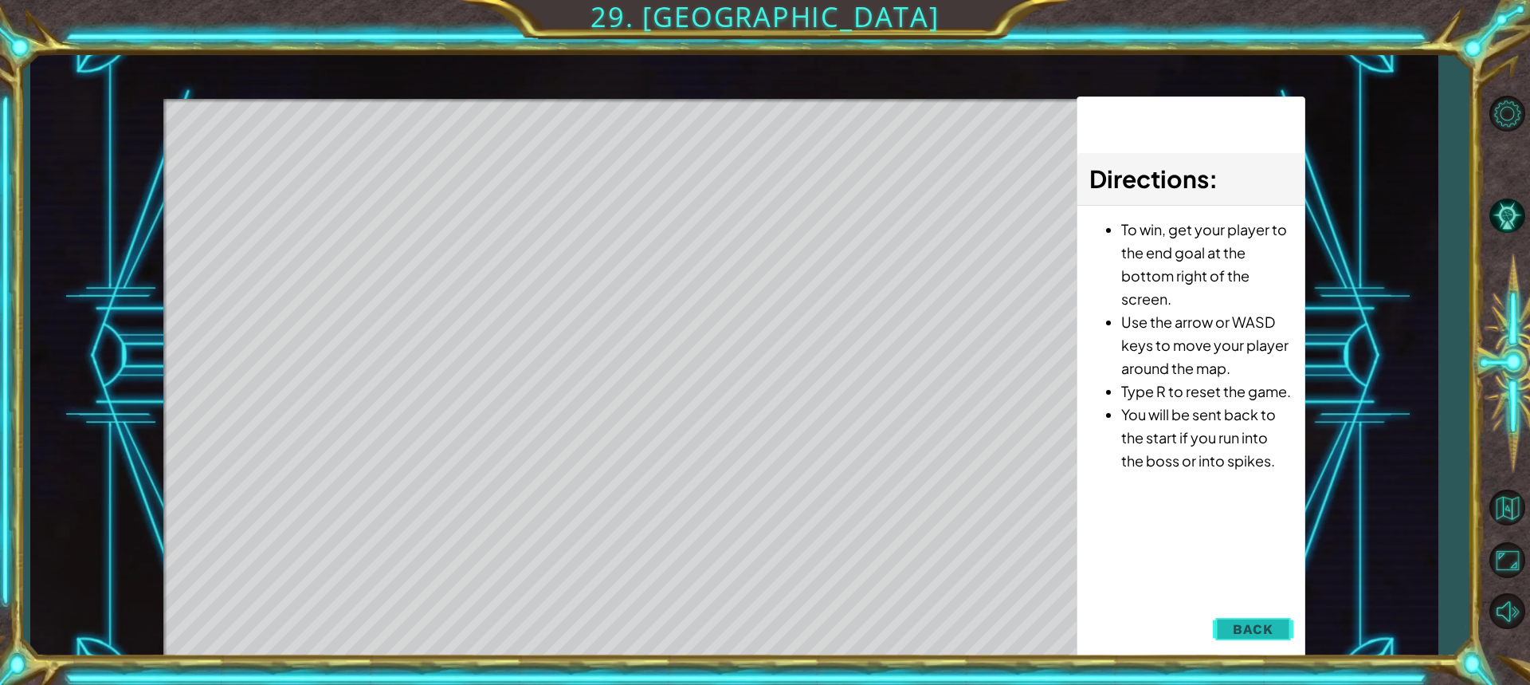
click at [1235, 623] on span "Back" at bounding box center [1253, 629] width 41 height 16
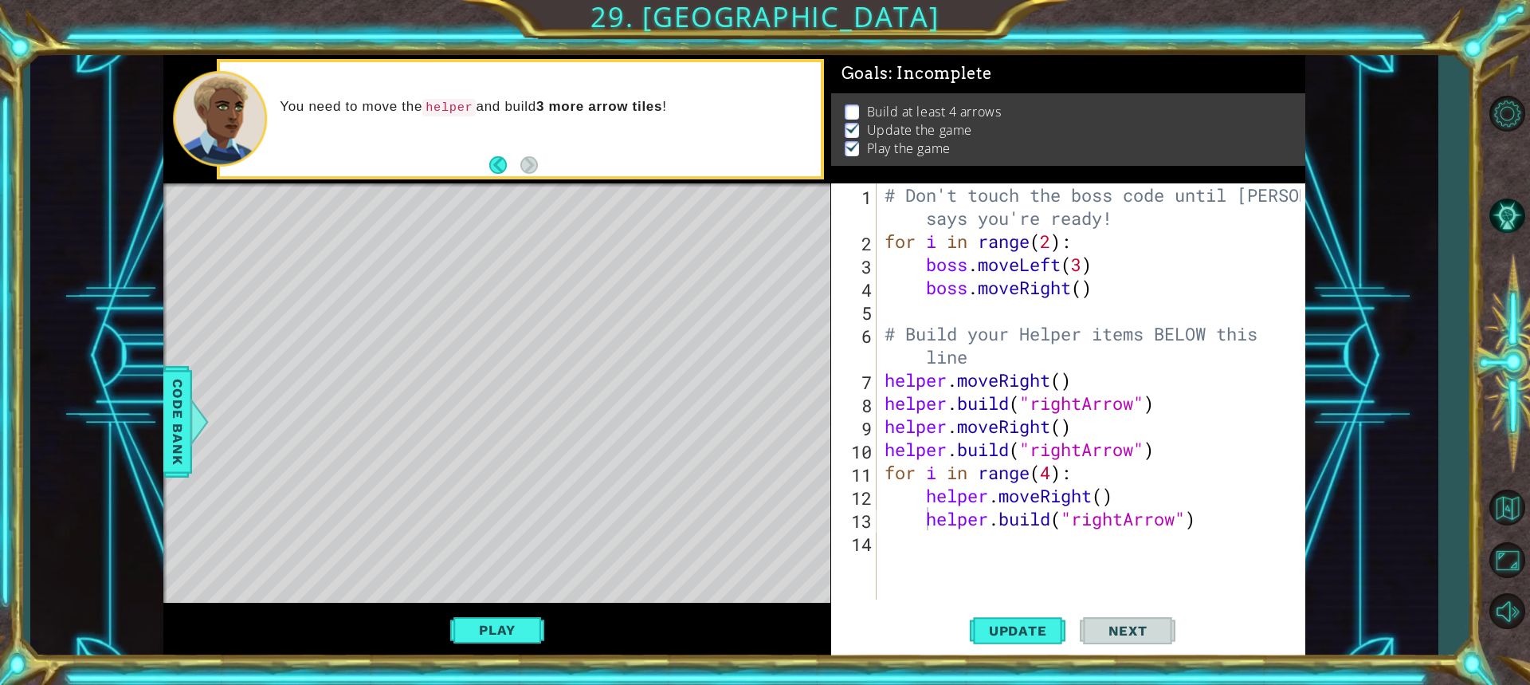
scroll to position [0, 0]
click at [1040, 548] on div "# Don't touch the boss code until [PERSON_NAME] says you're ready! for i in ran…" at bounding box center [1094, 425] width 427 height 485
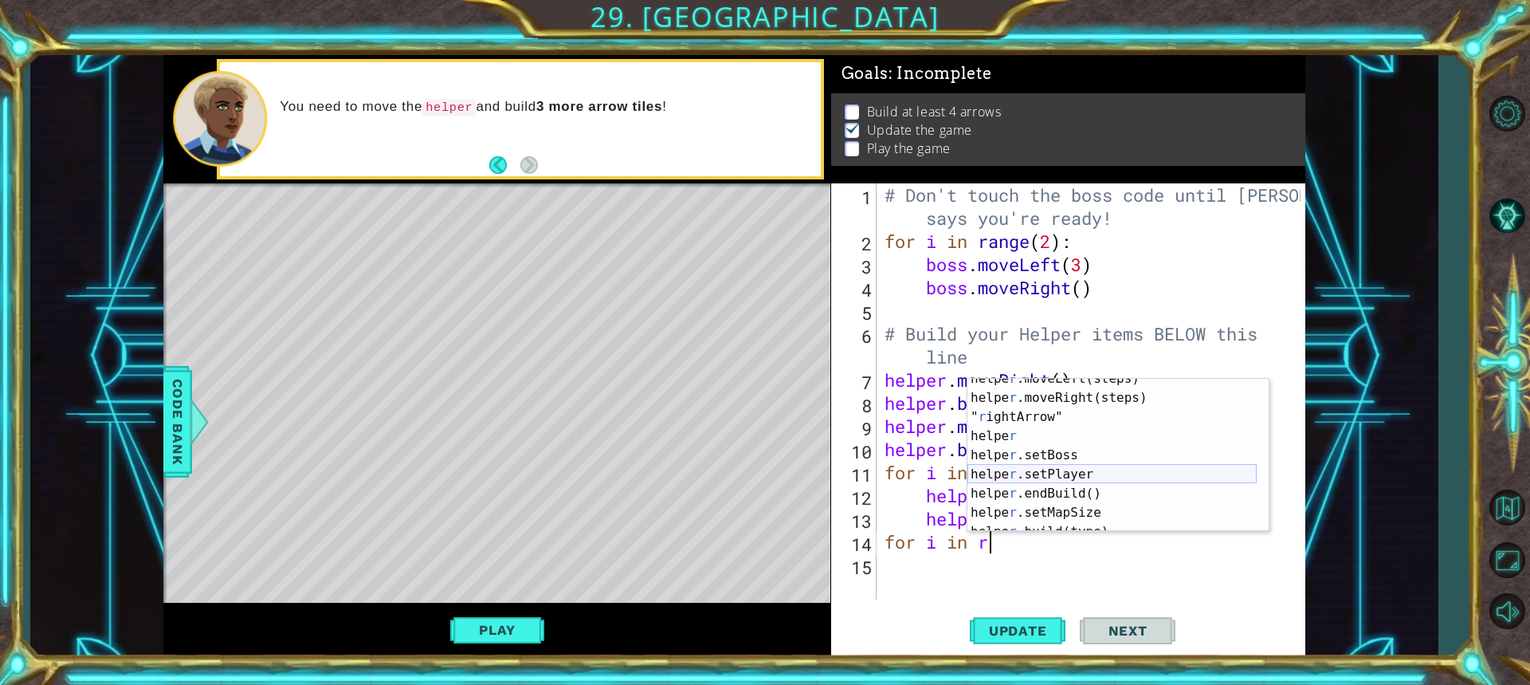
scroll to position [134, 0]
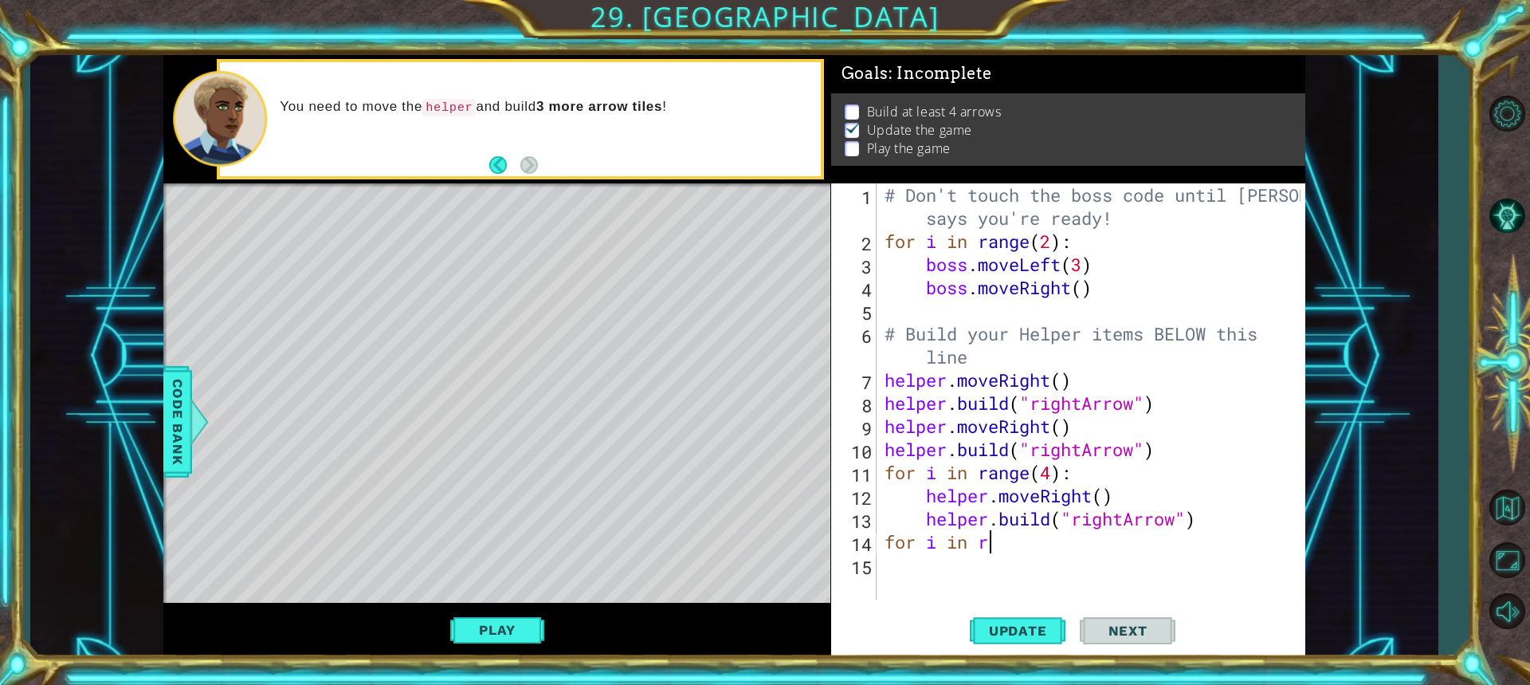
click at [1058, 549] on div "# Don't touch the boss code until [PERSON_NAME] says you're ready! for i in ran…" at bounding box center [1094, 425] width 427 height 485
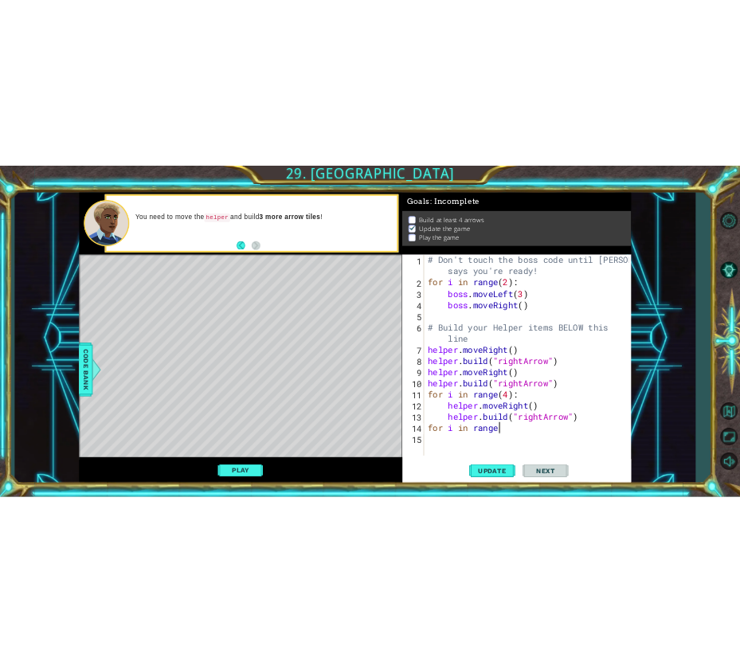
scroll to position [0, 6]
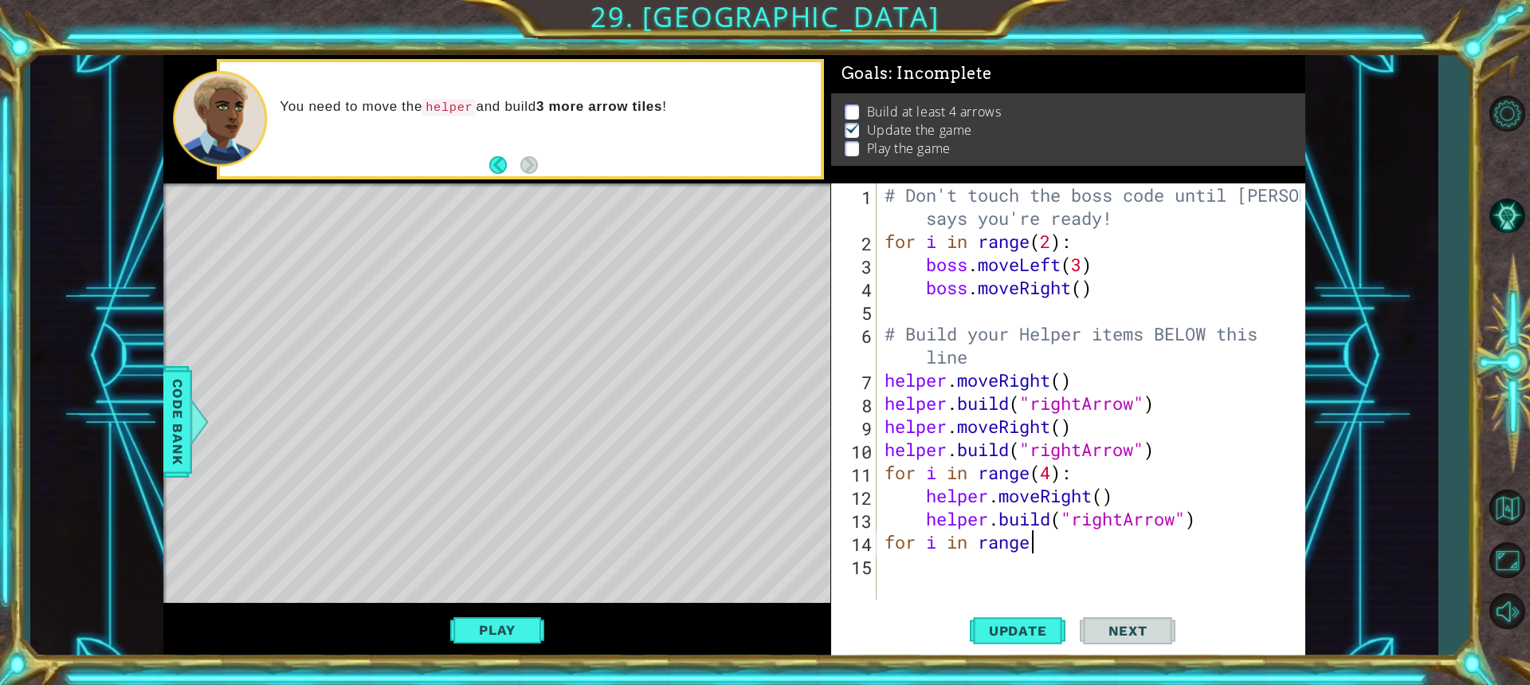
type textarea "for i in range"
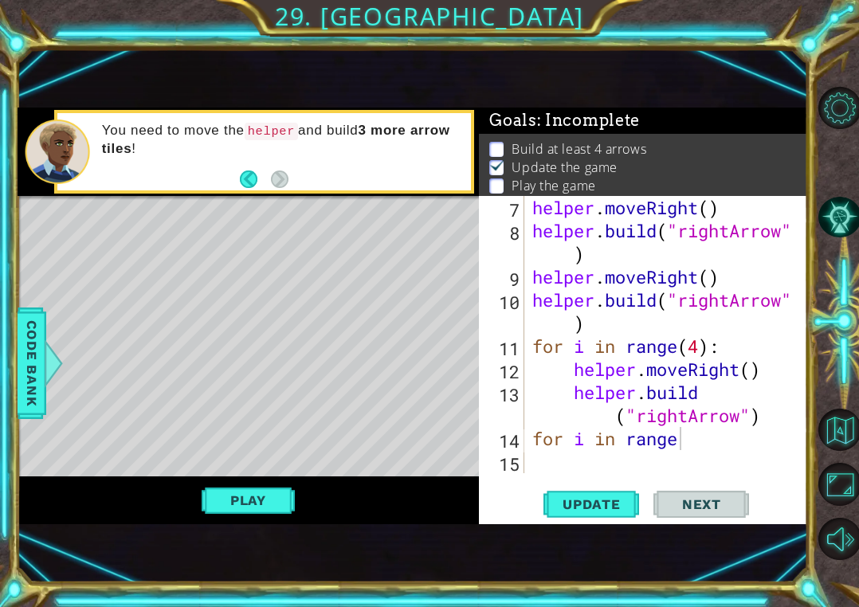
scroll to position [208, 0]
click at [711, 460] on div "helper . moveRight ( ) helper . build ( "rightArrow" ) helper . moveRight ( ) h…" at bounding box center [664, 358] width 271 height 324
click at [720, 444] on div "helper . moveRight ( ) helper . build ( "rightArrow" ) helper . moveRight ( ) h…" at bounding box center [664, 358] width 271 height 324
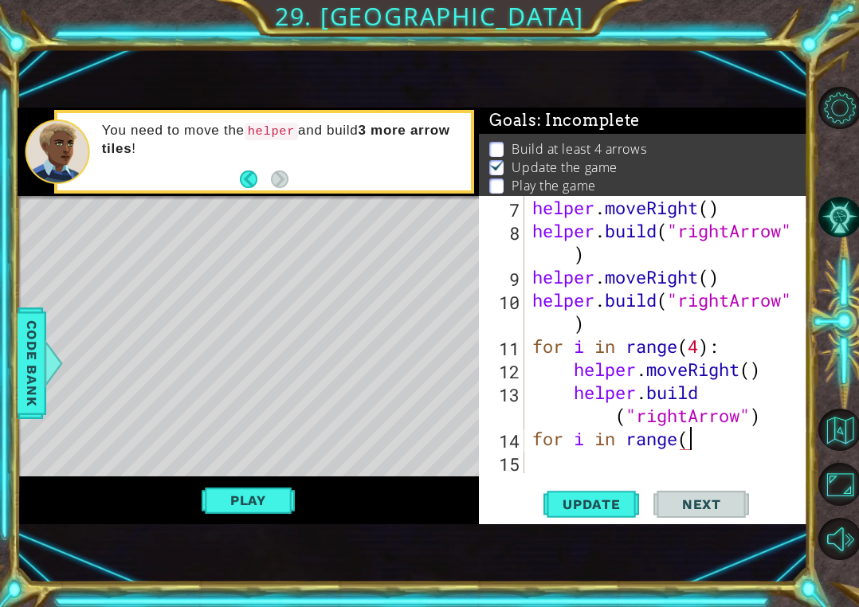
type textarea "for i in range("
click at [397, 385] on div "Level Map" at bounding box center [386, 430] width 736 height 469
click at [604, 509] on span "Update" at bounding box center [592, 505] width 90 height 16
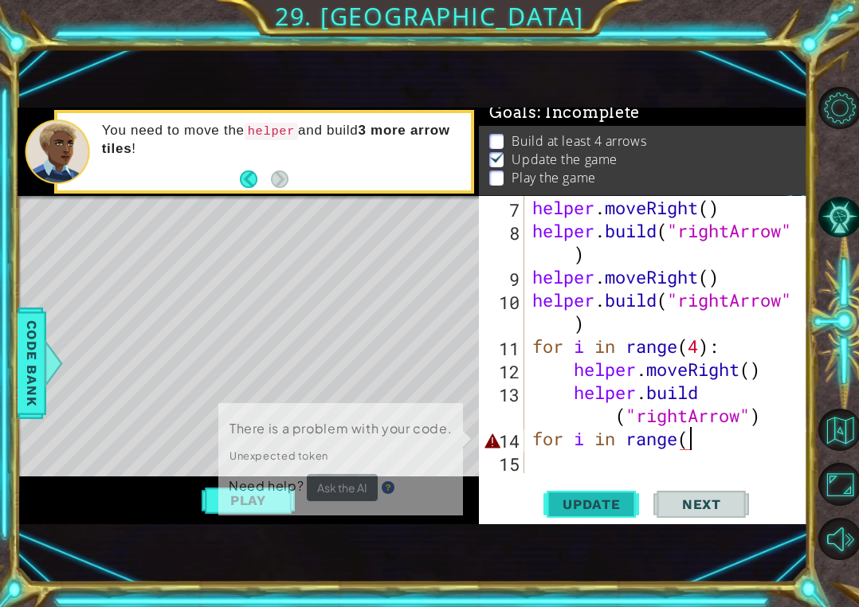
scroll to position [14, 0]
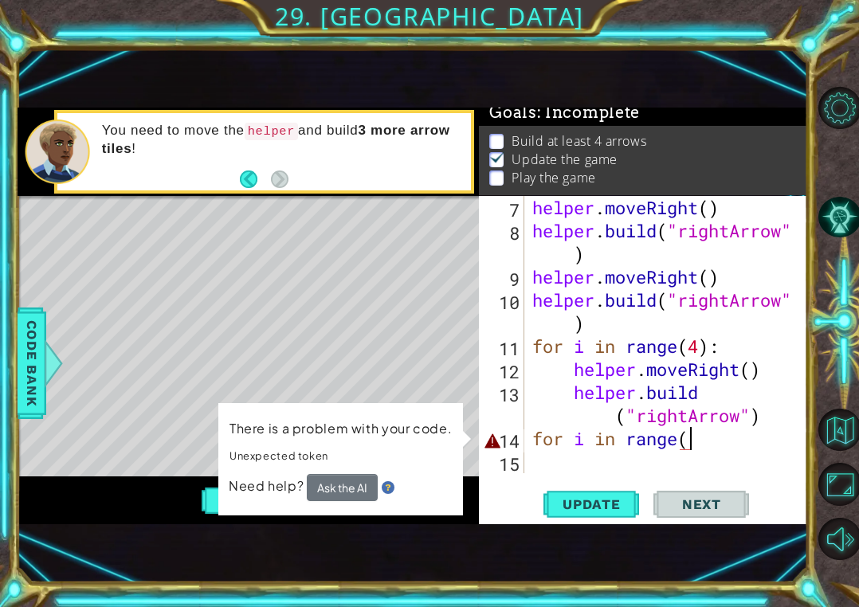
click at [440, 521] on div "Play" at bounding box center [249, 500] width 462 height 47
click at [557, 473] on div "helper . moveRight ( ) helper . build ( "rightArrow" ) helper . moveRight ( ) h…" at bounding box center [664, 358] width 271 height 324
click at [728, 438] on div "helper . moveRight ( ) helper . build ( "rightArrow" ) helper . moveRight ( ) h…" at bounding box center [664, 358] width 271 height 324
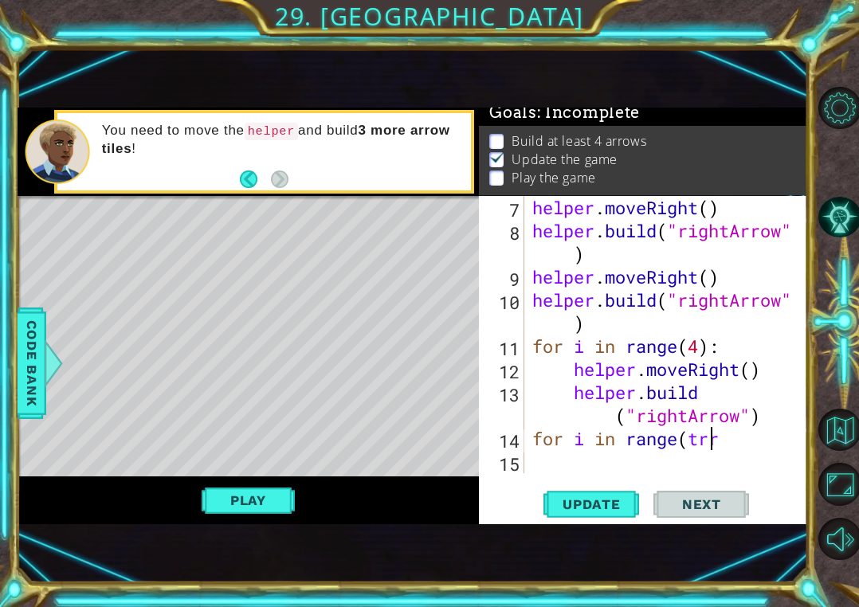
click at [716, 445] on div "helper . moveRight ( ) helper . build ( "rightArrow" ) helper . moveRight ( ) h…" at bounding box center [664, 358] width 271 height 324
click at [732, 441] on div "helper . moveRight ( ) helper . build ( "rightArrow" ) helper . moveRight ( ) h…" at bounding box center [664, 358] width 271 height 324
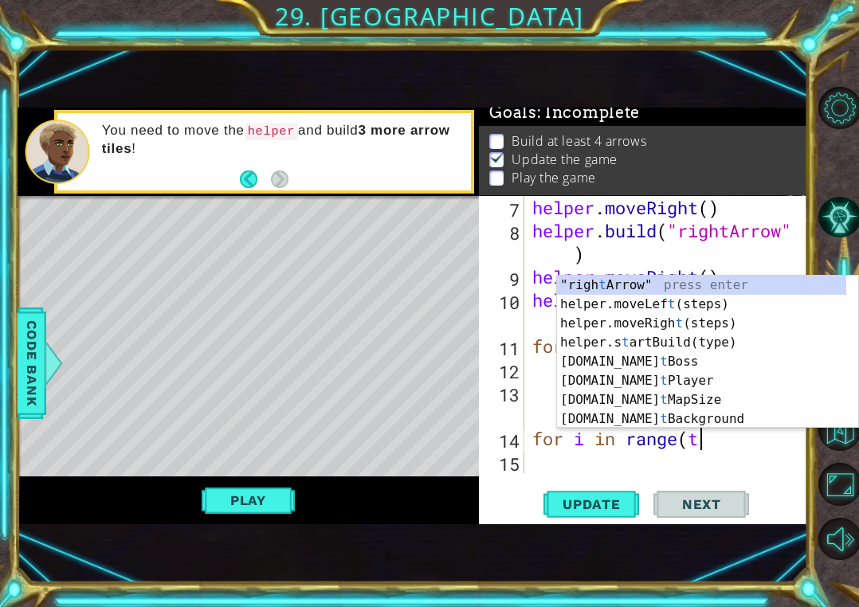
scroll to position [0, 0]
type textarea "for i in range("
